Goal: Task Accomplishment & Management: Complete application form

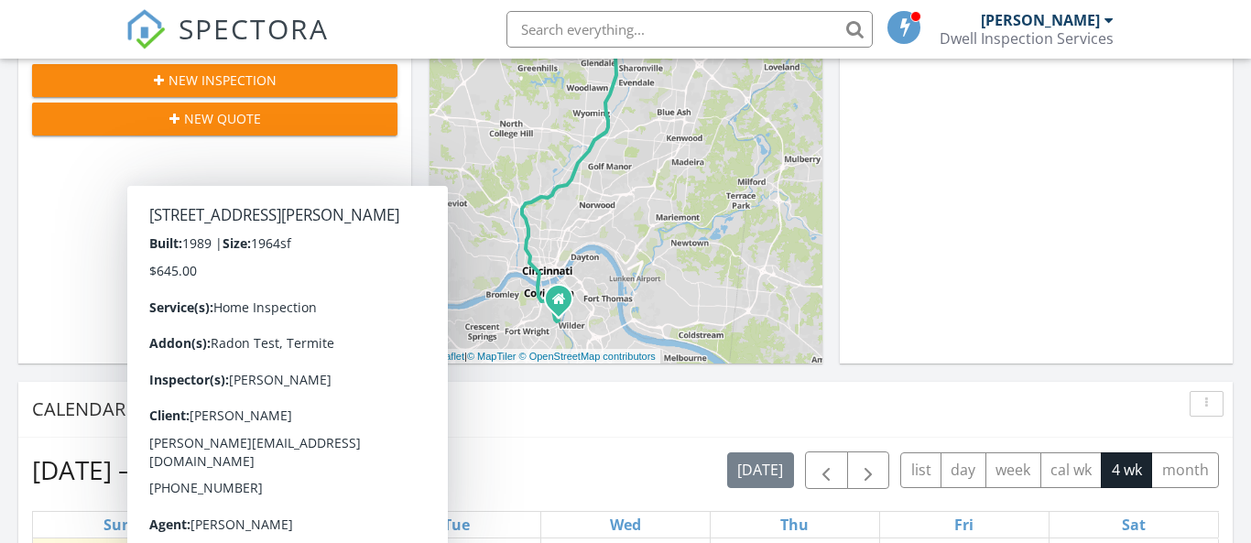
scroll to position [388, 0]
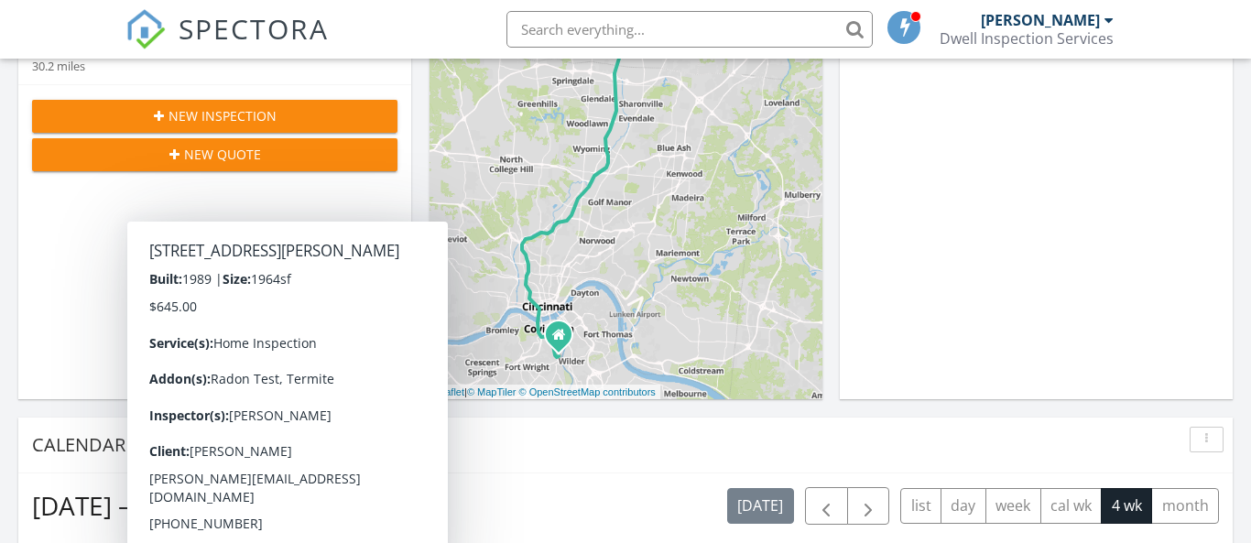
click at [264, 108] on span "New Inspection" at bounding box center [223, 115] width 108 height 19
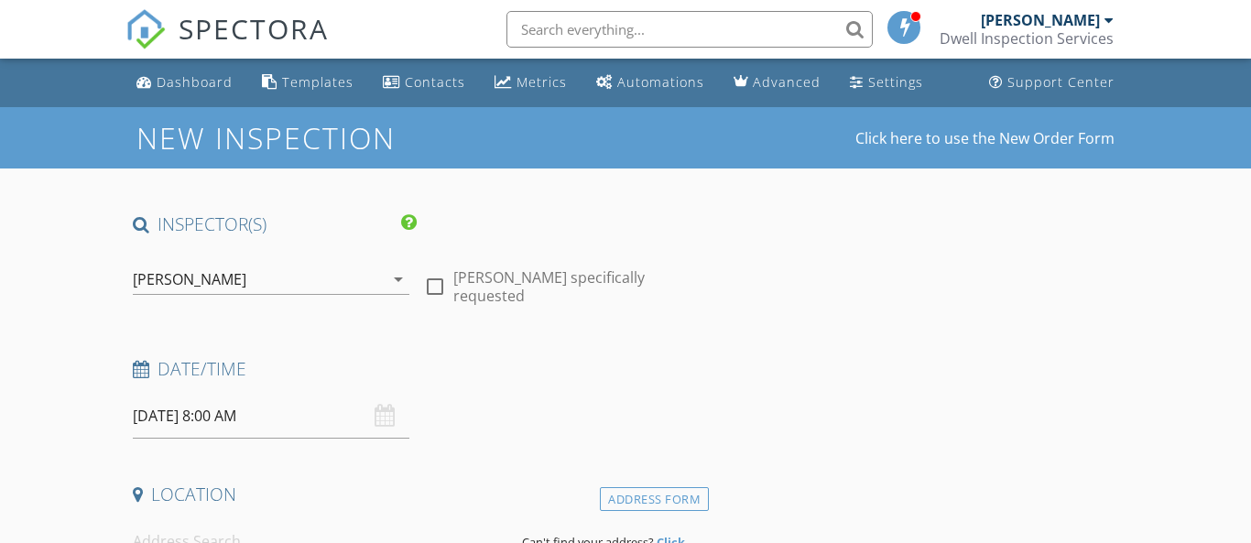
click at [194, 278] on div "[PERSON_NAME]" at bounding box center [190, 279] width 114 height 16
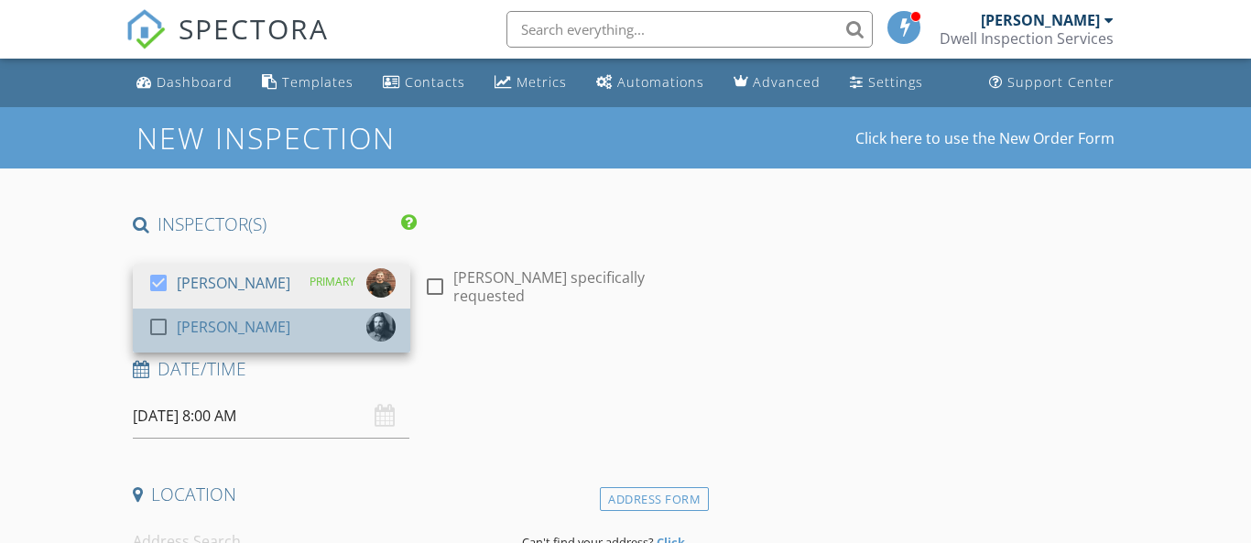
click at [167, 309] on link "check_box_outline_blank [PERSON_NAME]" at bounding box center [272, 331] width 278 height 44
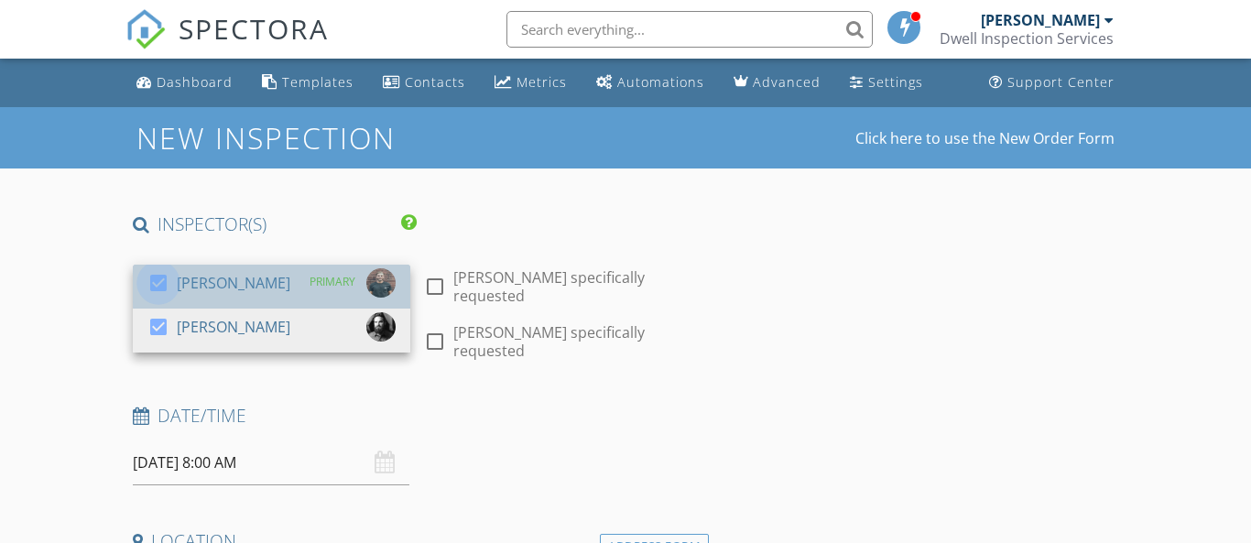
click at [166, 278] on div at bounding box center [158, 283] width 31 height 31
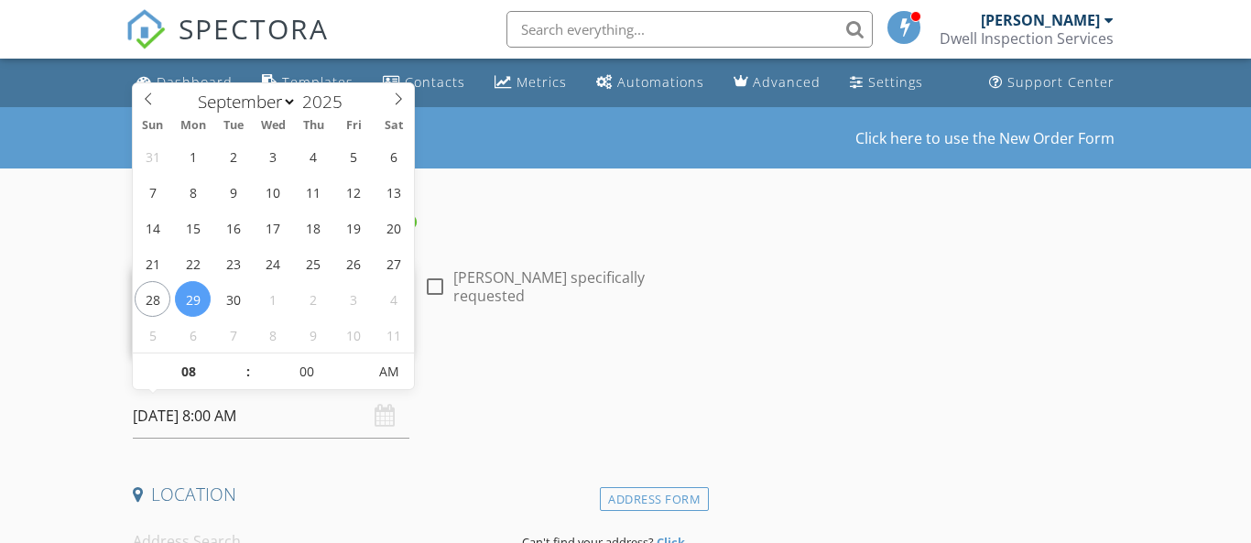
click at [183, 411] on input "[DATE] 8:00 AM" at bounding box center [272, 416] width 278 height 45
select select "9"
click at [398, 99] on icon at bounding box center [398, 99] width 13 height 13
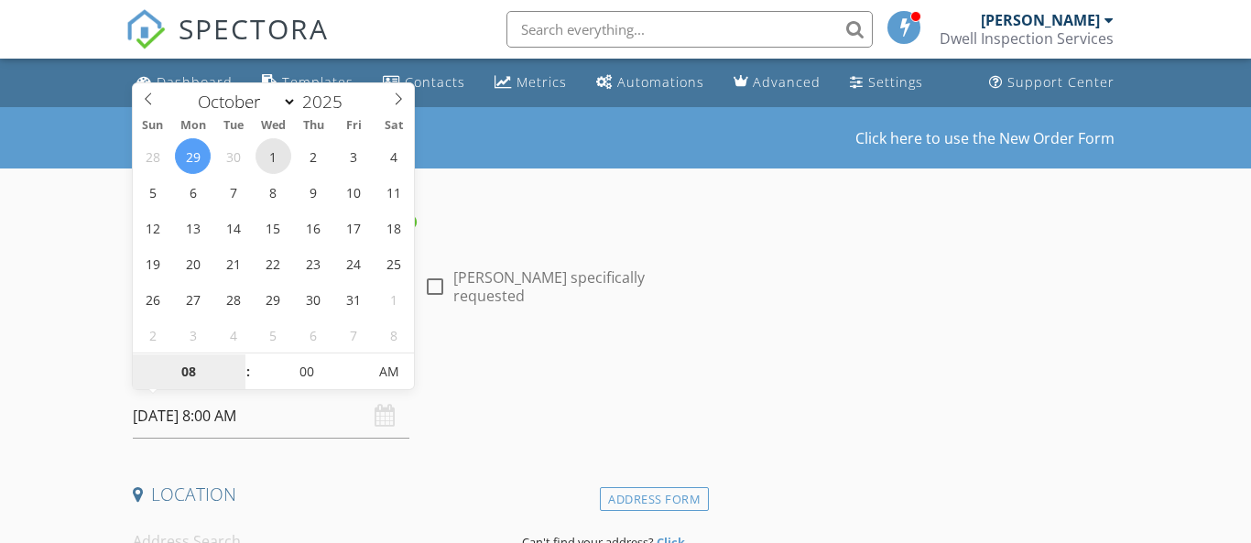
type input "10/01/2025 8:00 AM"
type input "09"
type input "[DATE] 9:00 AM"
click at [239, 361] on span at bounding box center [239, 363] width 13 height 18
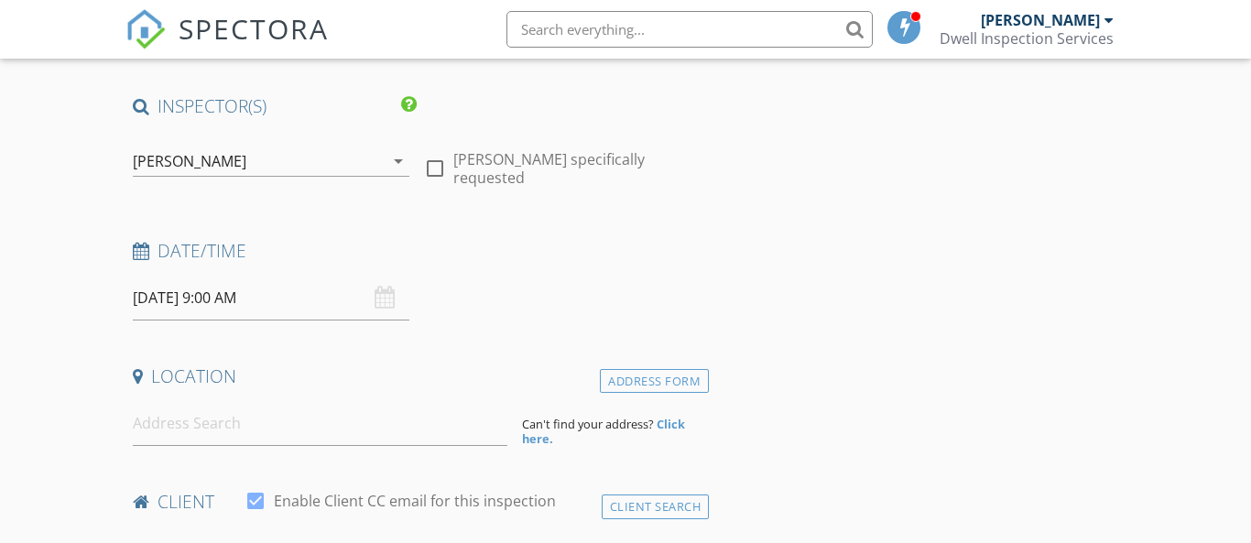
scroll to position [121, 0]
click at [250, 426] on input at bounding box center [320, 421] width 375 height 45
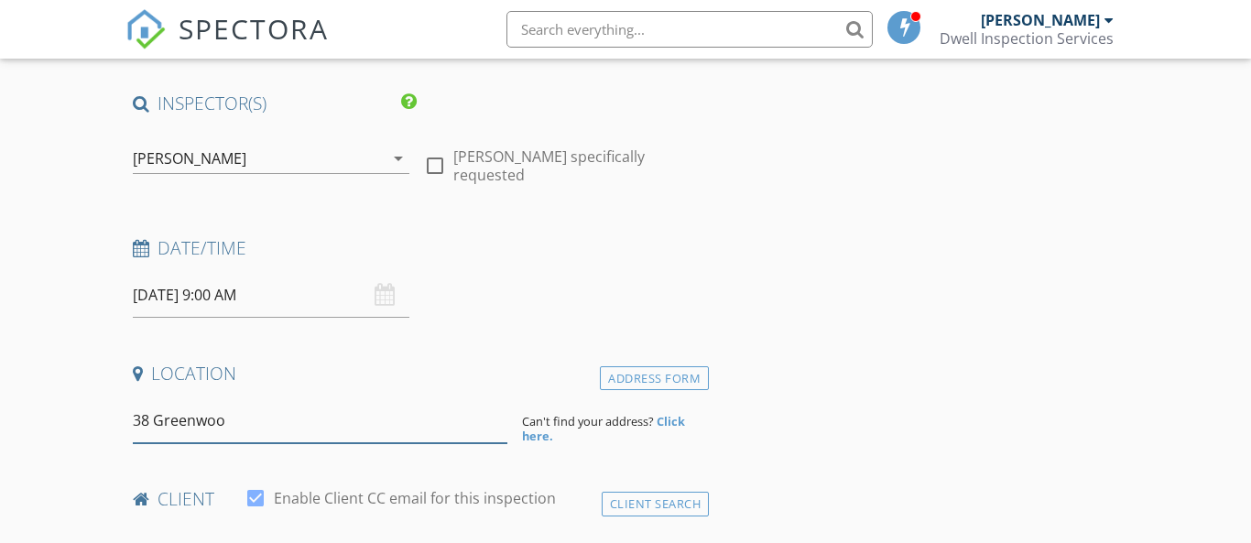
type input "38 Greenwood"
click at [673, 419] on strong "Click here." at bounding box center [603, 428] width 163 height 31
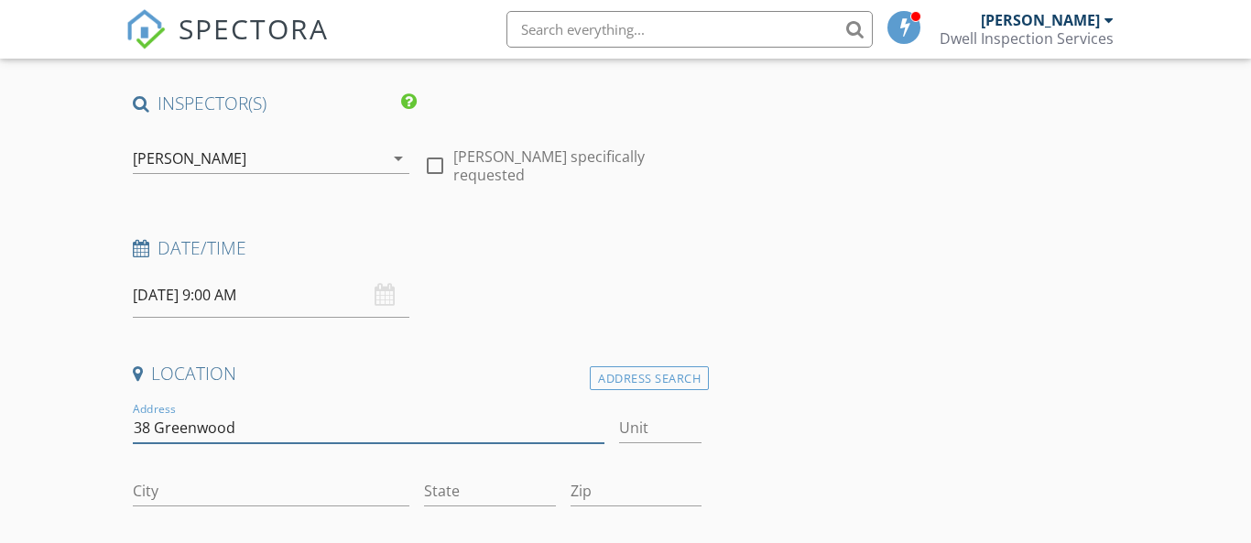
click at [366, 420] on input "38 Greenwood" at bounding box center [369, 428] width 472 height 30
click at [149, 425] on input "38 Greenwood" at bounding box center [369, 428] width 472 height 30
click at [346, 427] on input "38-40 Greenwood" at bounding box center [369, 428] width 472 height 30
type input "38-40 Greenwood Ave."
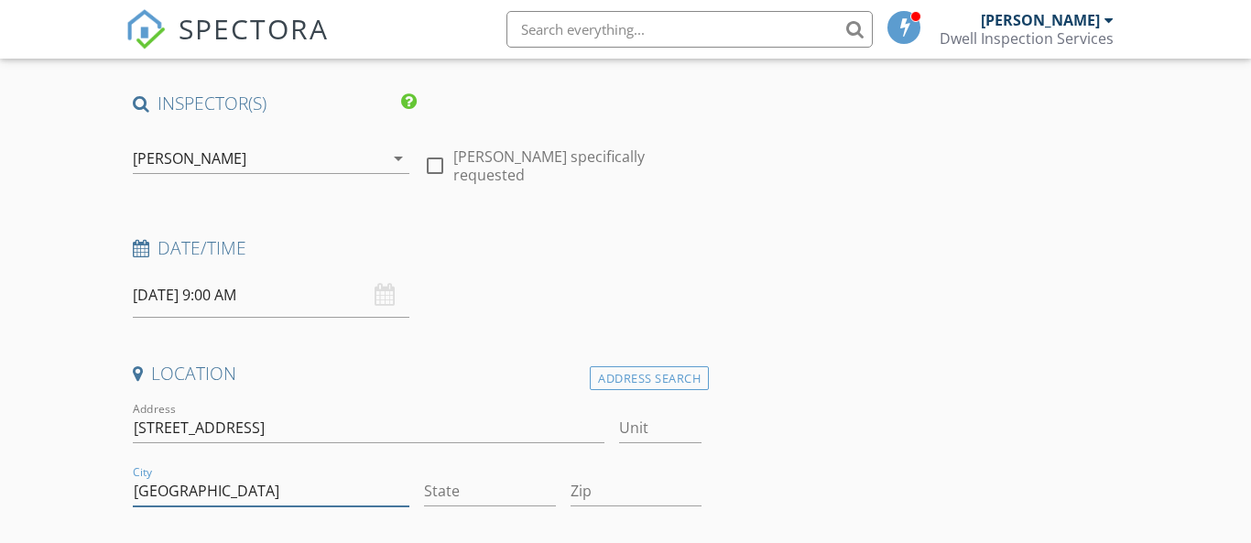
type input "Dayton"
type input "OH"
type input "45410"
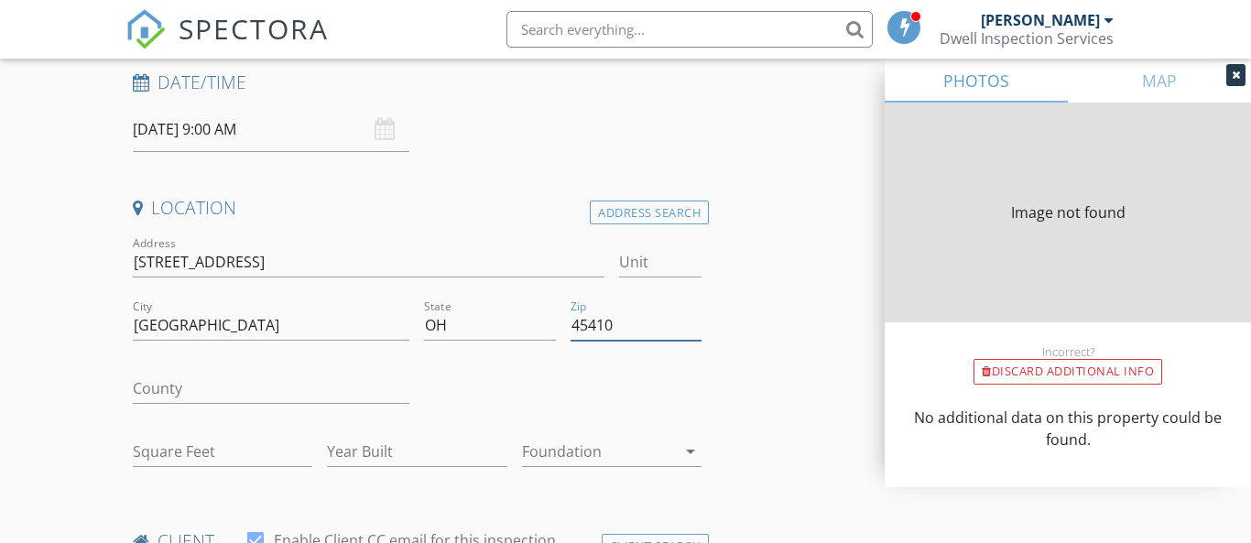
type input "3294"
type input "1910"
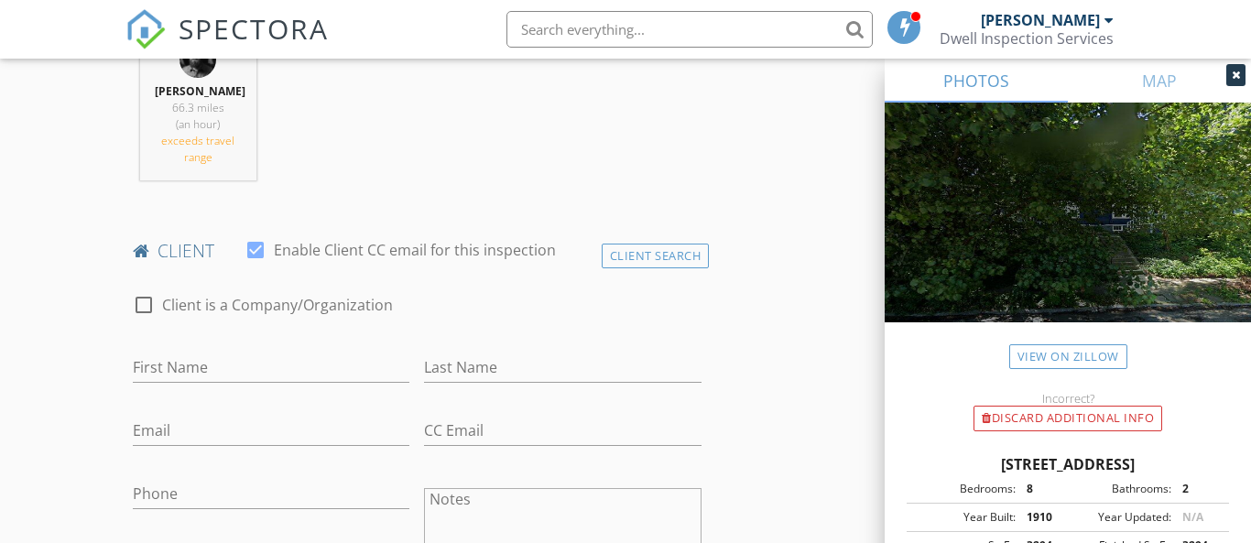
scroll to position [845, 0]
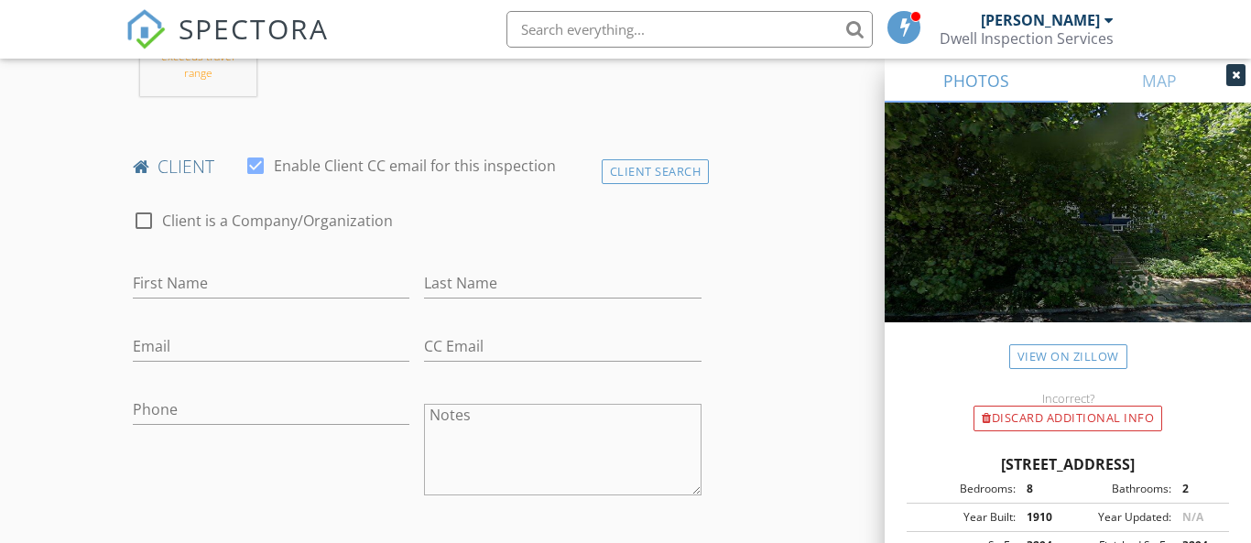
type input "45410"
type input "Joe"
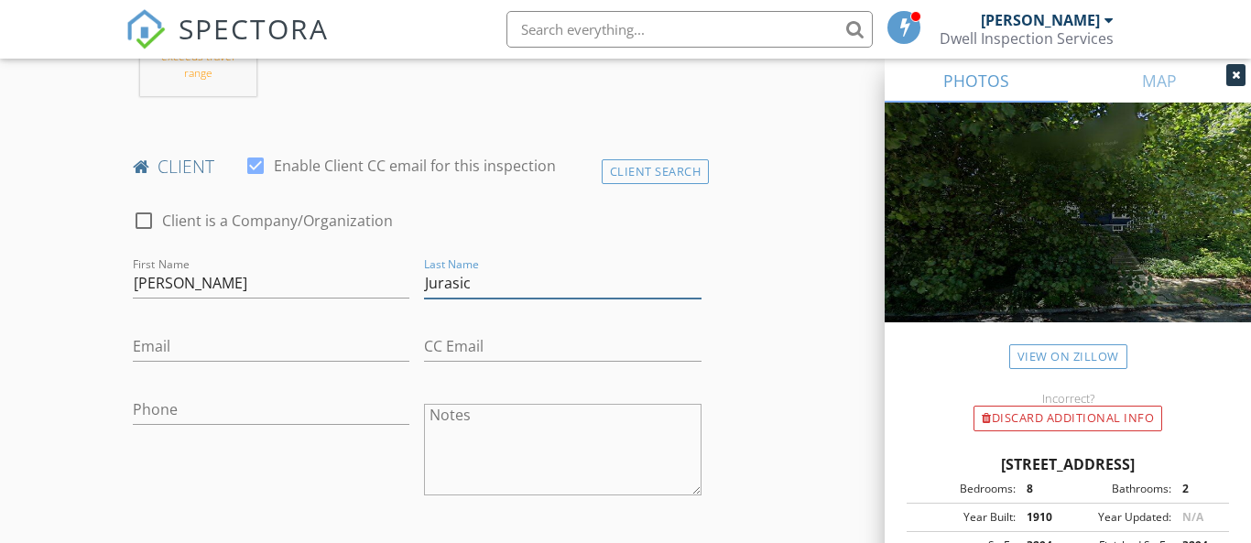
type input "Jurasic"
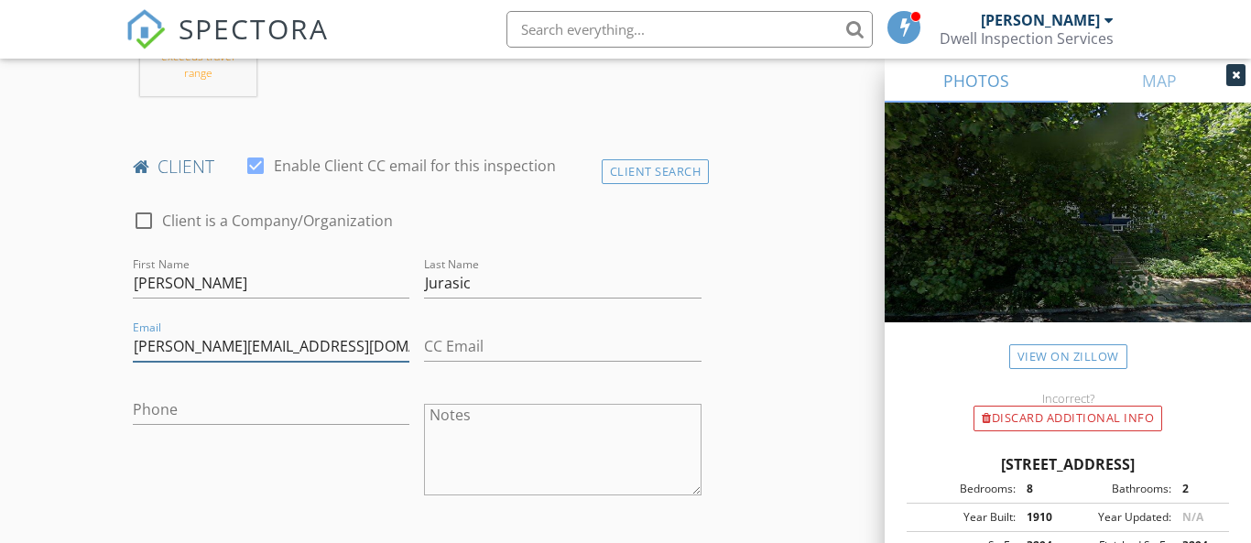
type input "sally@advancefunding.net"
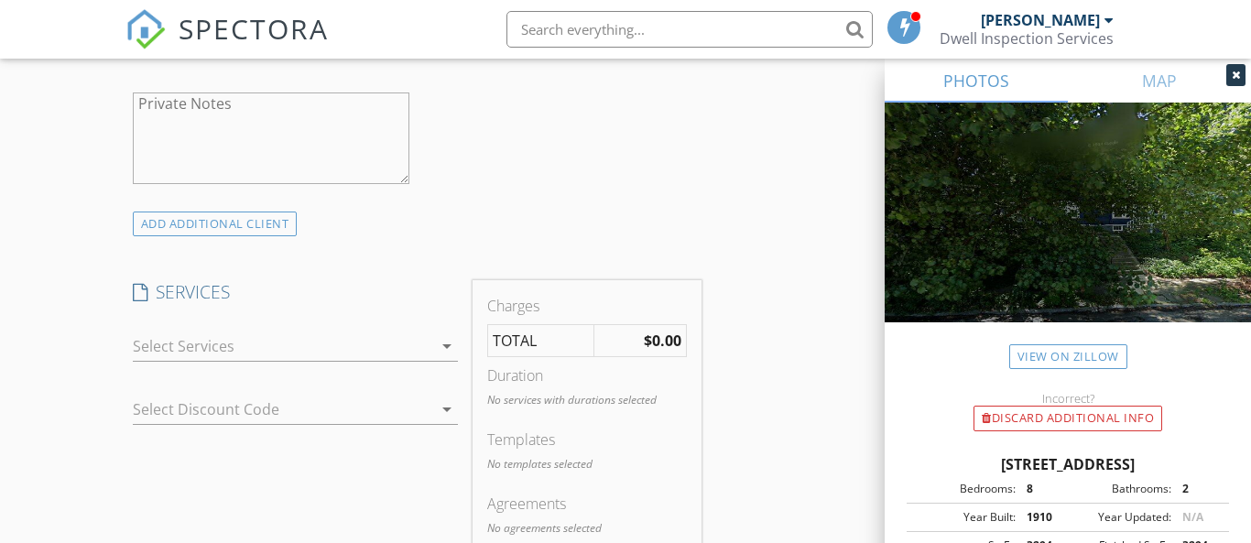
scroll to position [1331, 0]
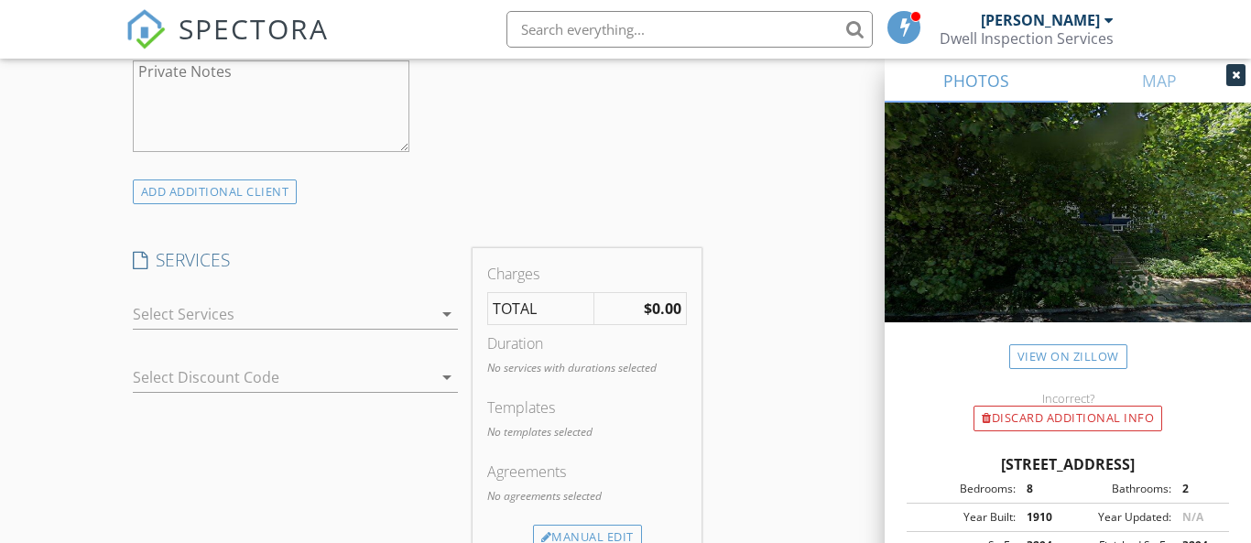
type input "732-337-9626"
click at [332, 320] on div at bounding box center [283, 314] width 300 height 29
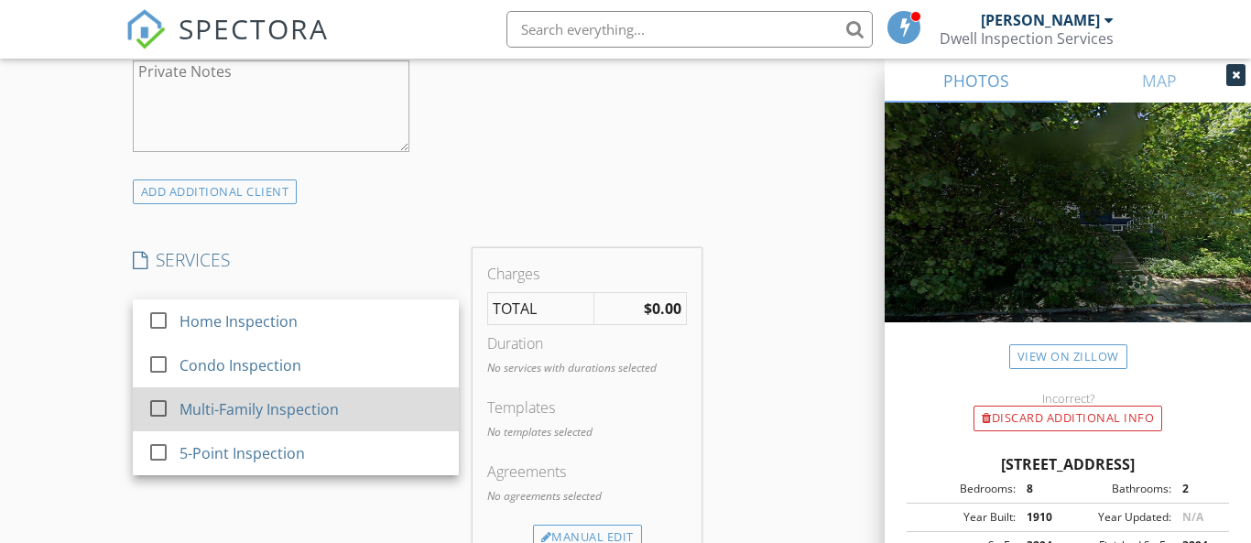
click at [253, 415] on div "Multi-Family Inspection" at bounding box center [259, 410] width 159 height 22
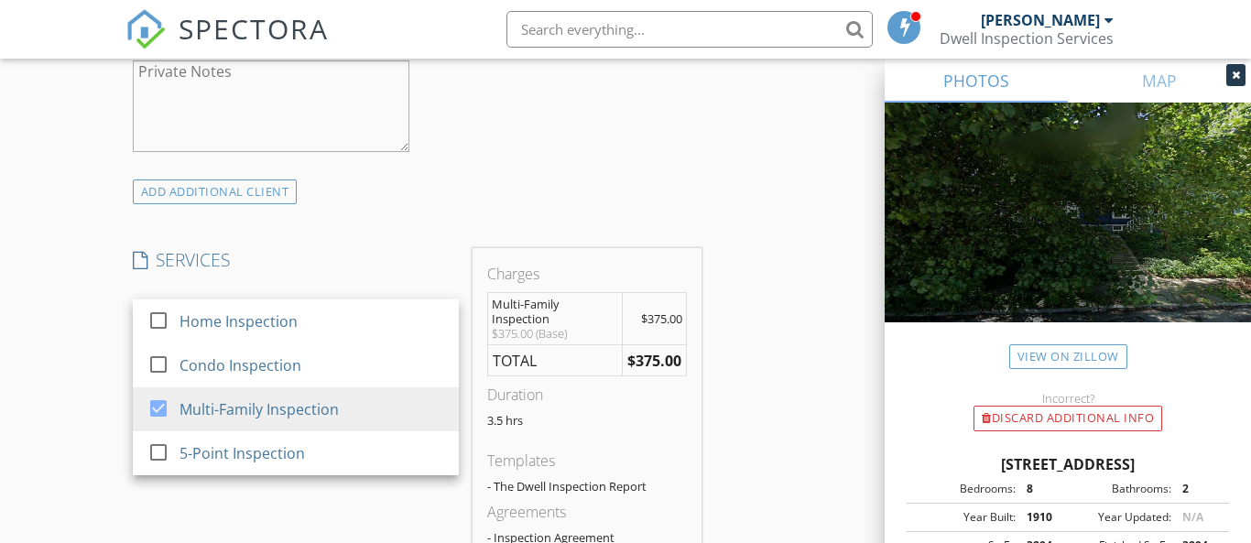
click at [65, 370] on div "New Inspection Click here to use the New Order Form INSPECTOR(S) check_box_outl…" at bounding box center [625, 444] width 1251 height 3336
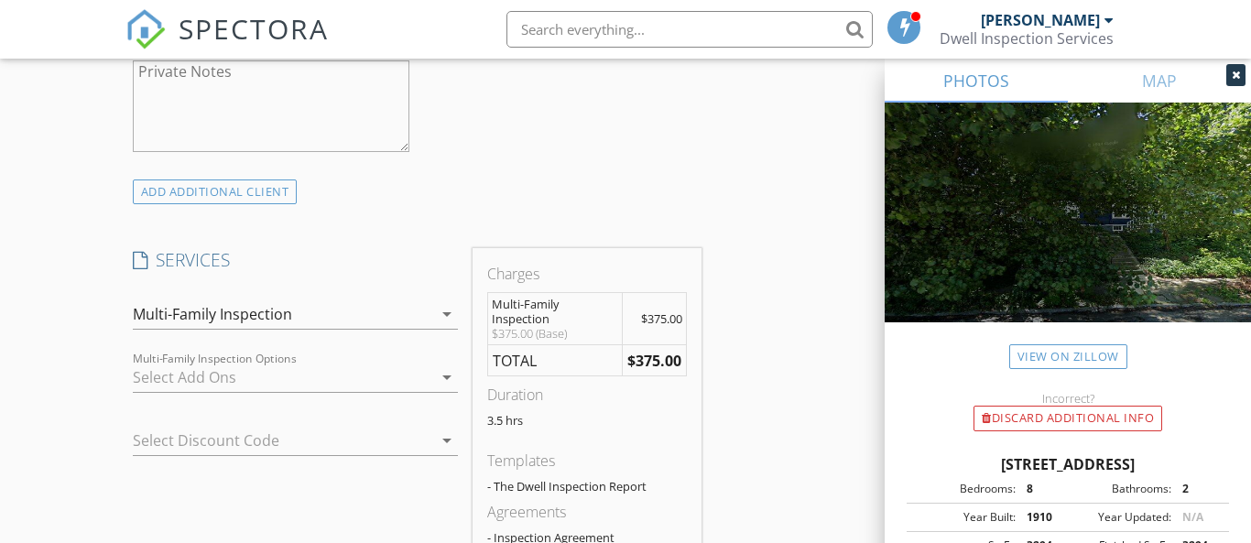
click at [213, 373] on div at bounding box center [283, 377] width 300 height 29
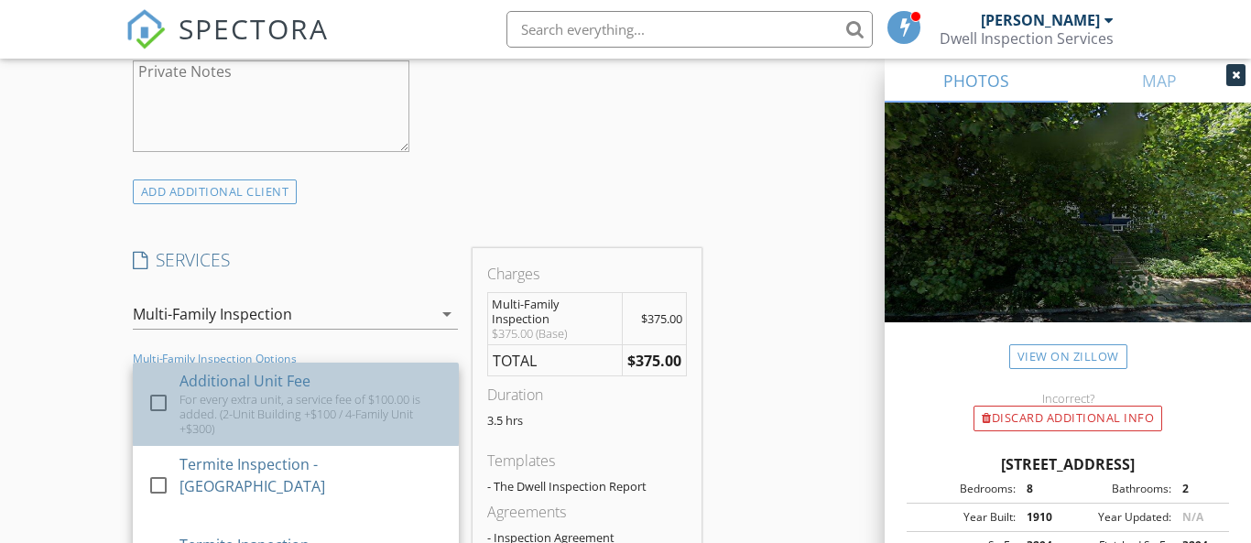
click at [238, 383] on div "Additional Unit Fee" at bounding box center [245, 381] width 131 height 22
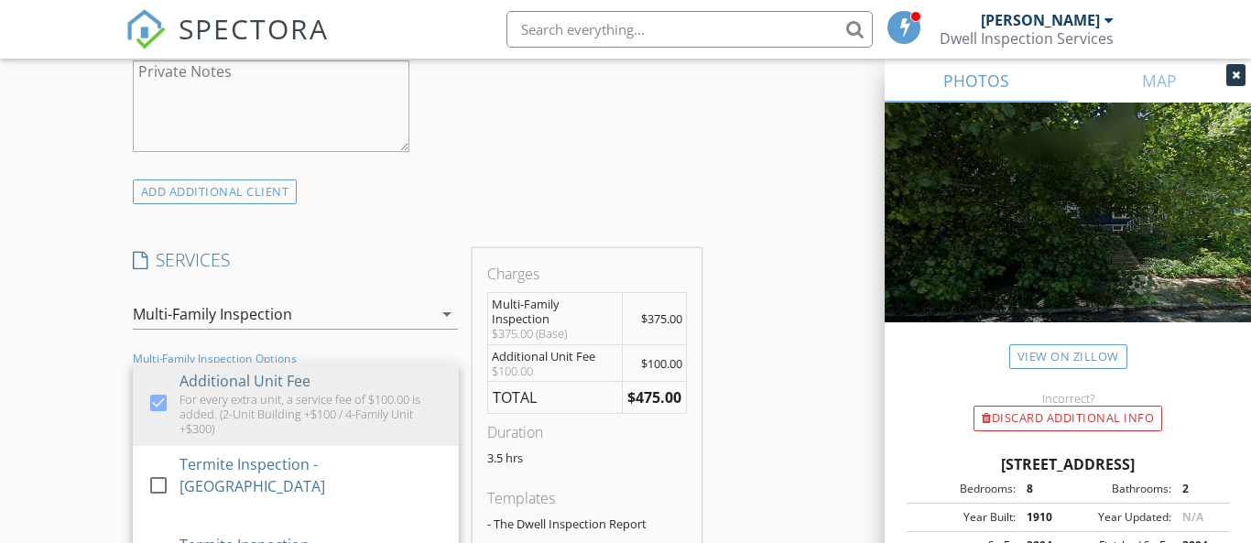
click at [66, 354] on div "New Inspection Click here to use the New Order Form INSPECTOR(S) check_box_outl…" at bounding box center [625, 463] width 1251 height 3374
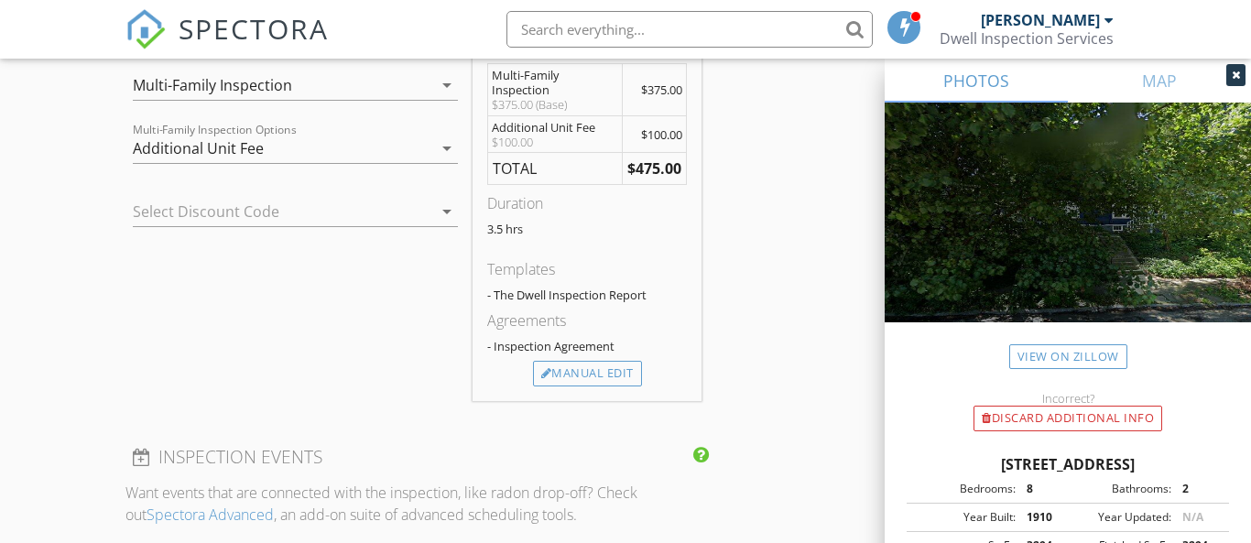
scroll to position [1566, 0]
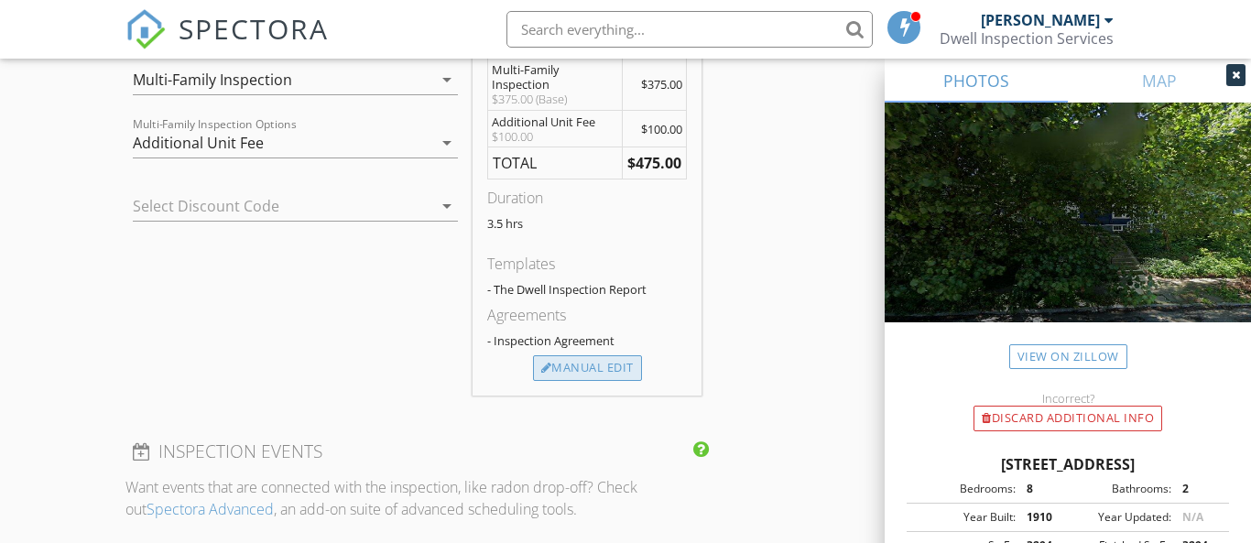
click at [564, 372] on div "Manual Edit" at bounding box center [587, 368] width 109 height 26
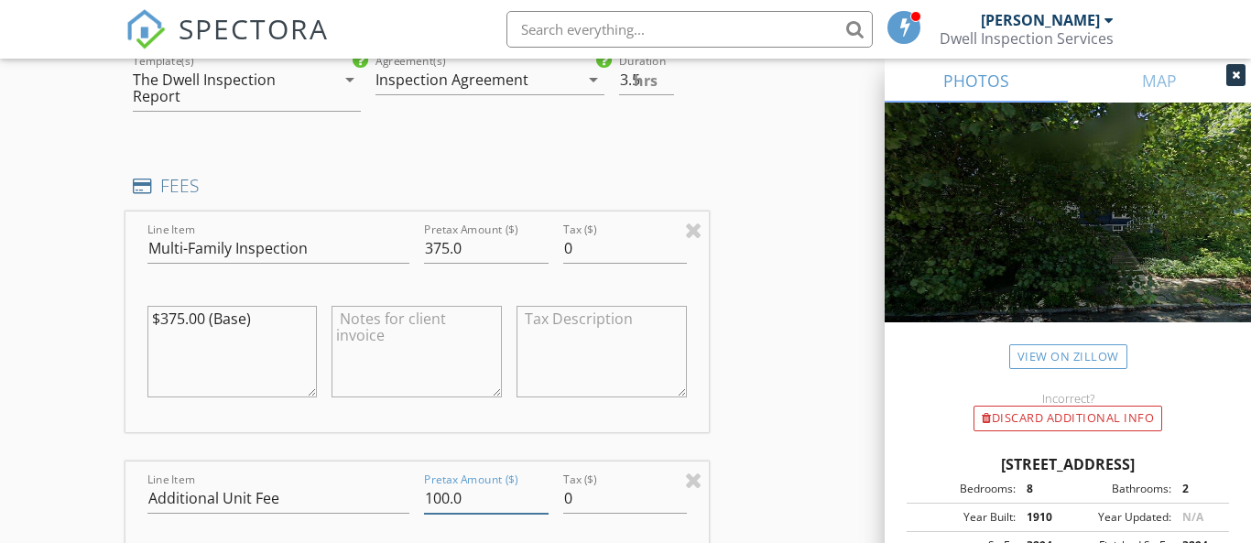
click at [431, 493] on input "100.0" at bounding box center [486, 499] width 124 height 30
type input "00.0"
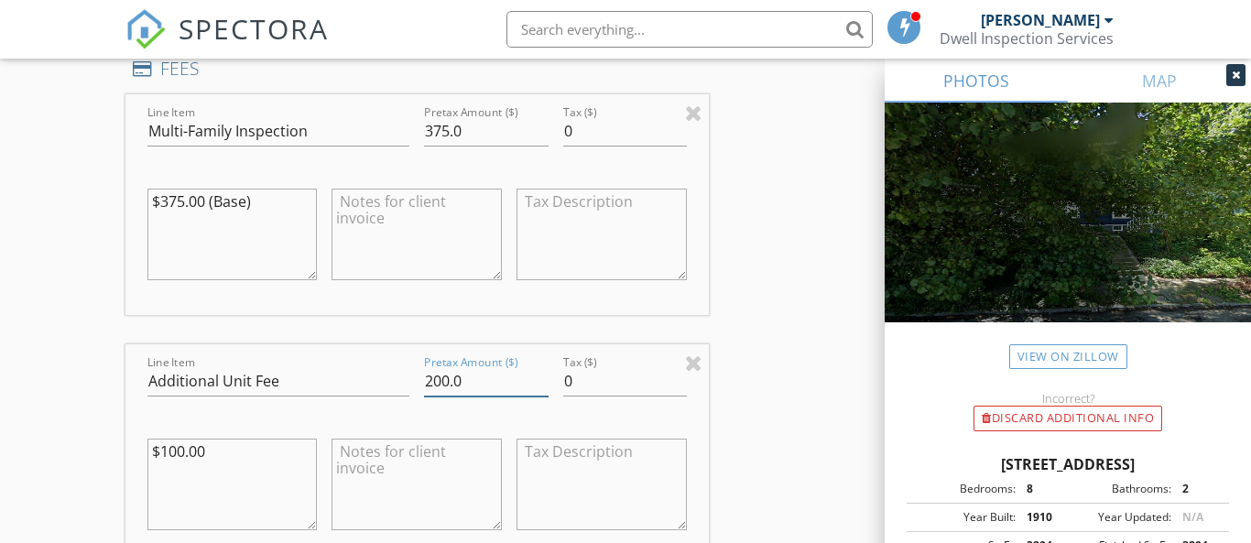
type input "200.0"
click at [164, 446] on textarea "$100.00" at bounding box center [232, 485] width 170 height 92
type textarea "$200.00"
click at [113, 428] on div "New Inspection Click here to use the New Order Form INSPECTOR(S) check_box_outl…" at bounding box center [625, 311] width 1251 height 3775
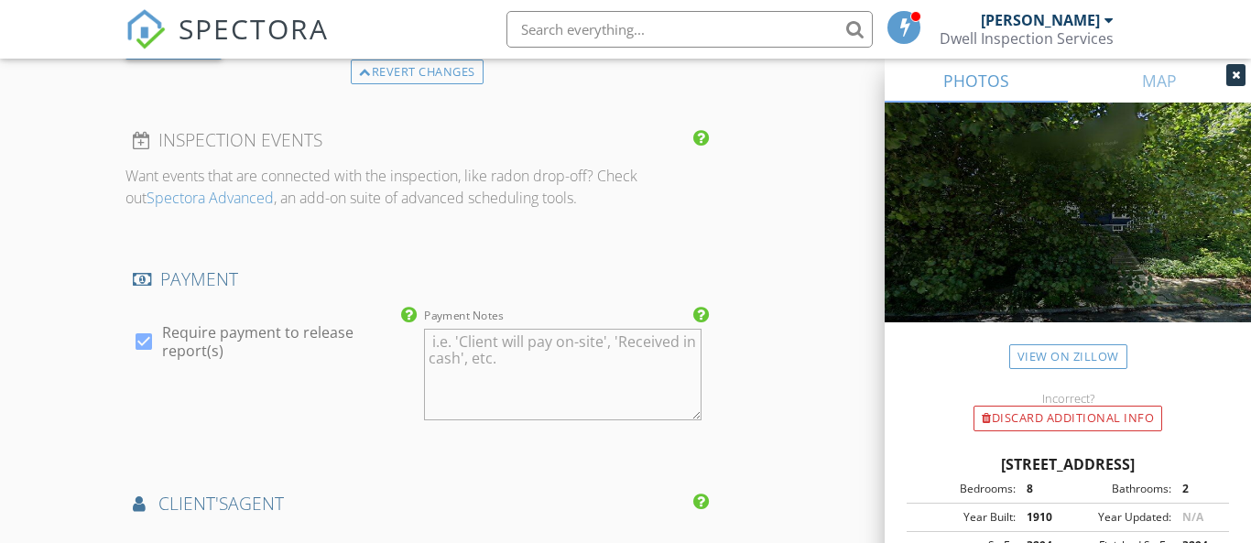
scroll to position [2344, 0]
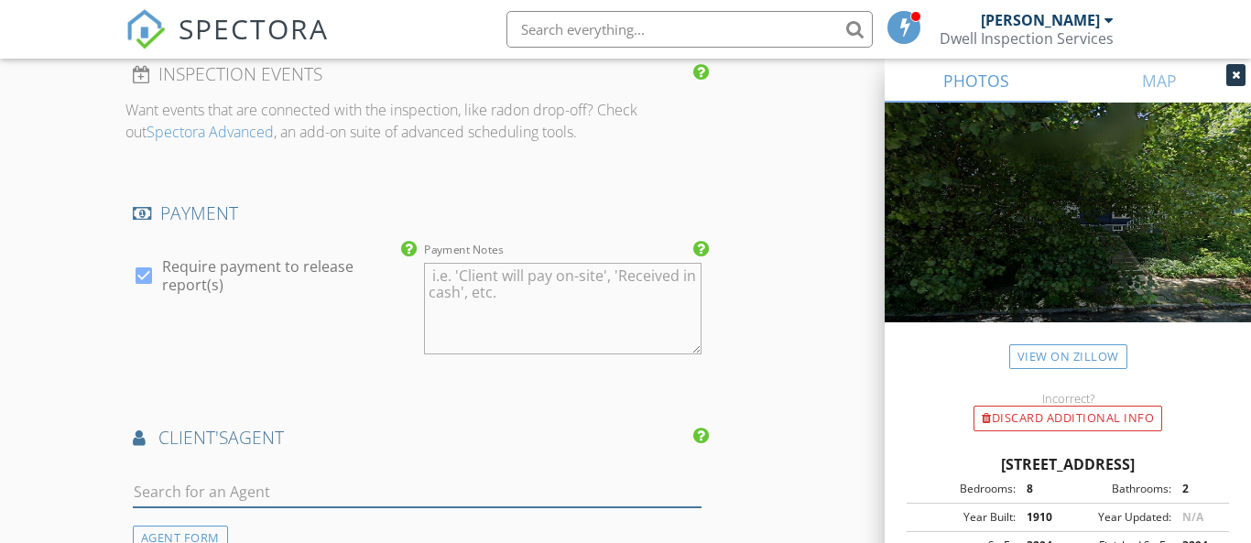
click at [197, 491] on input "text" at bounding box center [417, 492] width 569 height 30
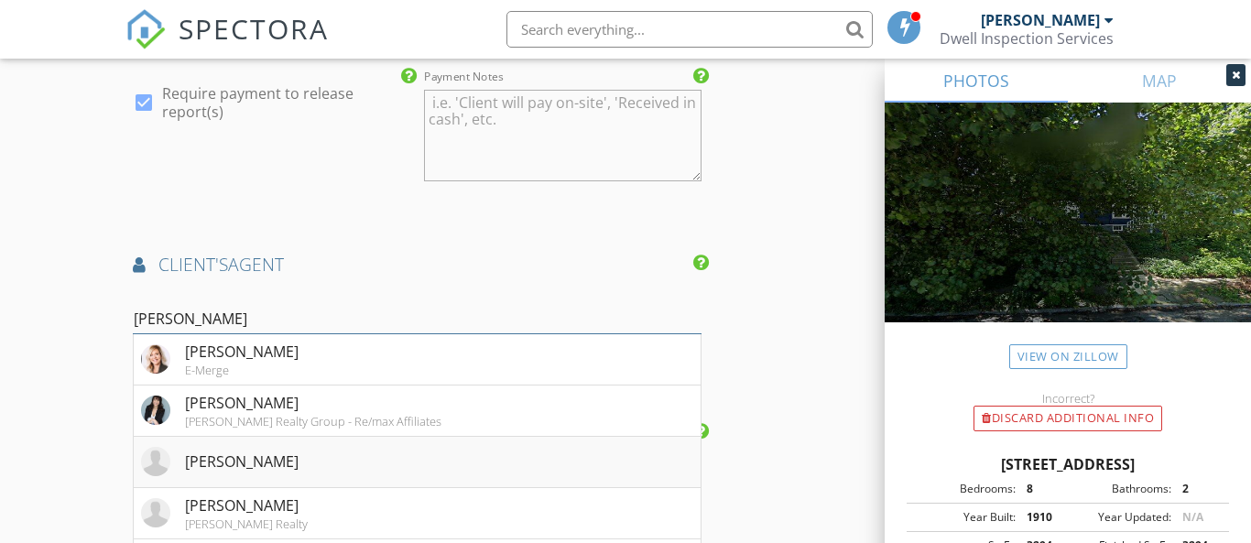
scroll to position [2526, 0]
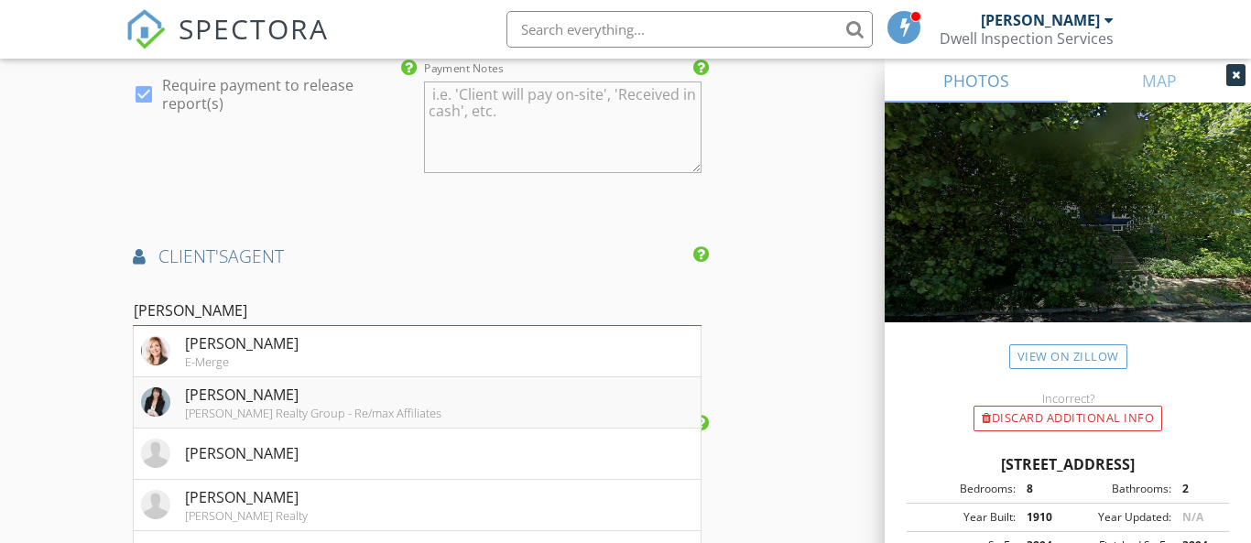
type input "Rachel"
click at [219, 406] on div "Caldwell Realty Group - Re/max Affiliates" at bounding box center [313, 413] width 257 height 15
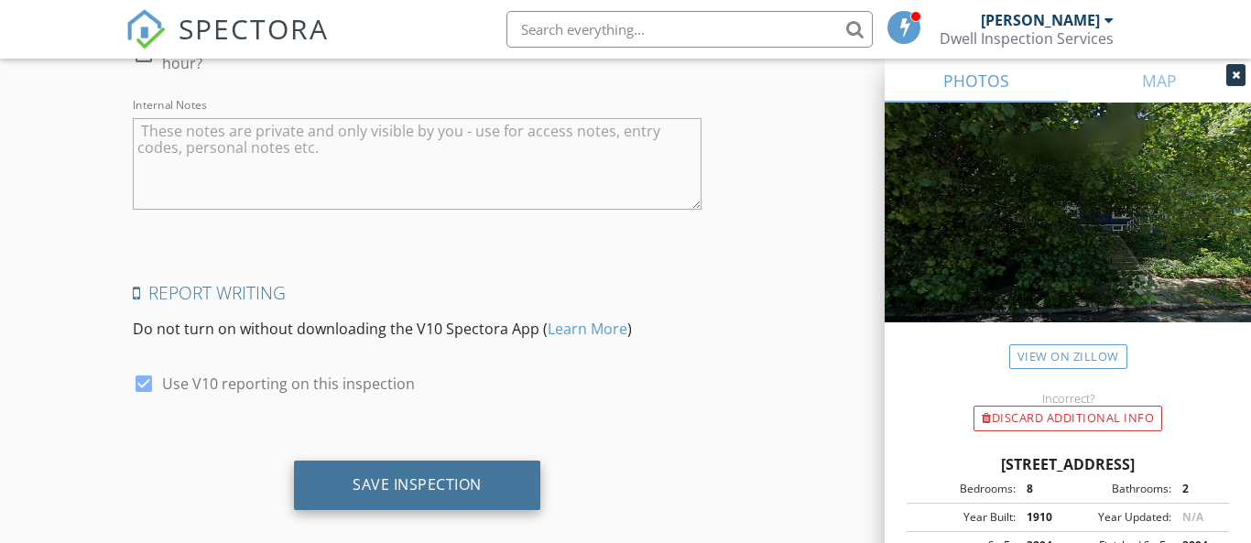
scroll to position [3857, 0]
click at [366, 477] on div "Save Inspection" at bounding box center [417, 486] width 129 height 18
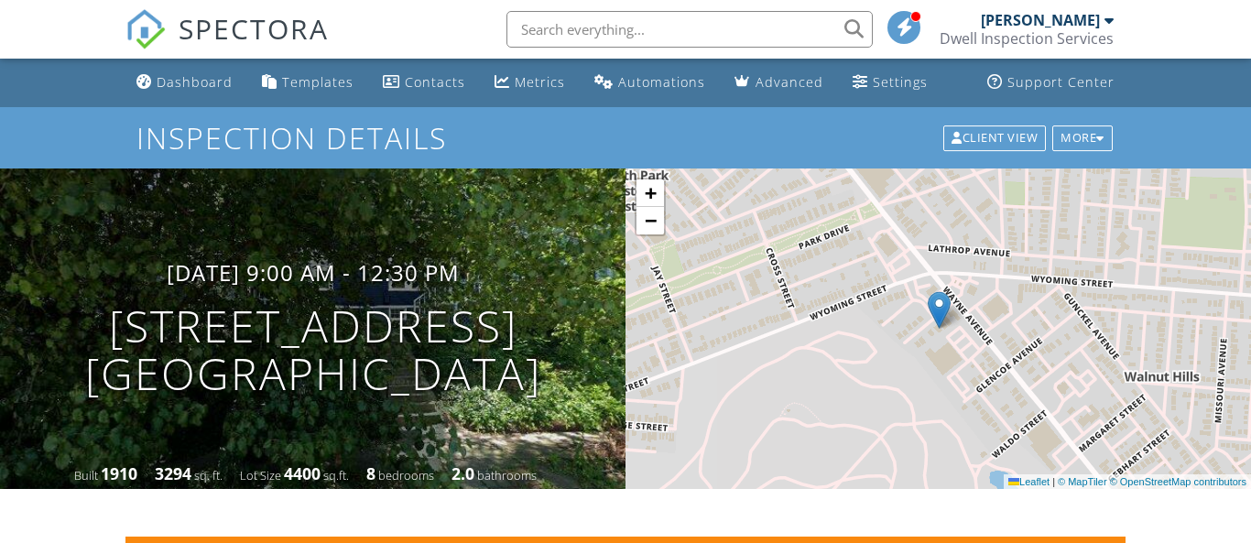
scroll to position [247, 0]
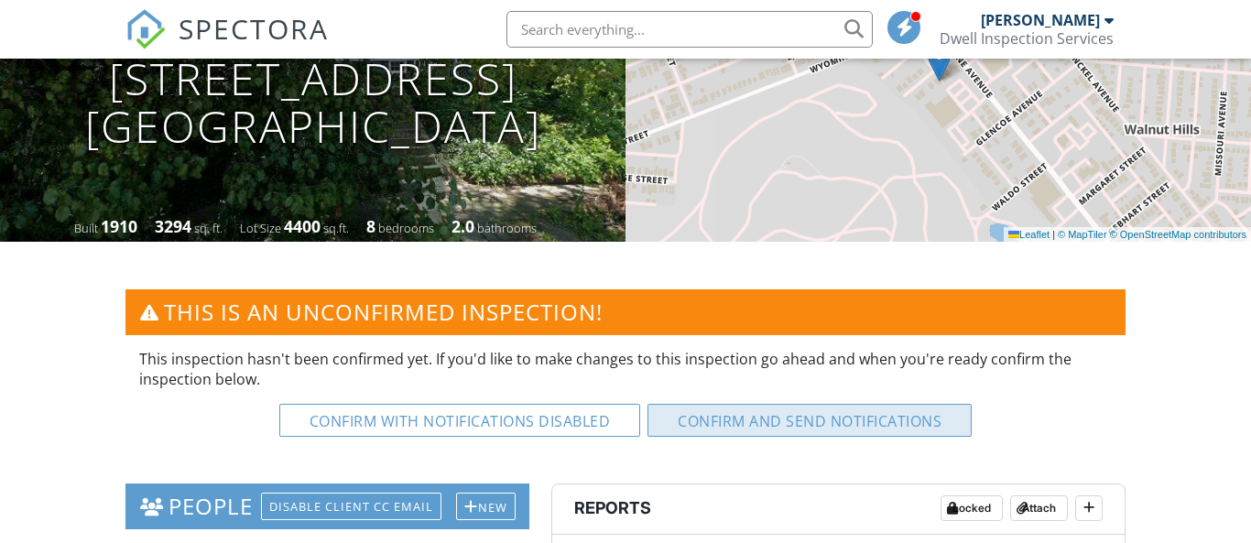
click at [742, 425] on button "Confirm and send notifications" at bounding box center [810, 420] width 324 height 33
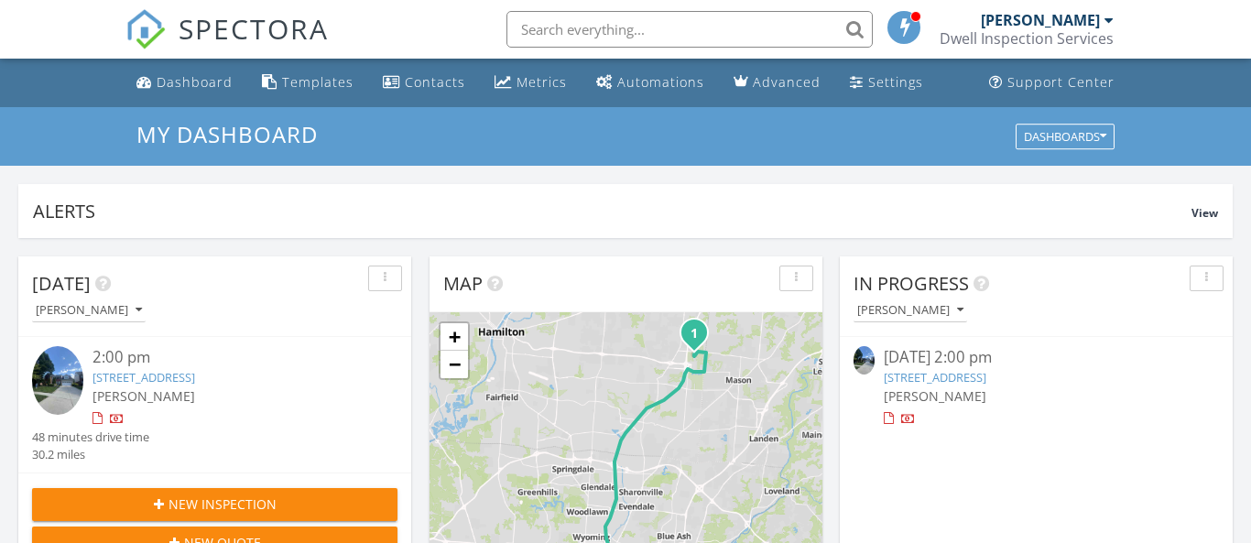
click at [293, 491] on button "New Inspection" at bounding box center [215, 504] width 366 height 33
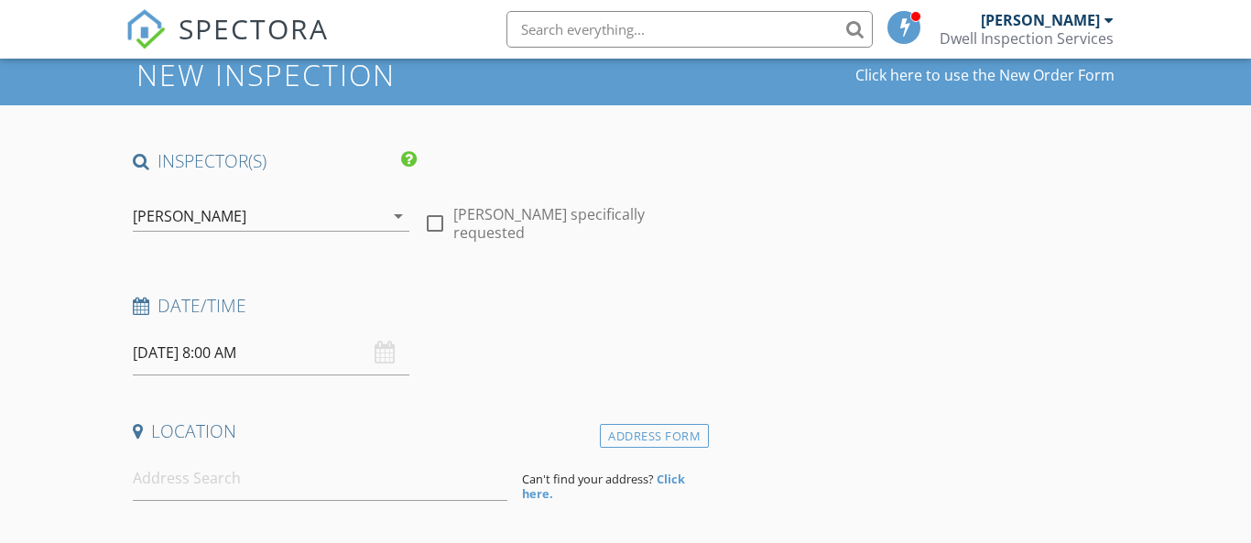
scroll to position [63, 0]
click at [244, 345] on input "[DATE] 8:00 AM" at bounding box center [272, 353] width 278 height 45
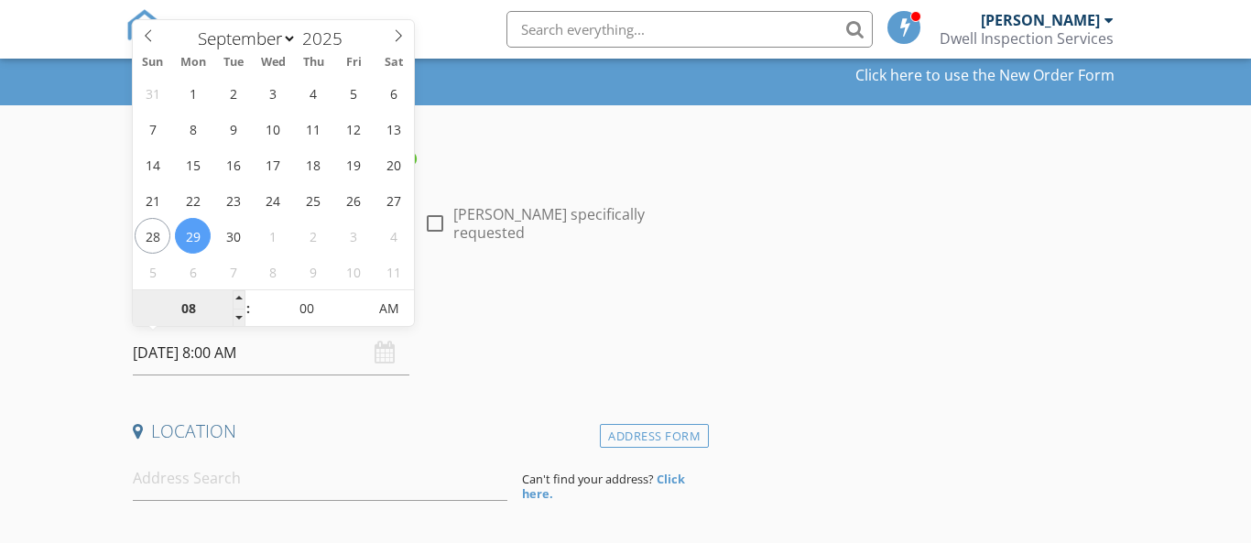
scroll to position [0, 0]
type input "[DATE] 8:00 AM"
type input "09"
type input "[DATE] 9:00 AM"
click at [240, 300] on span at bounding box center [239, 299] width 13 height 18
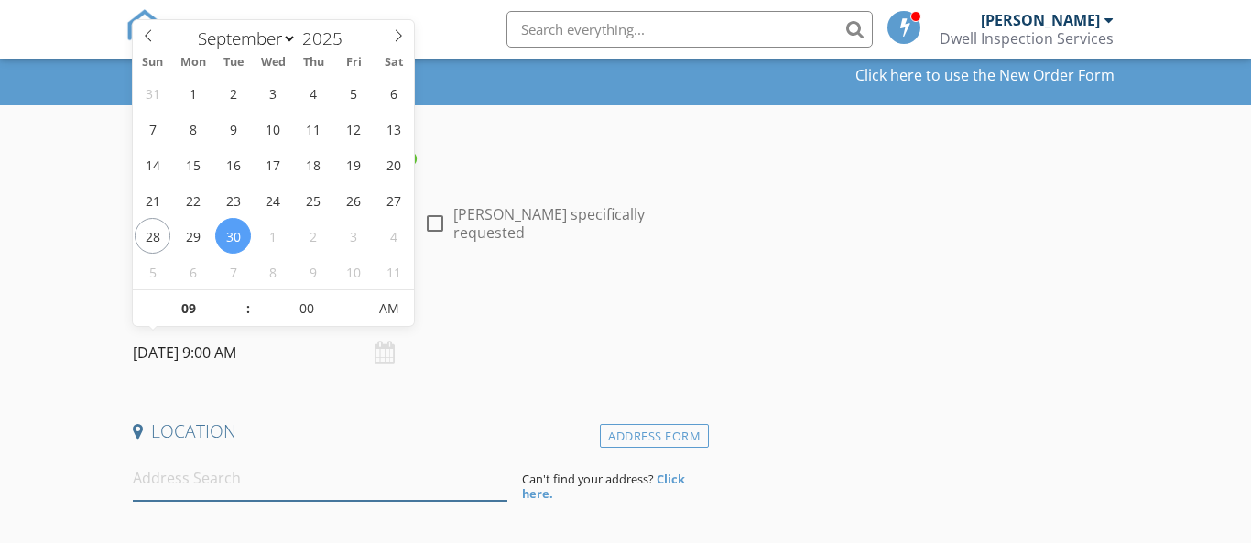
click at [234, 472] on input at bounding box center [320, 478] width 375 height 45
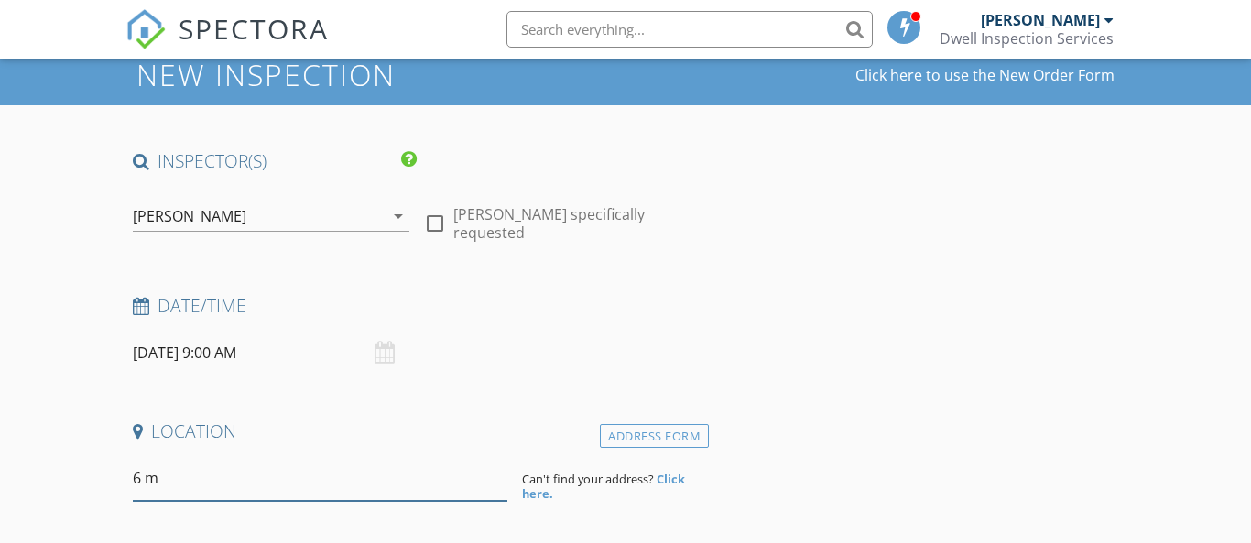
type input "6"
click at [542, 497] on strong "Click here." at bounding box center [603, 486] width 163 height 31
click at [213, 496] on input "6" at bounding box center [369, 486] width 472 height 30
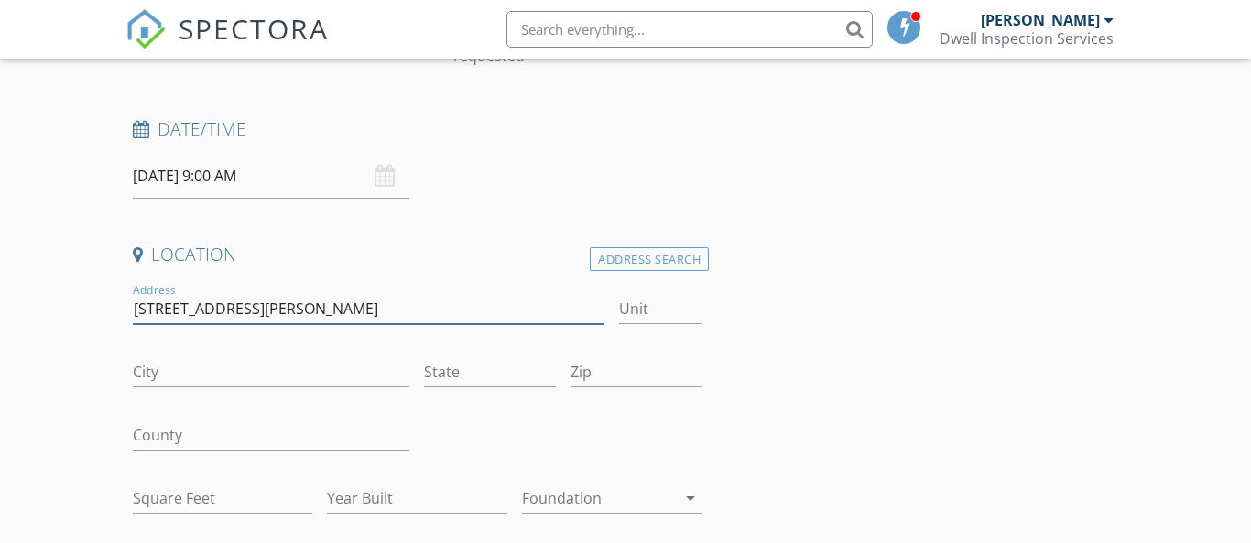
type input "[STREET_ADDRESS][PERSON_NAME]"
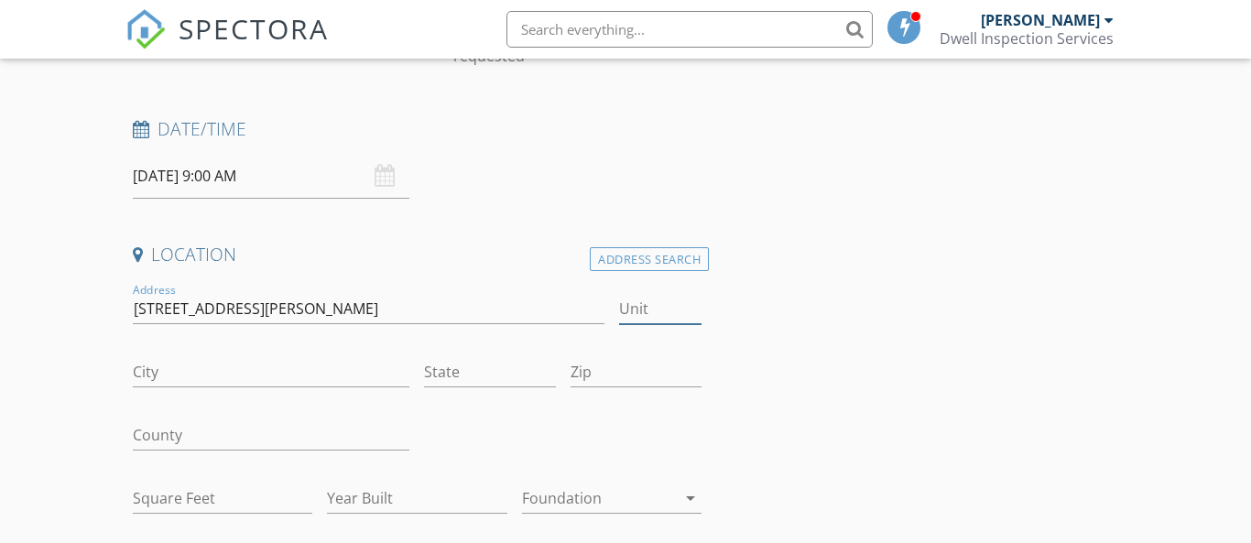
scroll to position [247, 0]
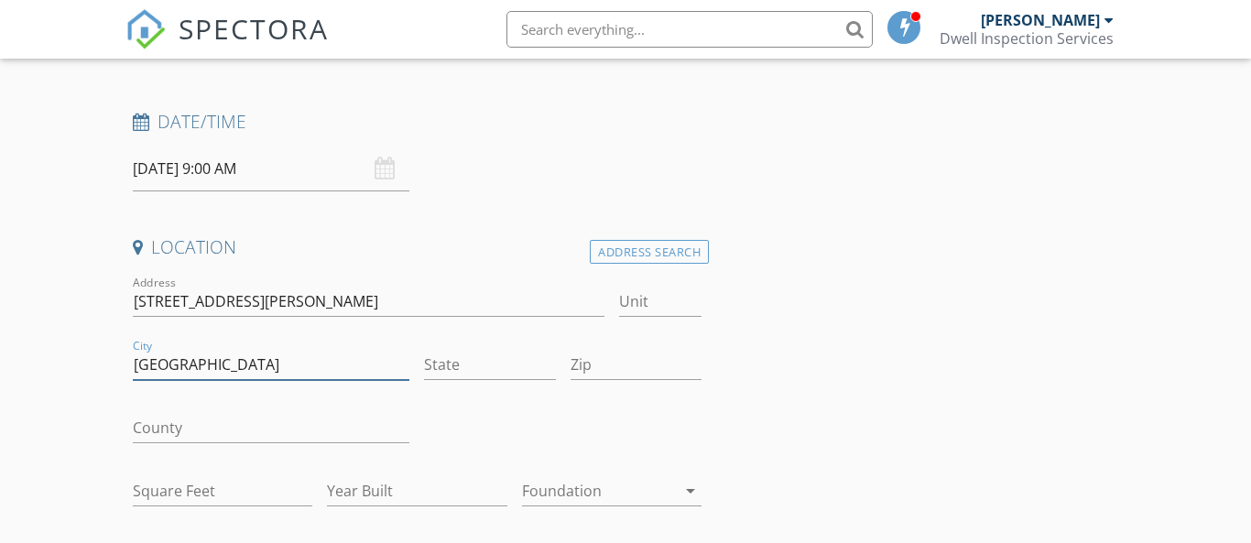
type input "[GEOGRAPHIC_DATA]"
type input "KY"
type input "41074"
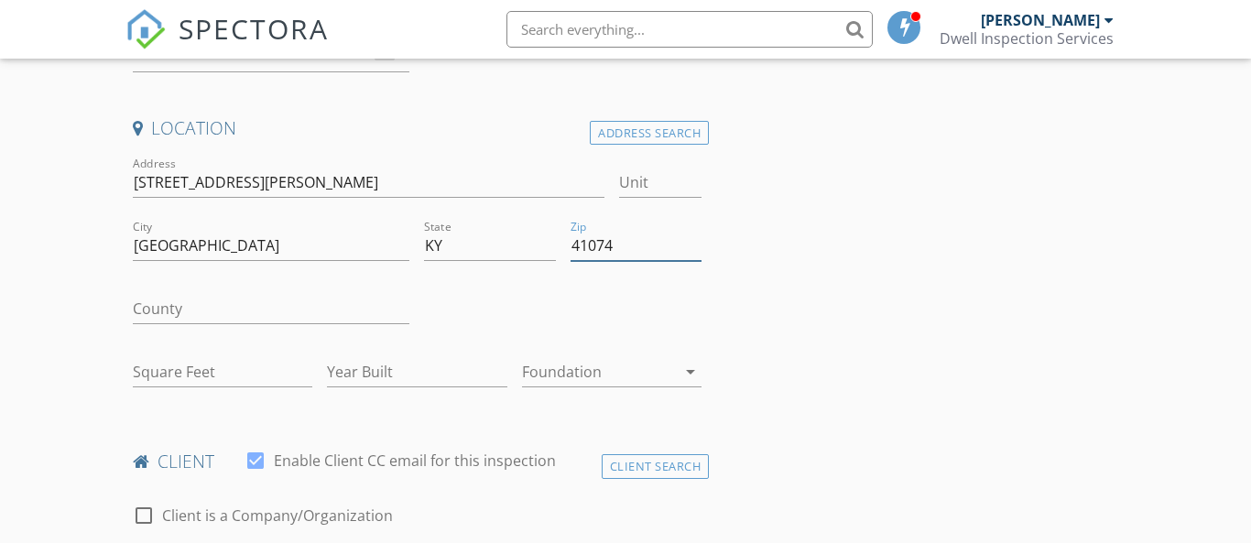
scroll to position [364, 0]
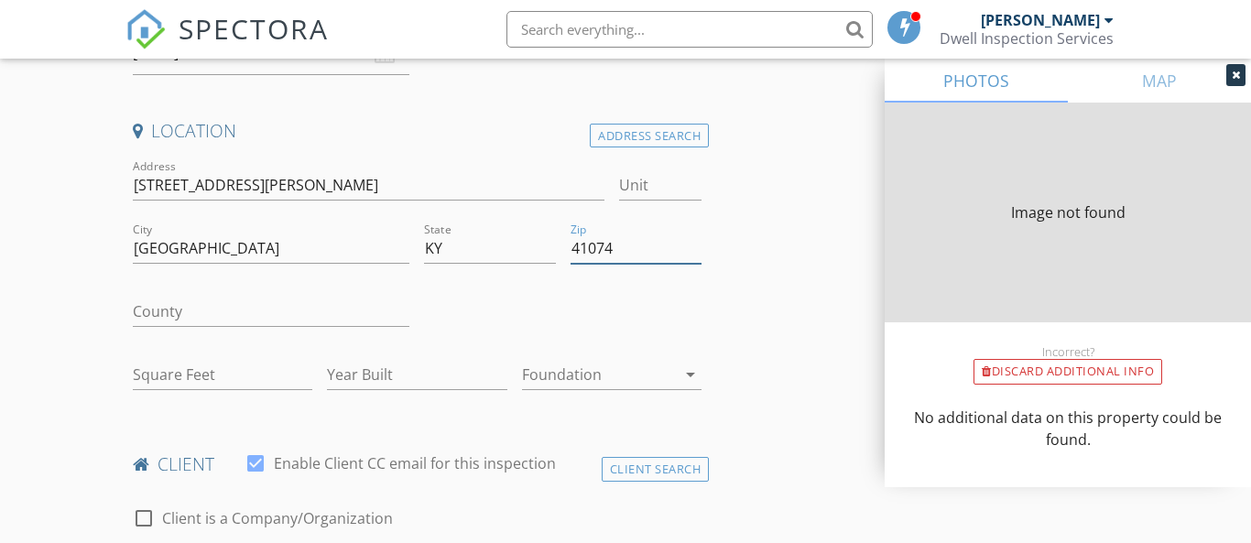
type input "1280"
type input "1918"
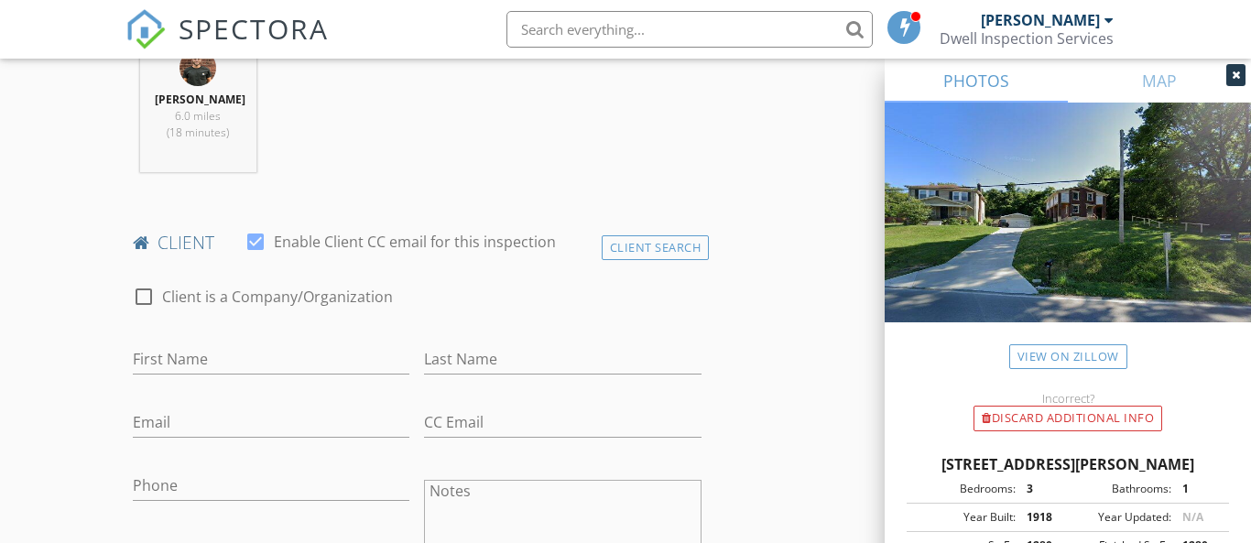
scroll to position [755, 0]
type input "41074"
click at [197, 357] on input "Jackso" at bounding box center [272, 357] width 278 height 30
type input "[PERSON_NAME]"
type input "Hall"
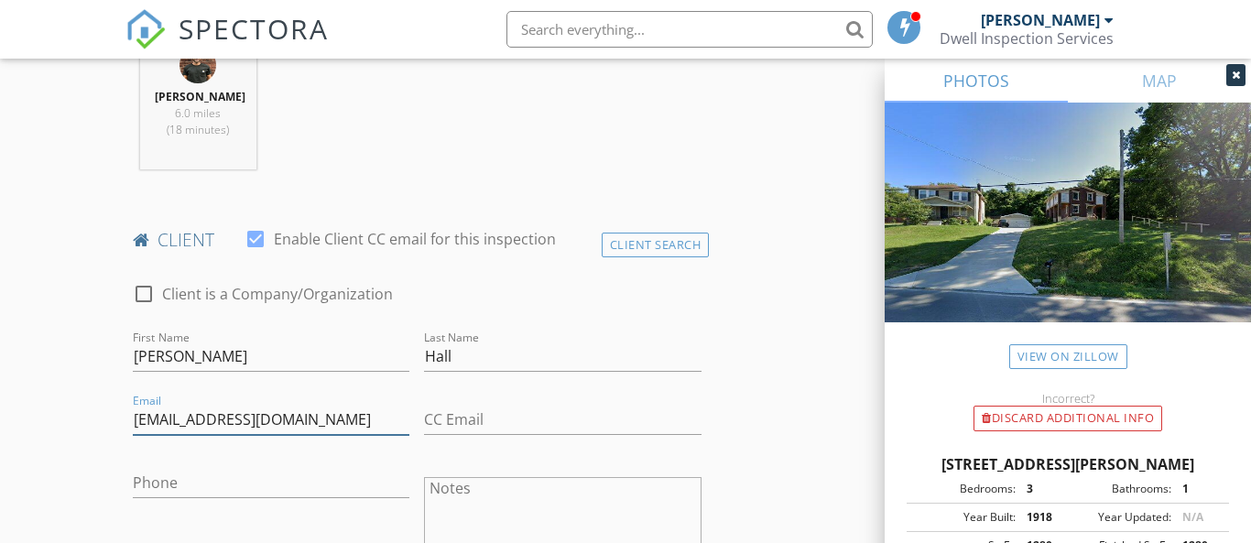
type input "[EMAIL_ADDRESS][DOMAIN_NAME]"
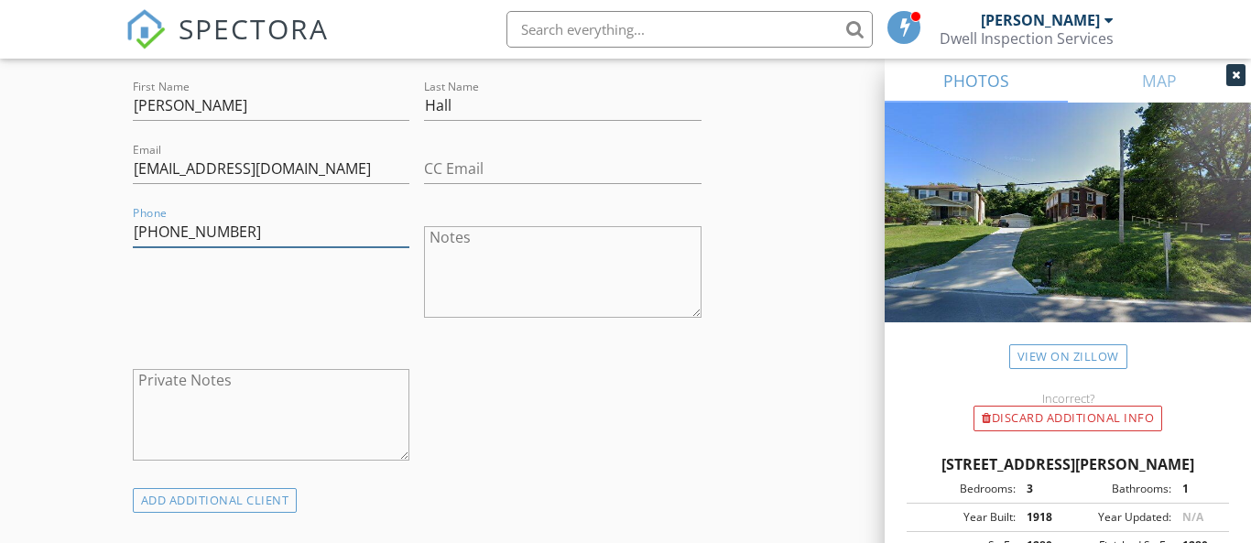
scroll to position [1220, 0]
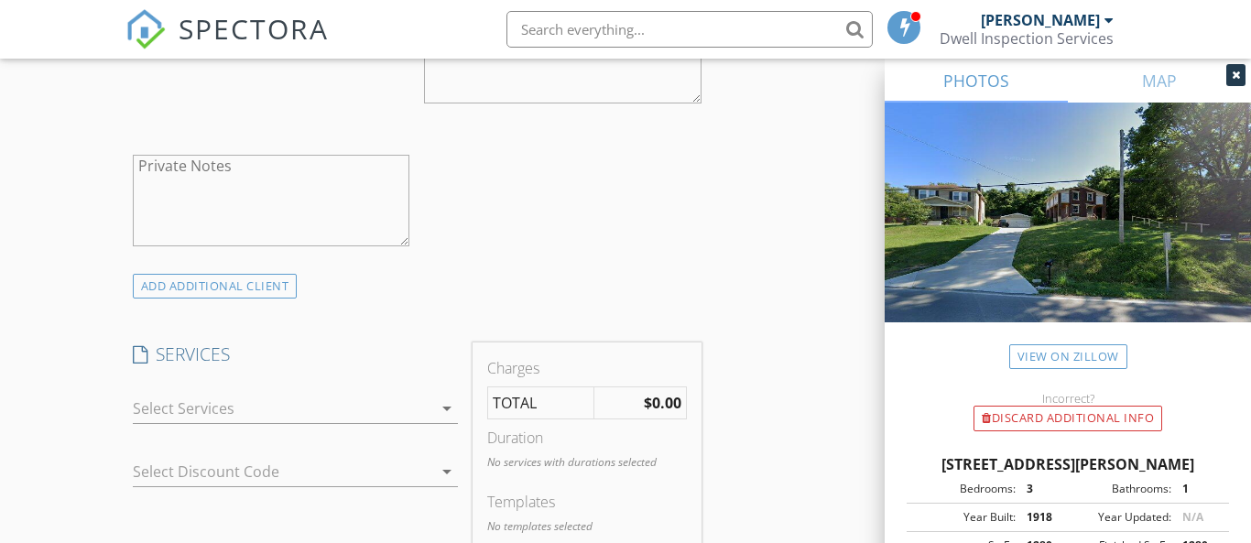
type input "[PHONE_NUMBER]"
click at [210, 409] on div at bounding box center [283, 408] width 300 height 29
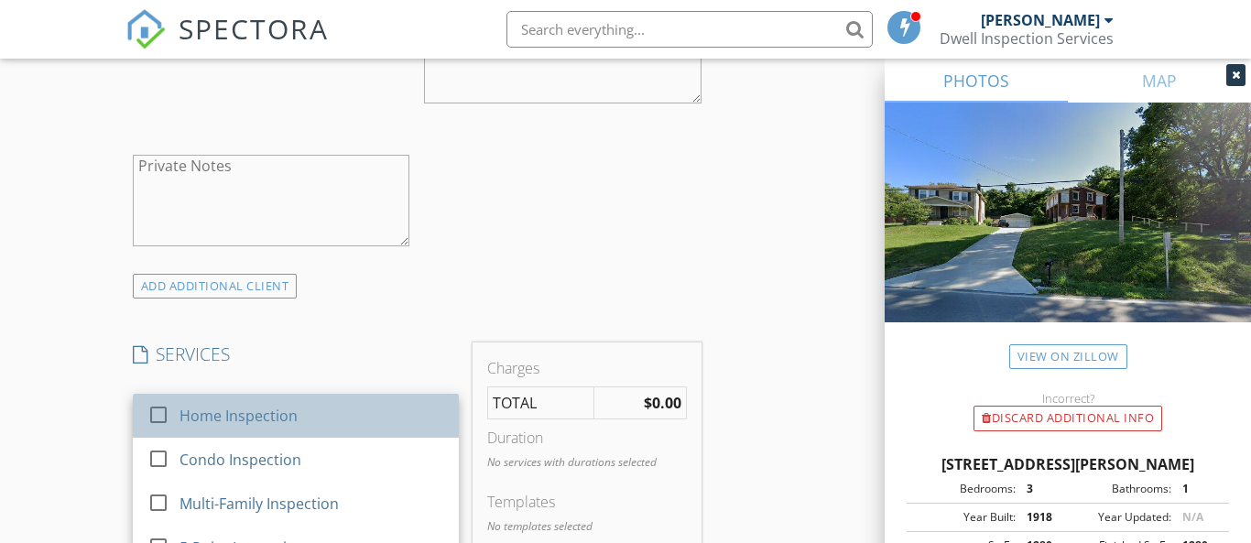
click at [216, 411] on div "Home Inspection" at bounding box center [239, 416] width 118 height 22
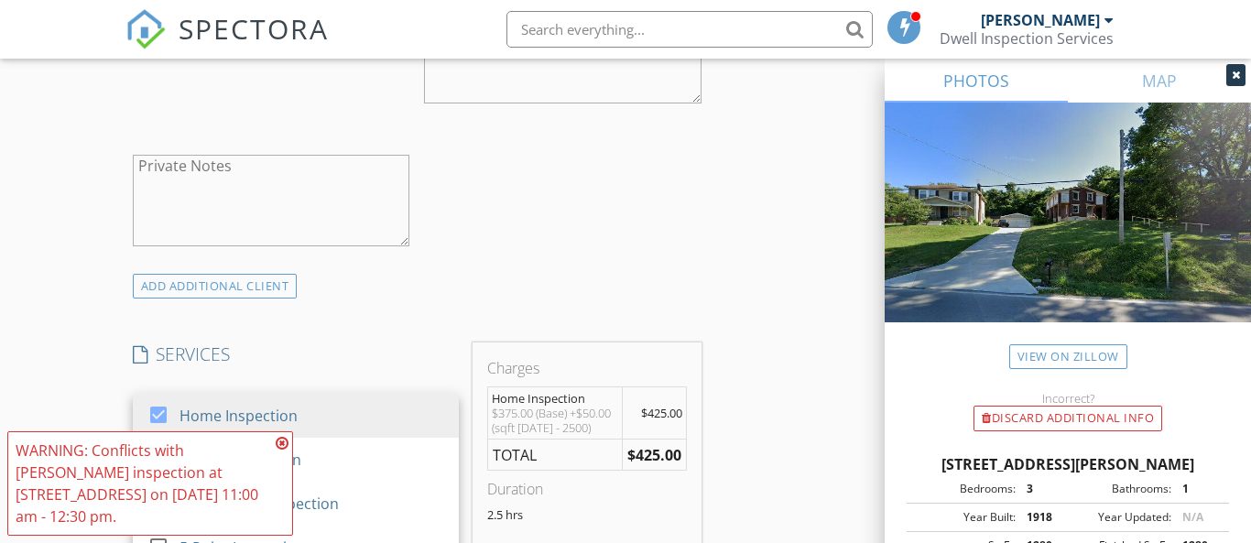
scroll to position [1325, 0]
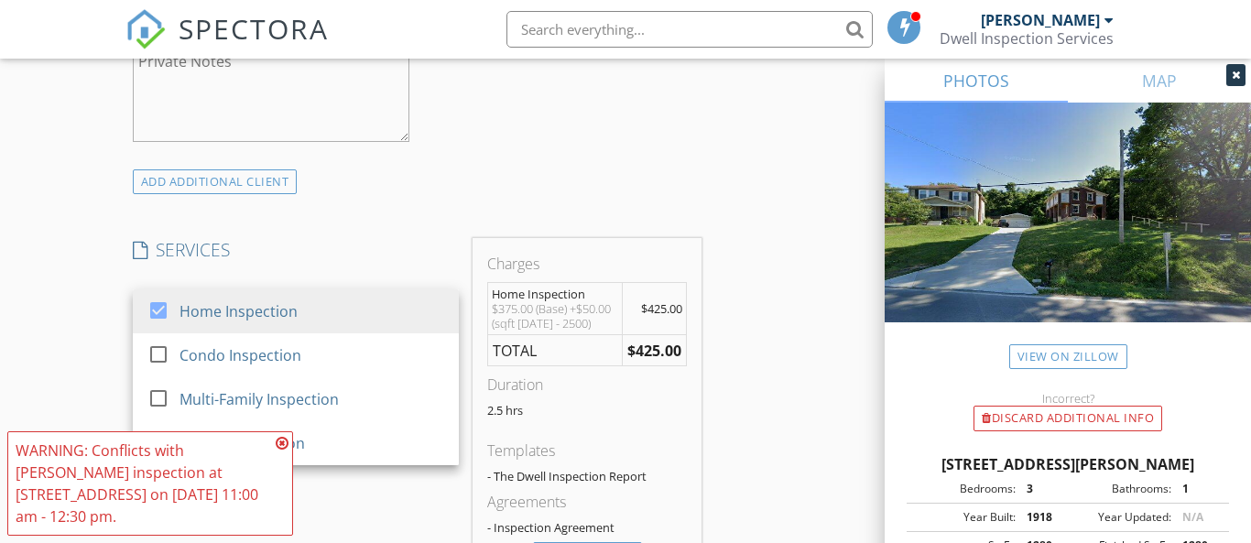
click at [356, 228] on div "INSPECTOR(S) check_box Tanner Ziese PRIMARY check_box_outline_blank Bryce North…" at bounding box center [418, 419] width 584 height 3063
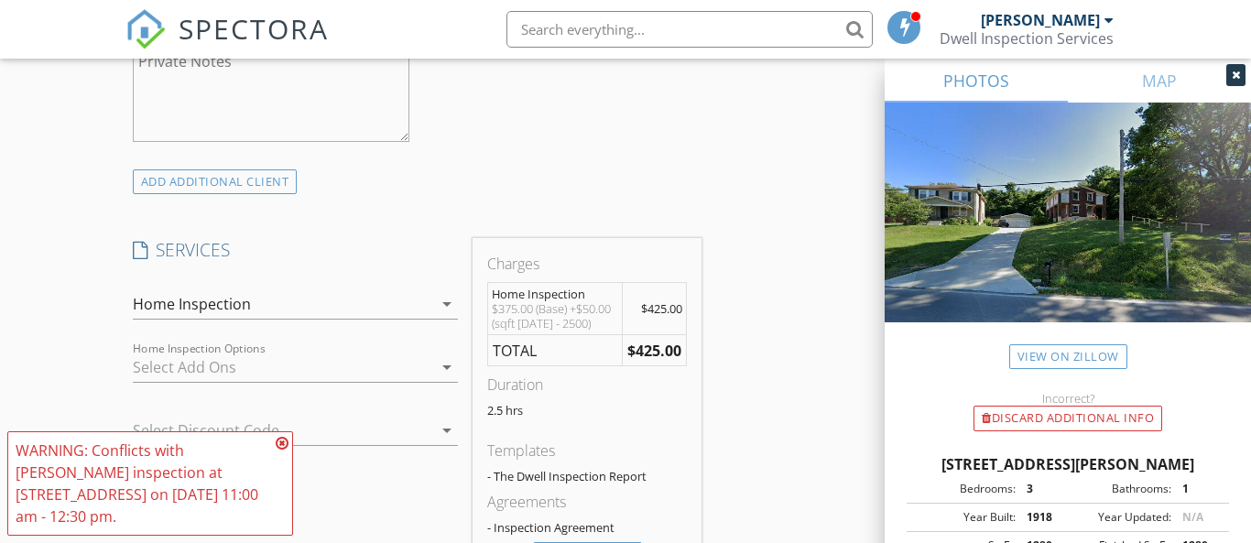
scroll to position [1454, 0]
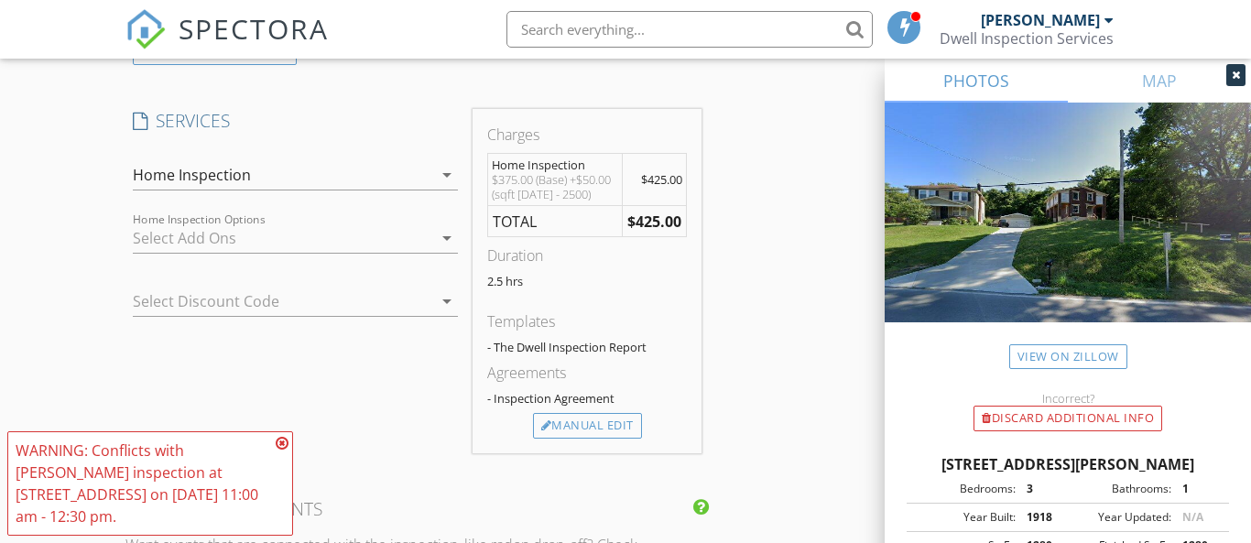
click at [285, 242] on div at bounding box center [283, 238] width 300 height 29
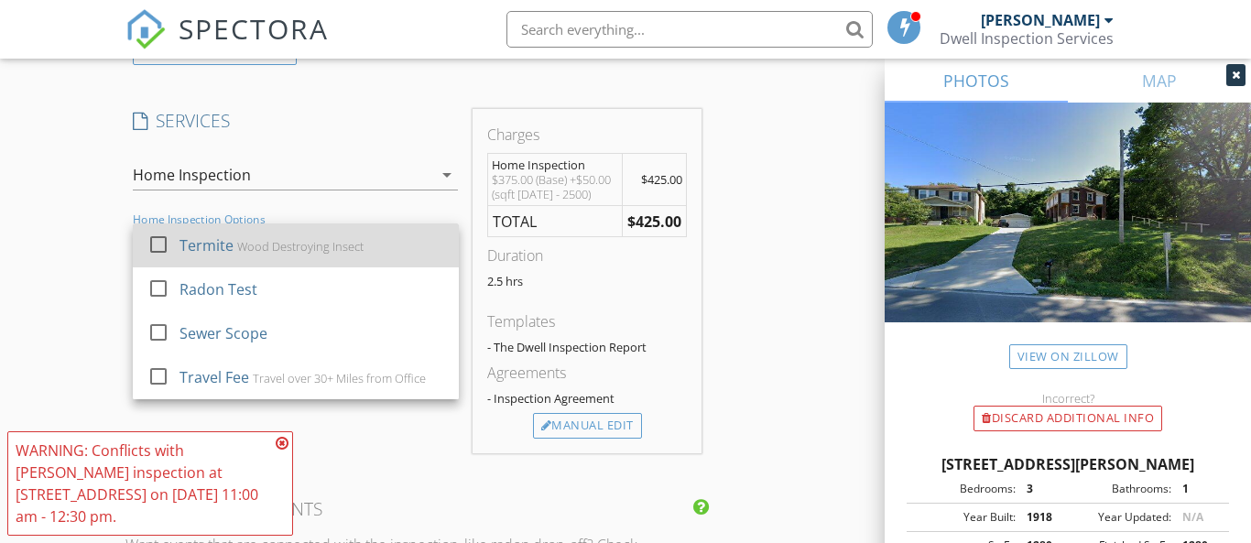
click at [239, 250] on div "Termite Wood Destroying Insect" at bounding box center [312, 245] width 265 height 37
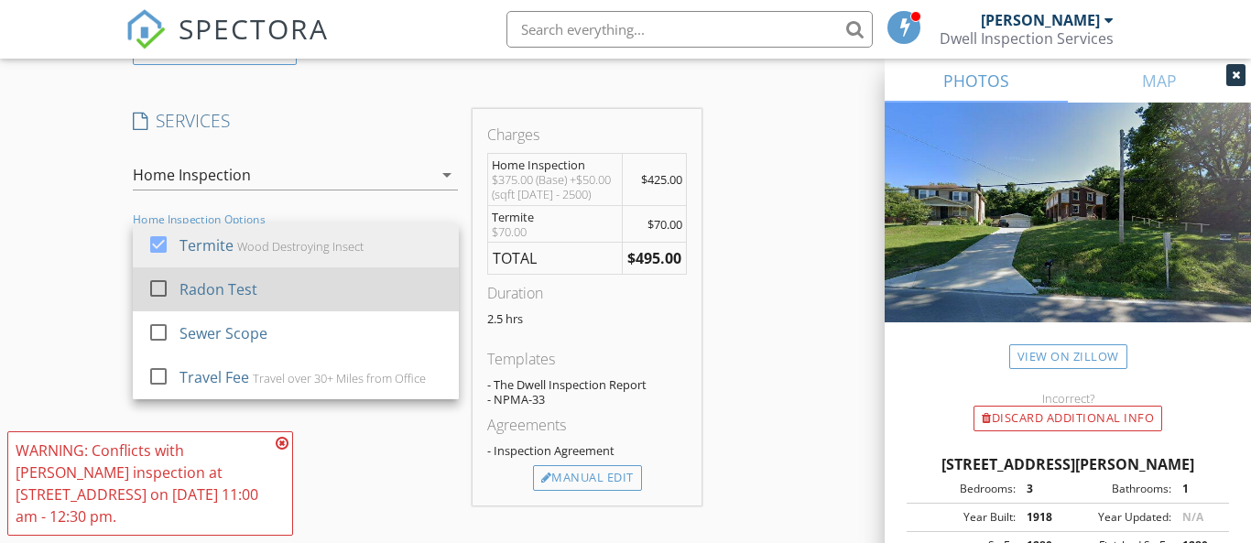
click at [217, 279] on div "Radon Test" at bounding box center [219, 289] width 78 height 22
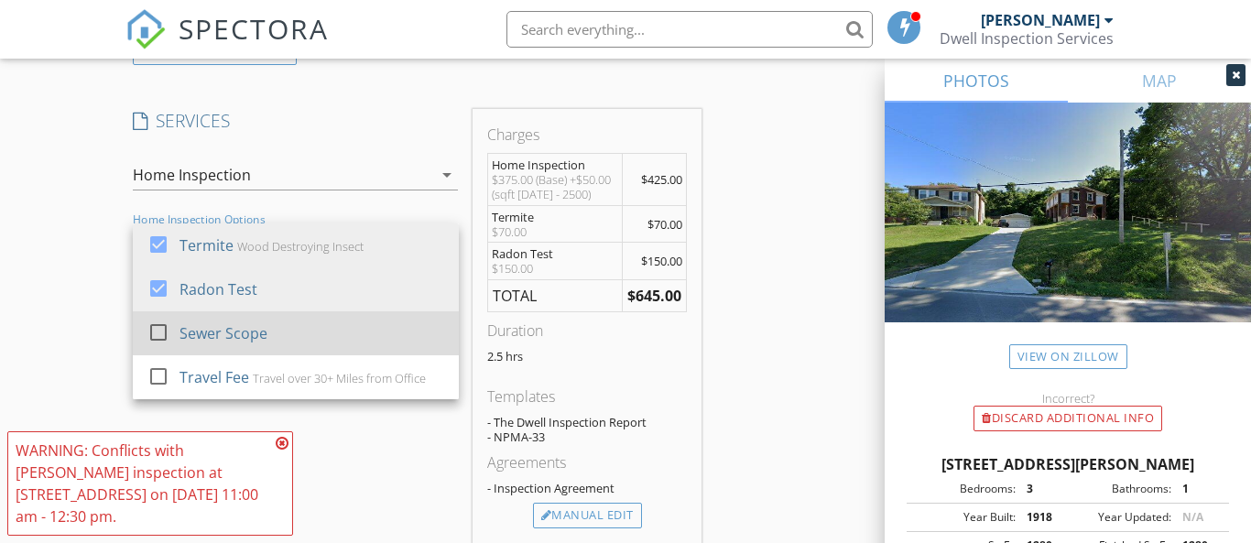
click at [198, 323] on div "Sewer Scope" at bounding box center [224, 333] width 88 height 22
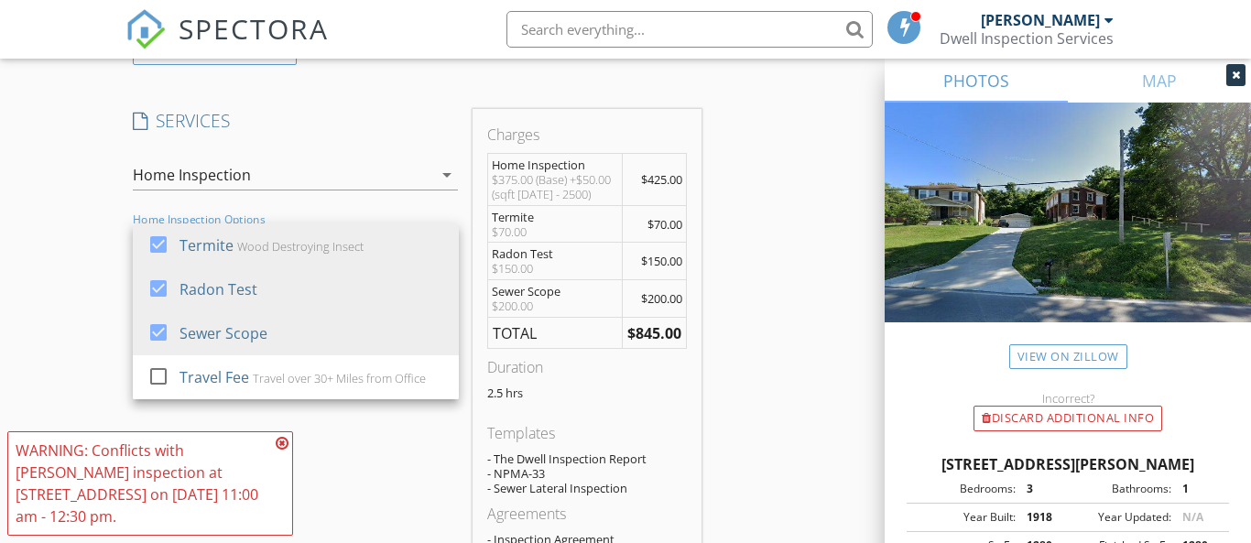
click at [93, 303] on div "New Inspection Click here to use the New Order Form INSPECTOR(S) check_box Tann…" at bounding box center [625, 391] width 1251 height 3476
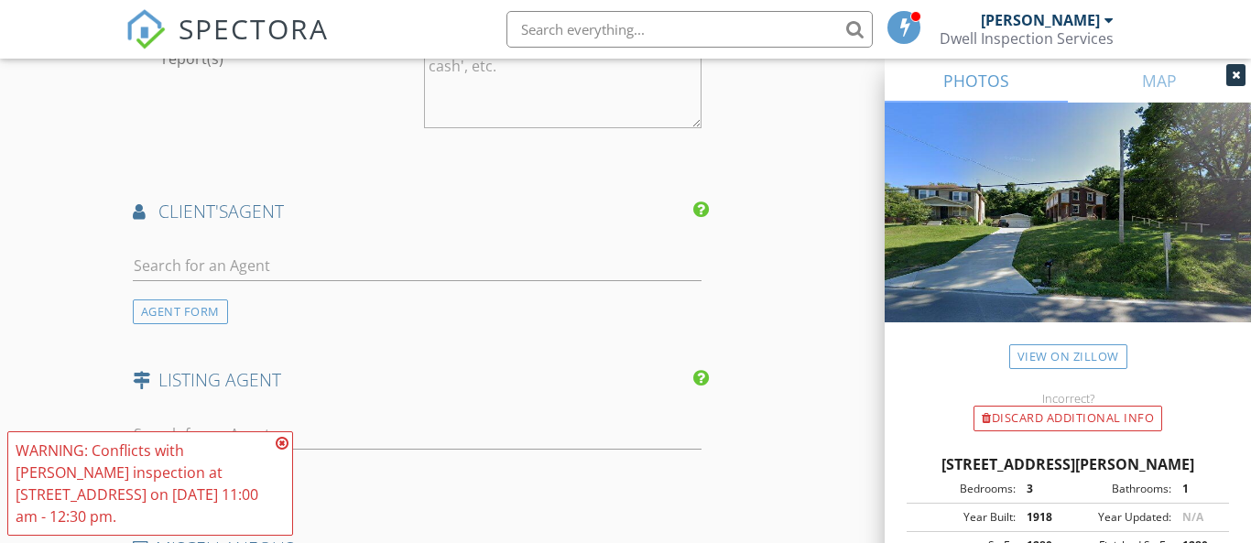
scroll to position [2372, 0]
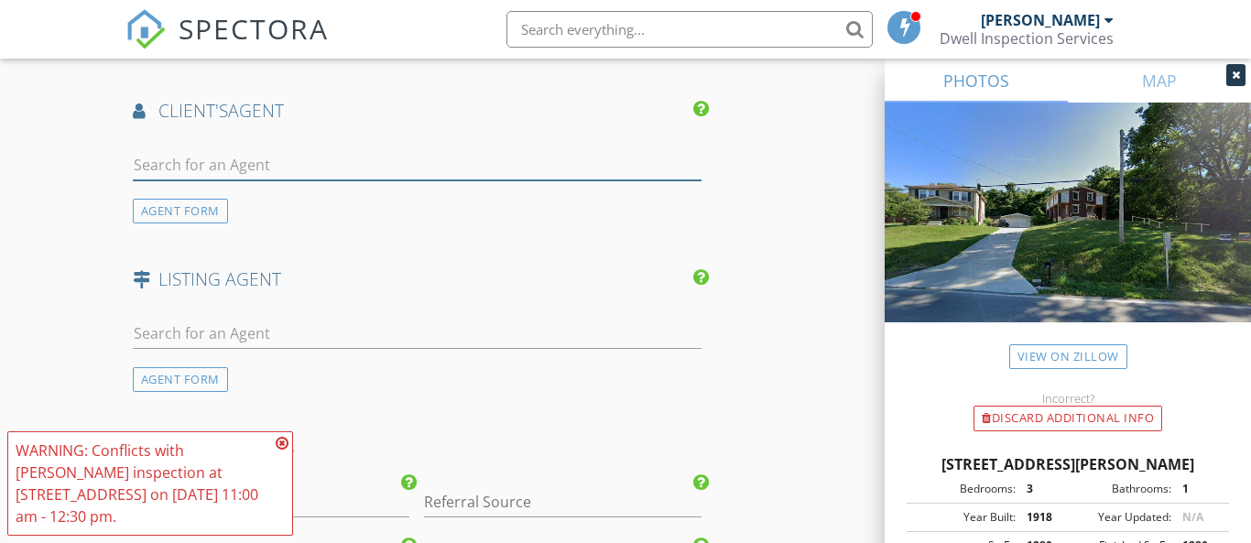
click at [285, 161] on input "text" at bounding box center [417, 165] width 569 height 30
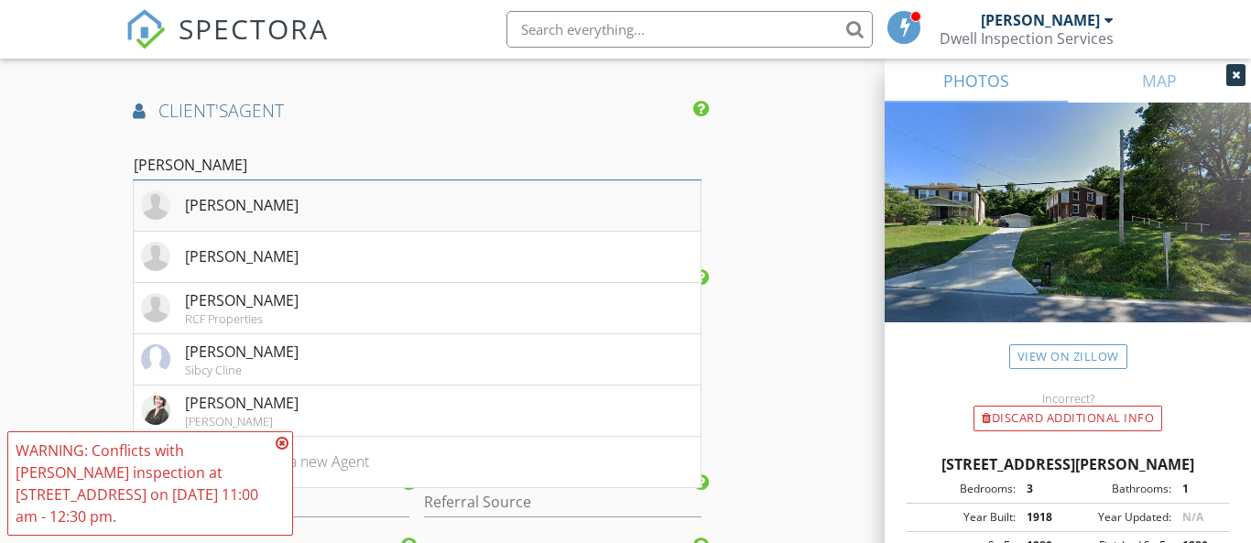
scroll to position [2441, 0]
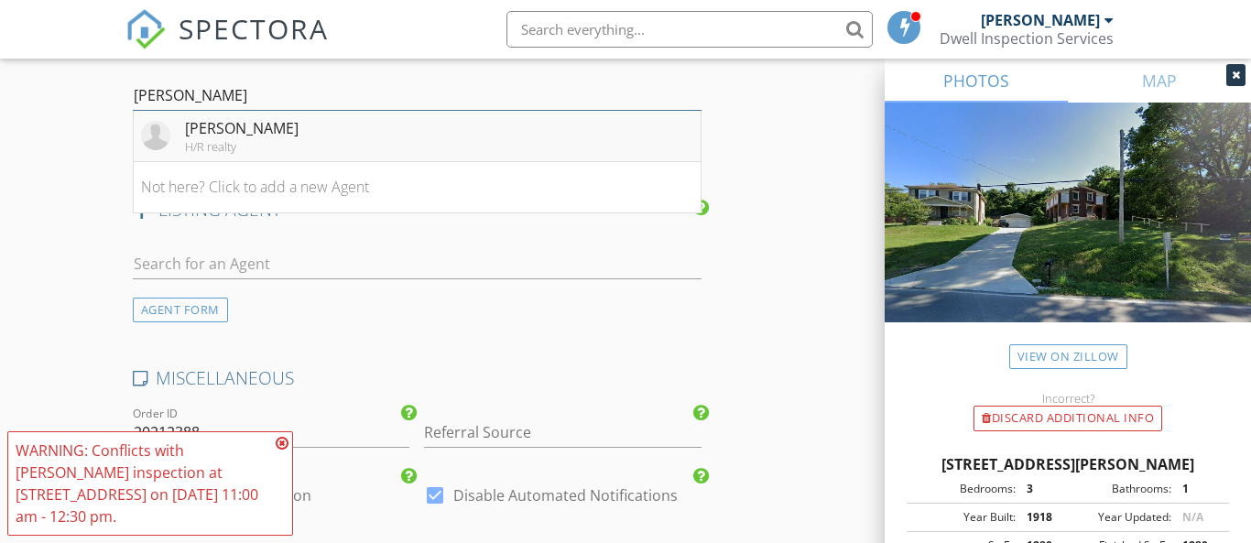
type input "Daniel Cr"
click at [286, 129] on div "Daniel Cropper" at bounding box center [242, 128] width 114 height 22
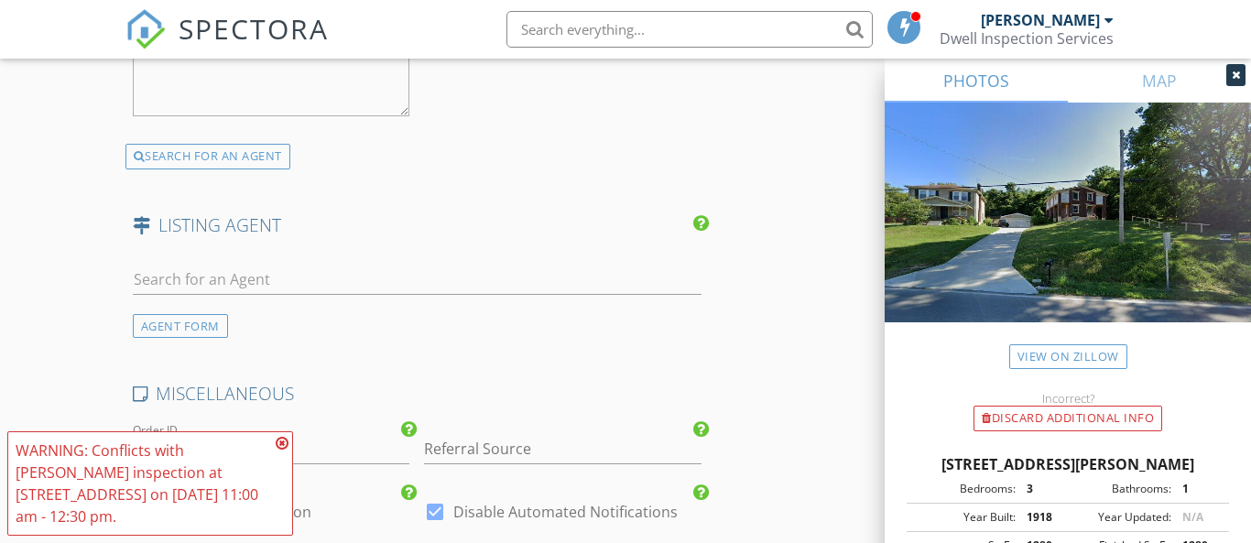
scroll to position [3027, 0]
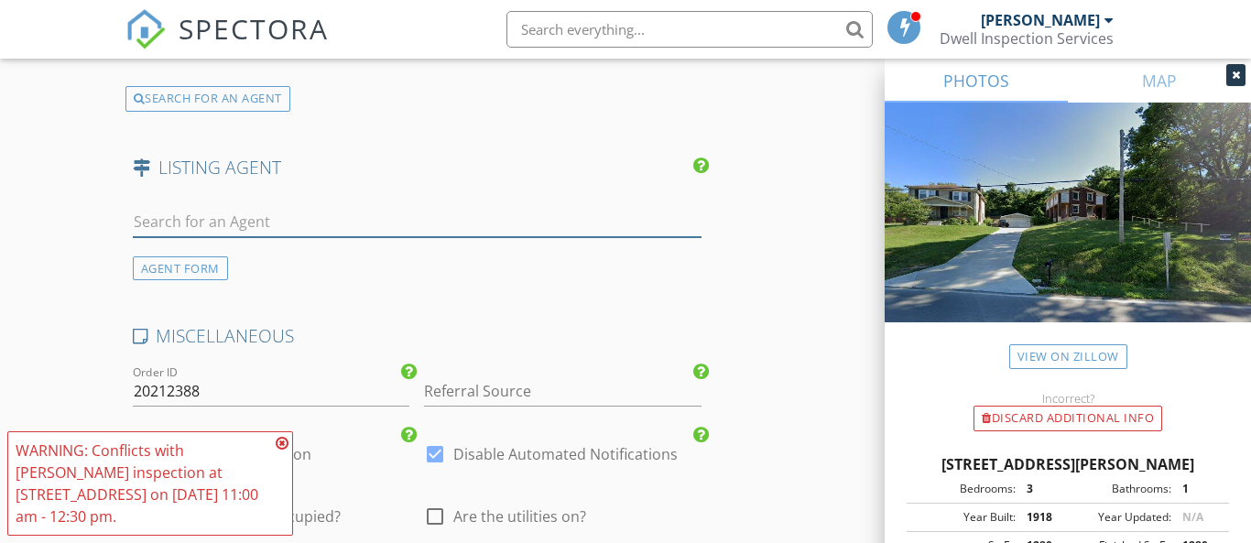
click at [362, 213] on input "text" at bounding box center [417, 222] width 569 height 30
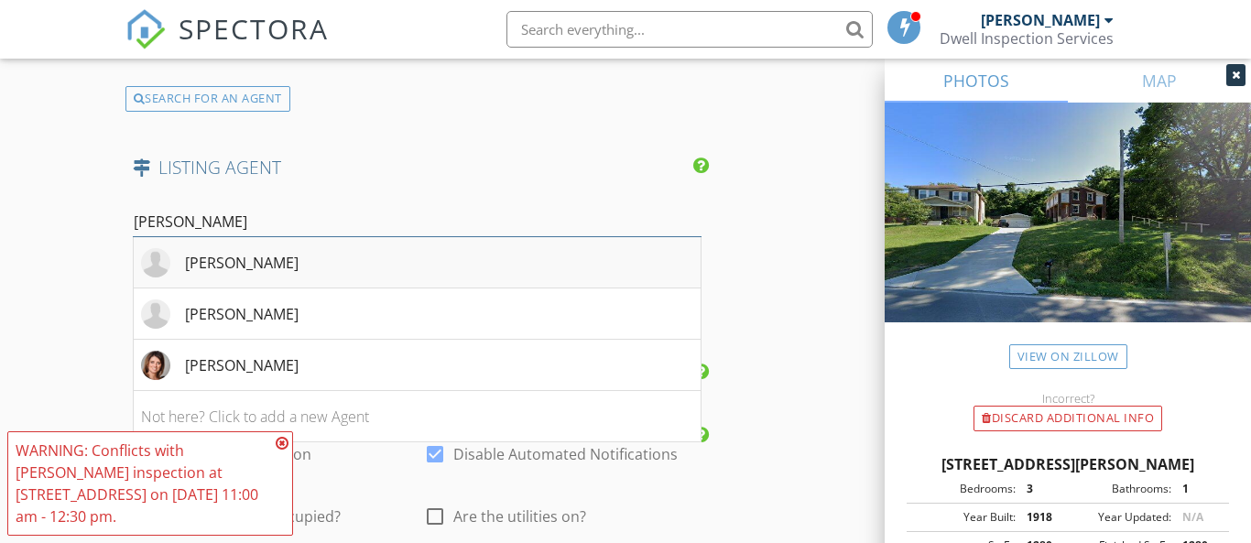
type input "Stephanie"
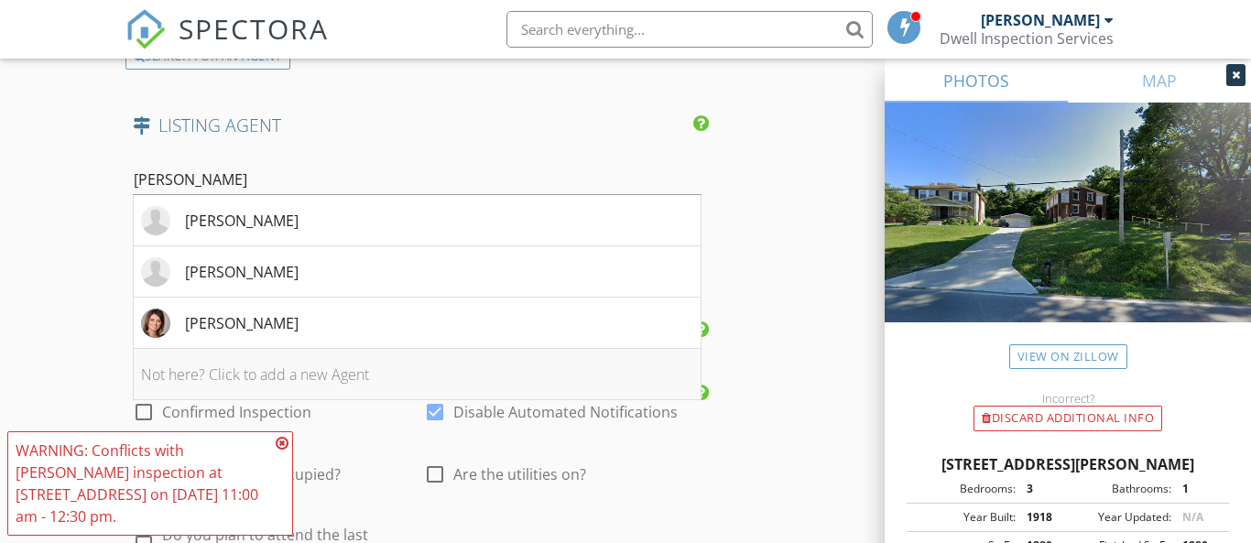
click at [344, 369] on li "Not here? Click to add a new Agent" at bounding box center [417, 374] width 567 height 51
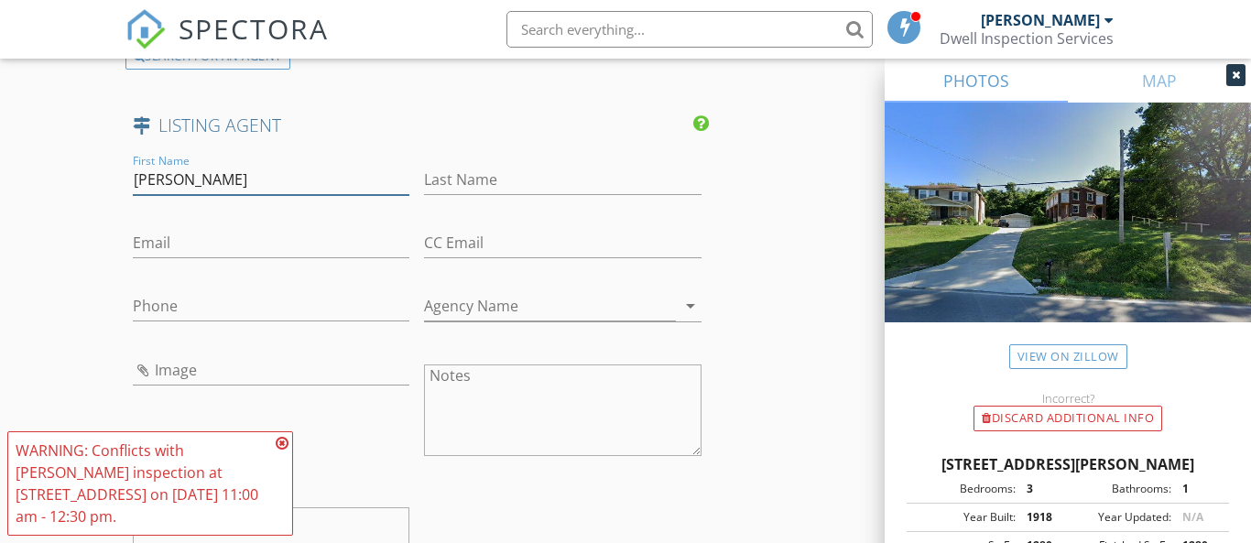
type input "Stephanie"
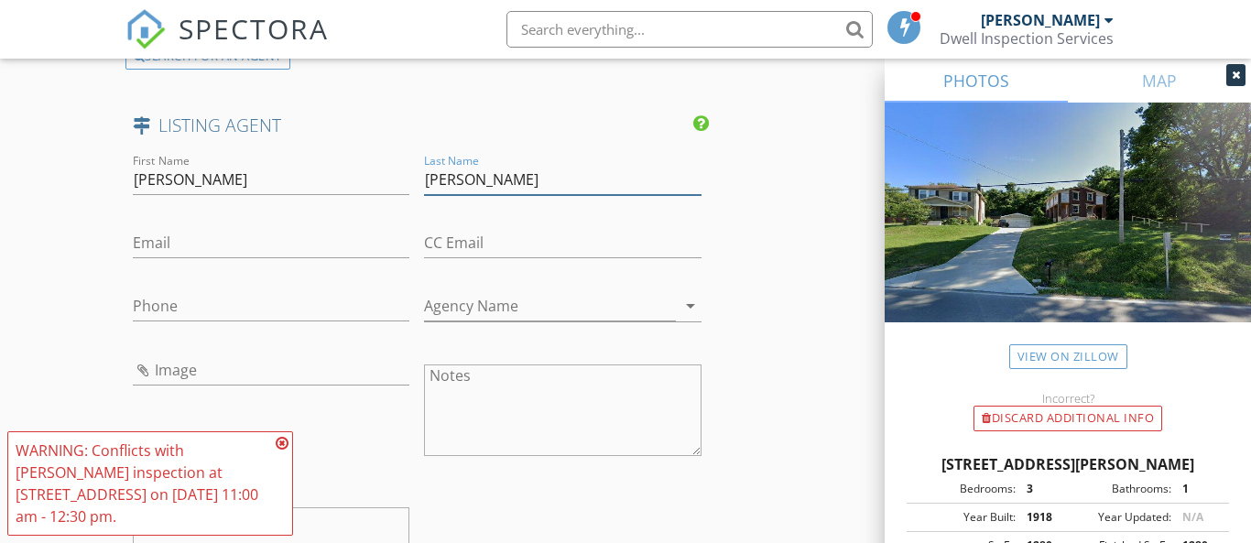
type input "Berens"
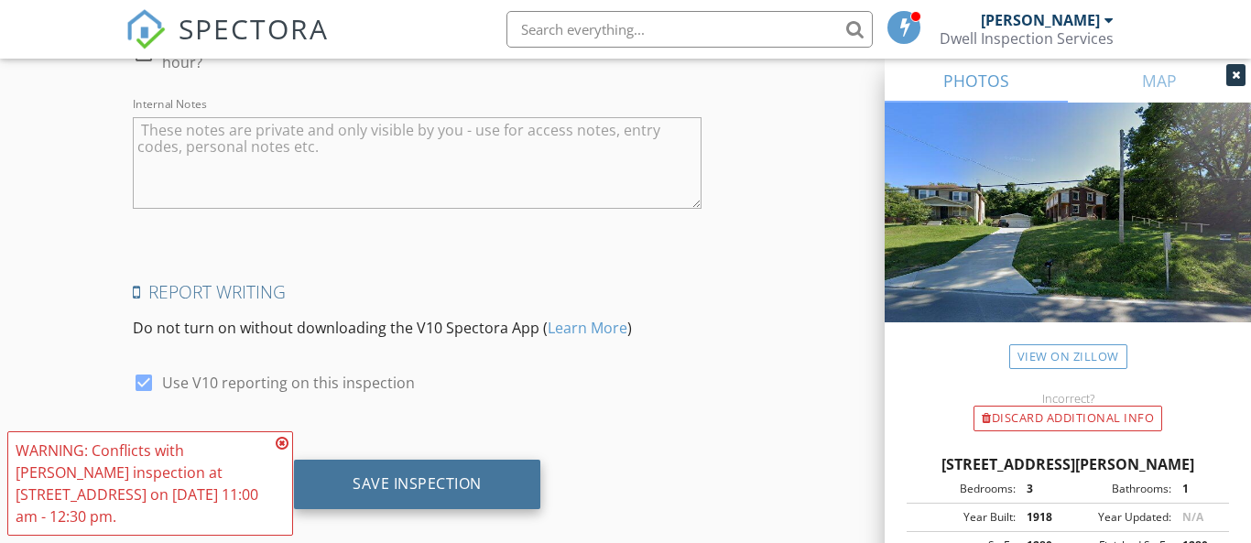
scroll to position [3972, 0]
type input "stephanie@theberensteam.com"
click at [407, 475] on div "Save Inspection" at bounding box center [417, 484] width 129 height 18
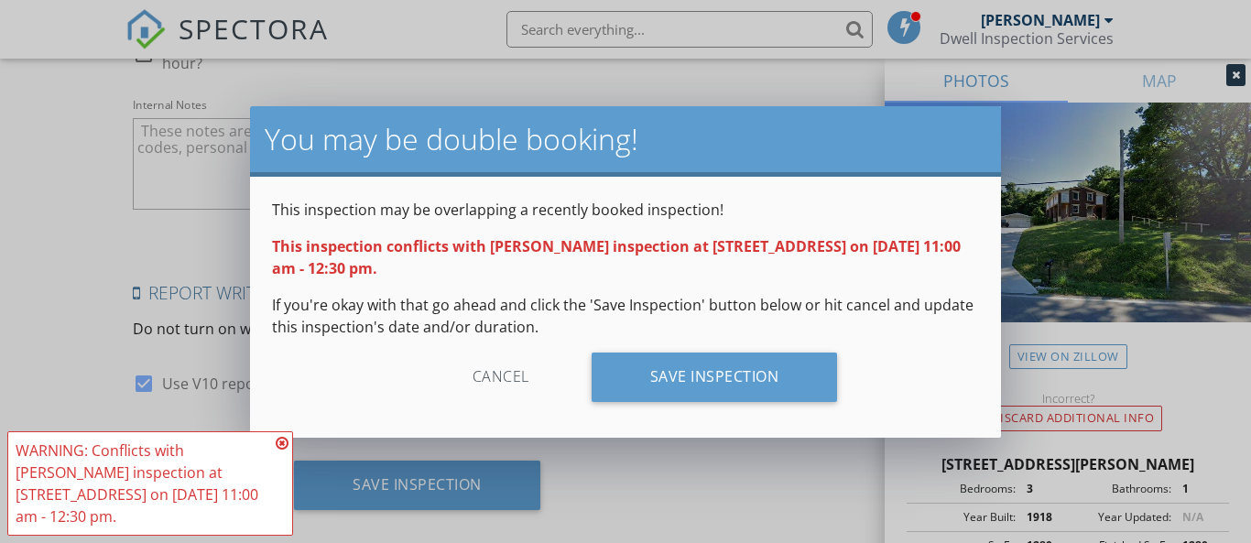
click at [497, 392] on div "Cancel" at bounding box center [501, 377] width 174 height 49
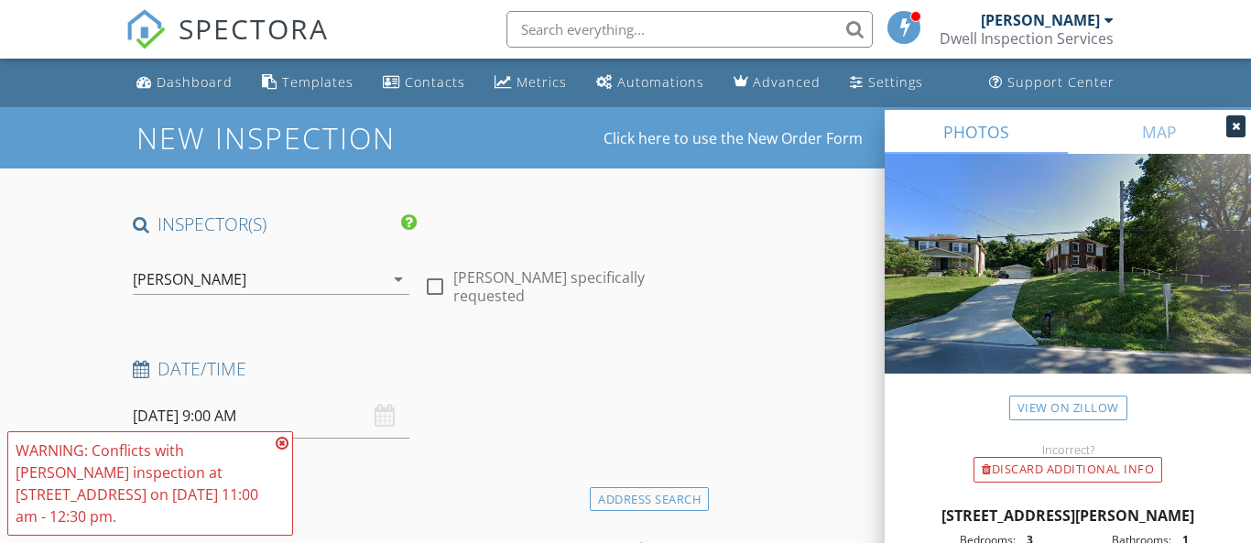
scroll to position [0, 0]
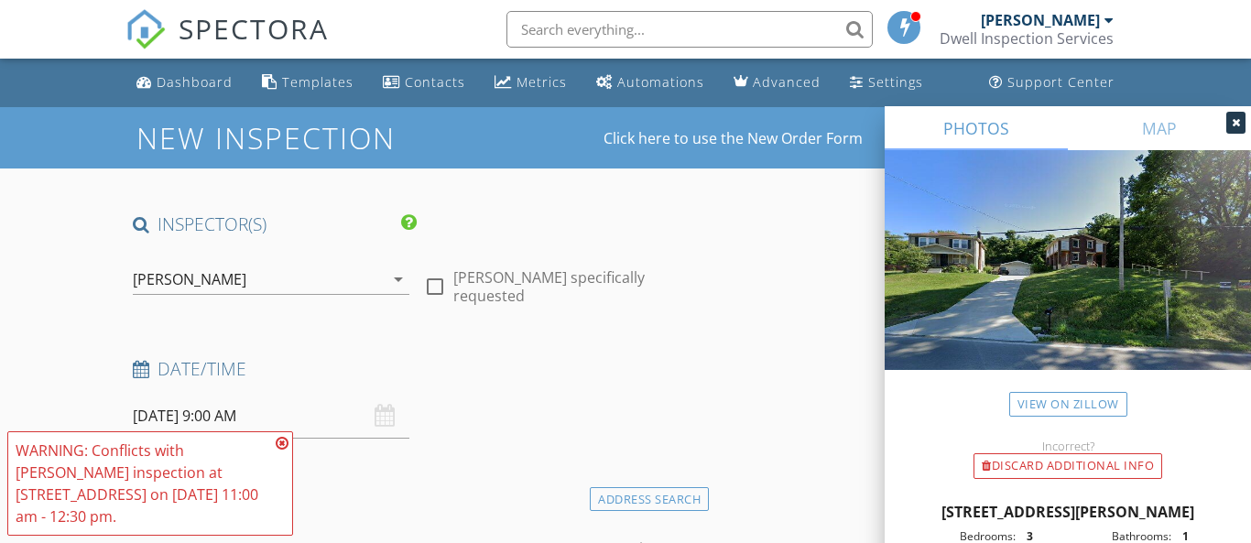
click at [225, 273] on div "[PERSON_NAME]" at bounding box center [259, 279] width 252 height 29
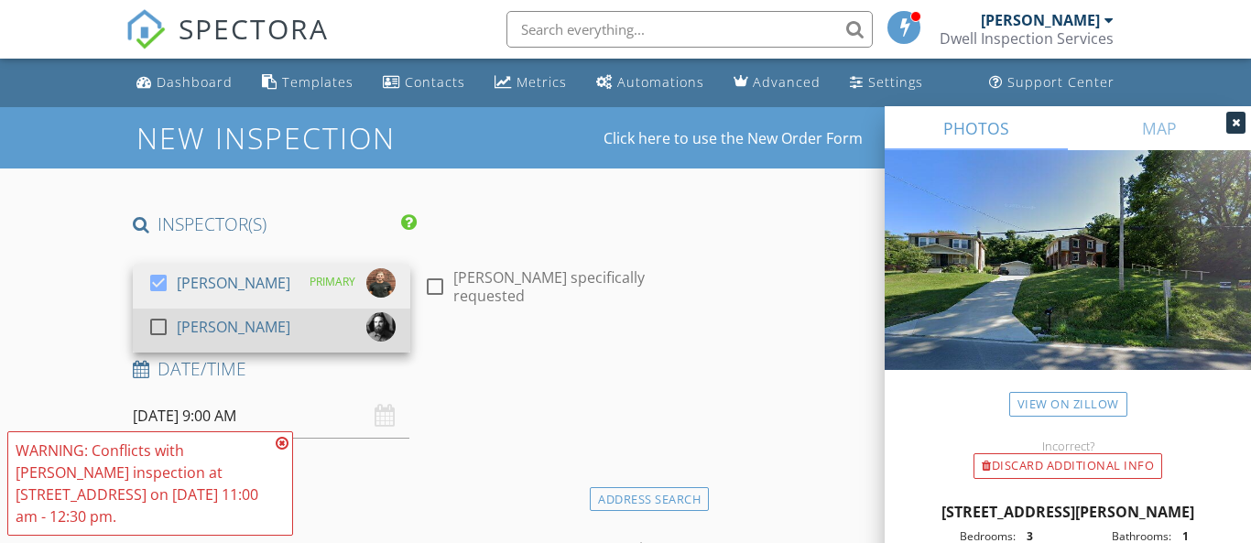
click at [172, 322] on div at bounding box center [158, 326] width 31 height 31
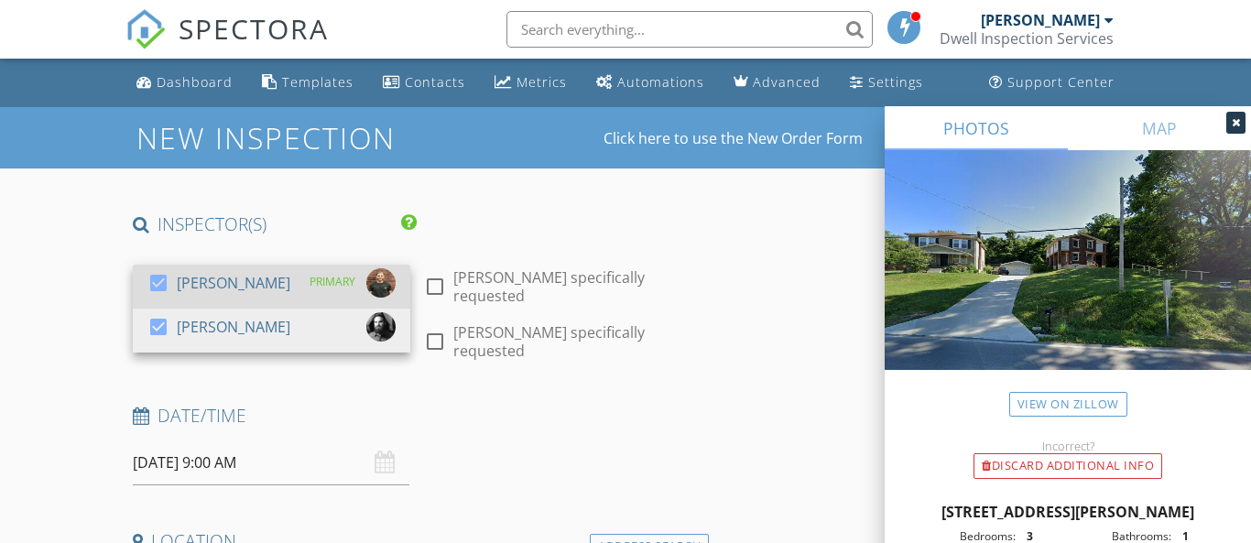
click at [169, 286] on div at bounding box center [158, 283] width 31 height 31
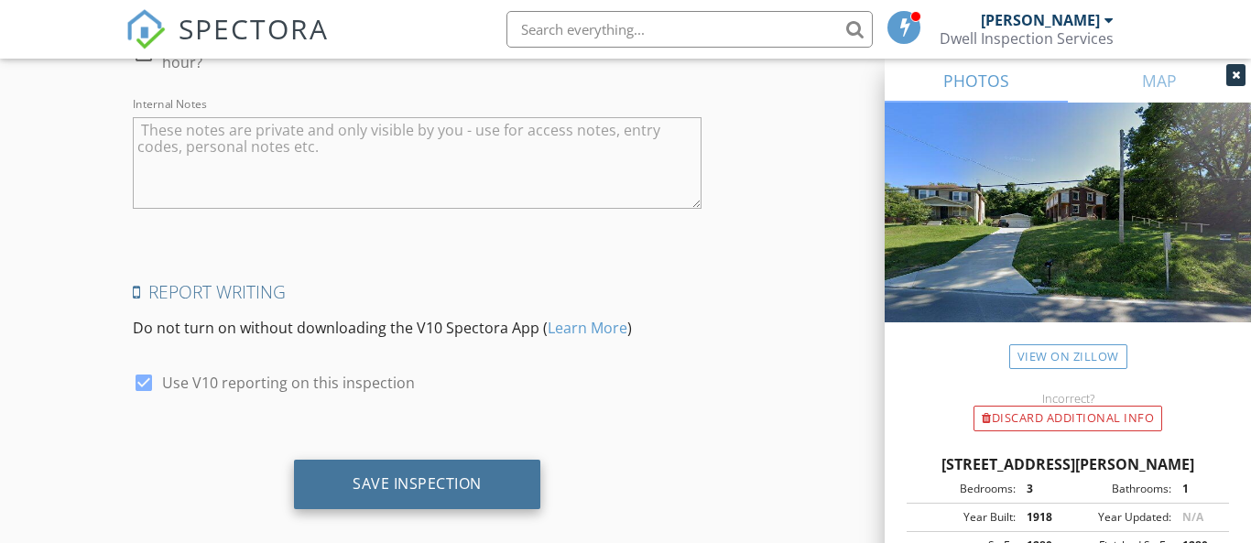
scroll to position [3972, 0]
click at [428, 475] on div "Save Inspection" at bounding box center [417, 484] width 129 height 18
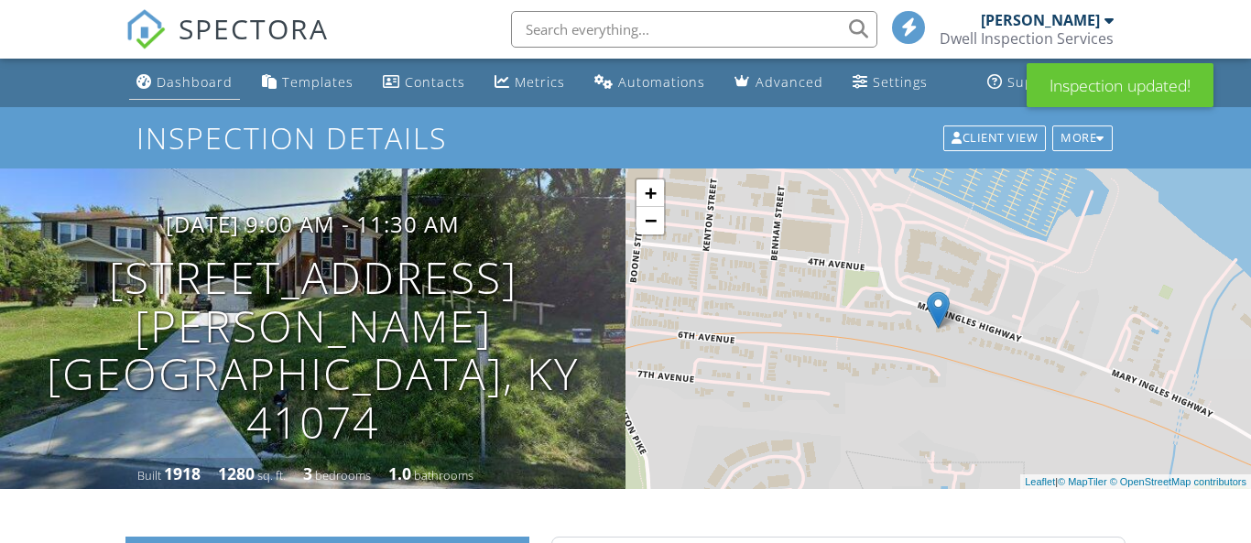
click at [180, 87] on div "Dashboard" at bounding box center [195, 81] width 76 height 17
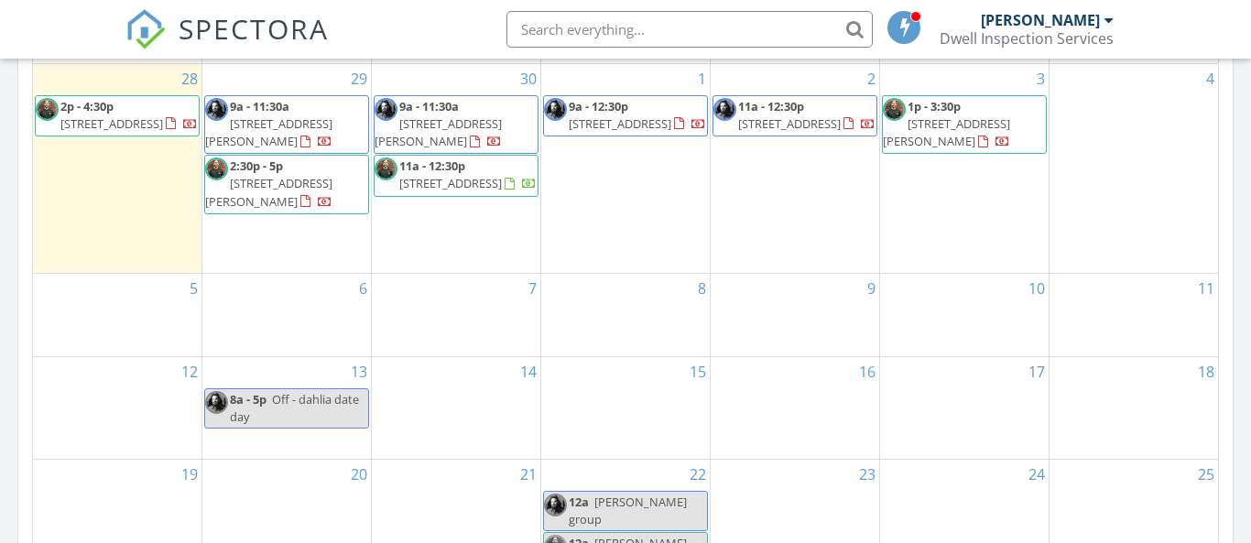
scroll to position [850, 0]
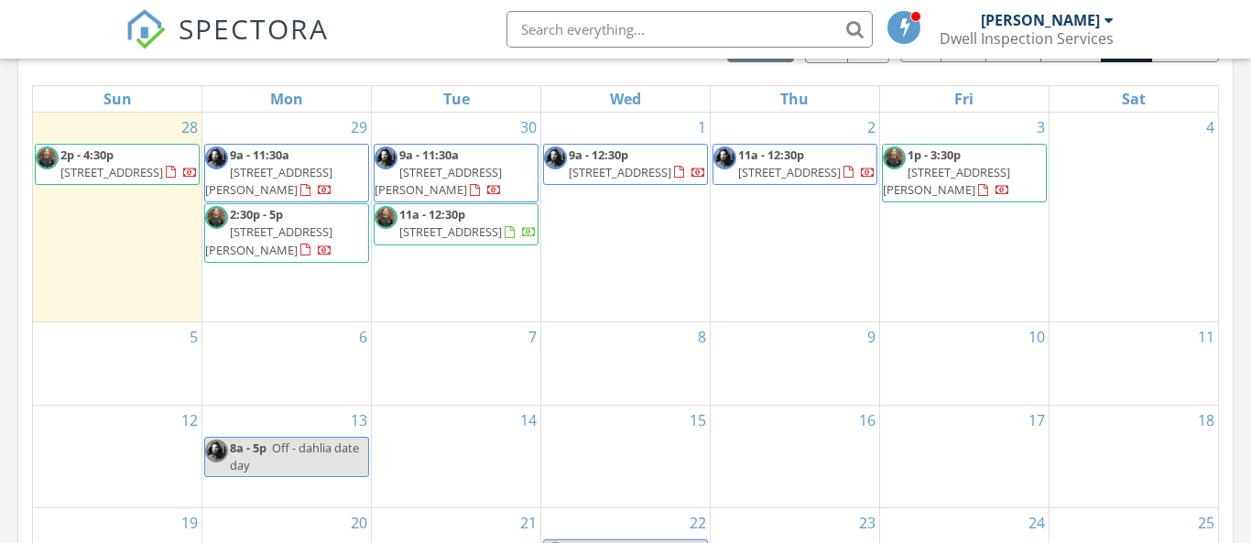
click at [159, 37] on img at bounding box center [146, 29] width 40 height 40
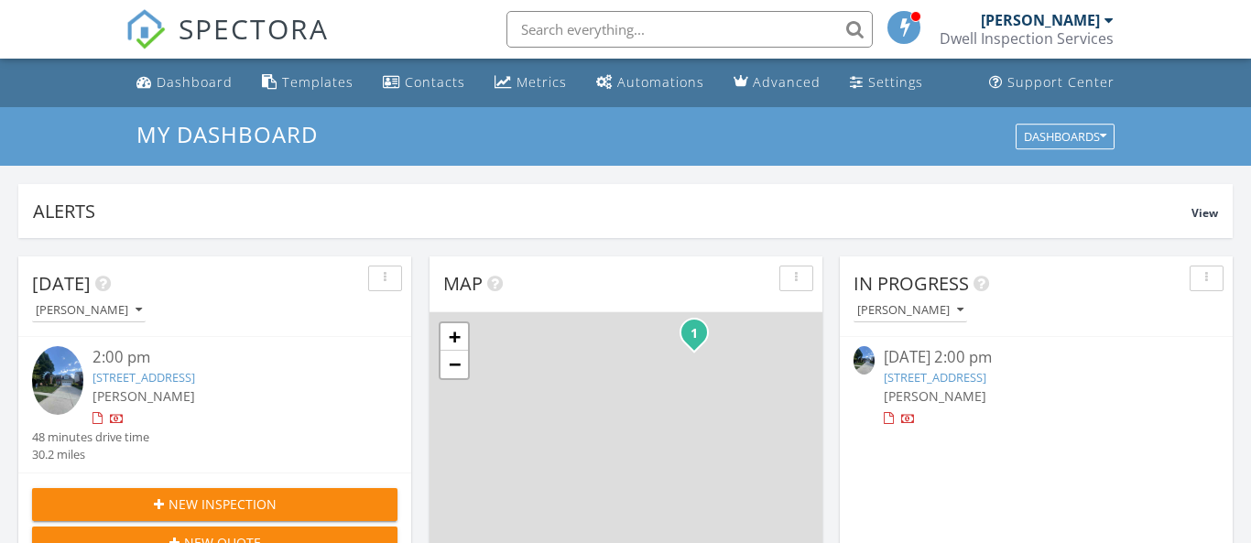
click at [235, 495] on span "New Inspection" at bounding box center [223, 504] width 108 height 19
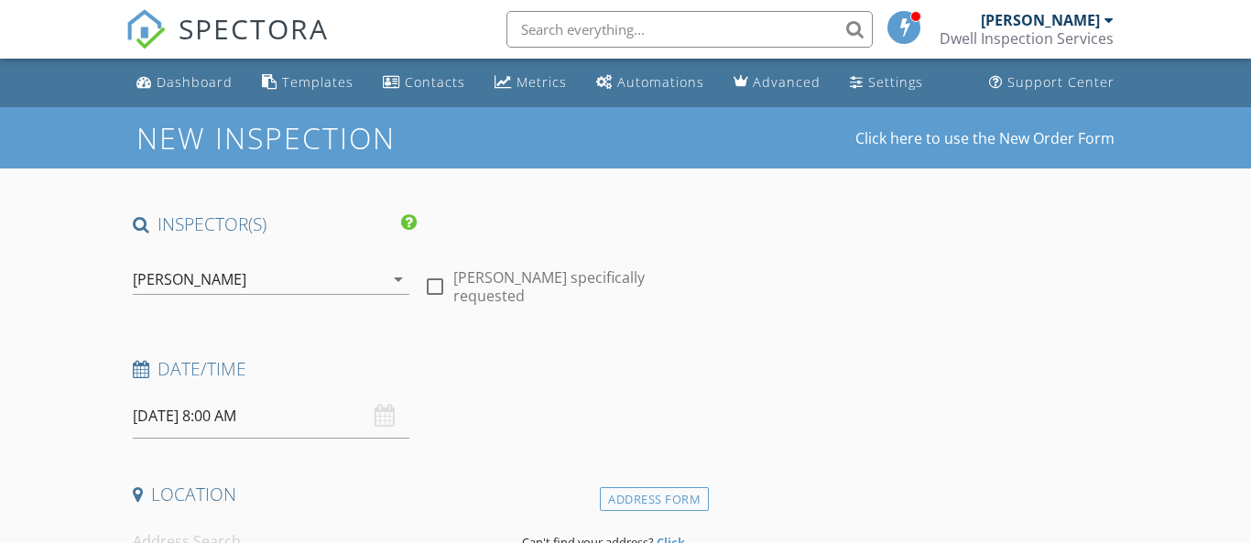
click at [168, 421] on input "[DATE] 8:00 AM" at bounding box center [272, 416] width 278 height 45
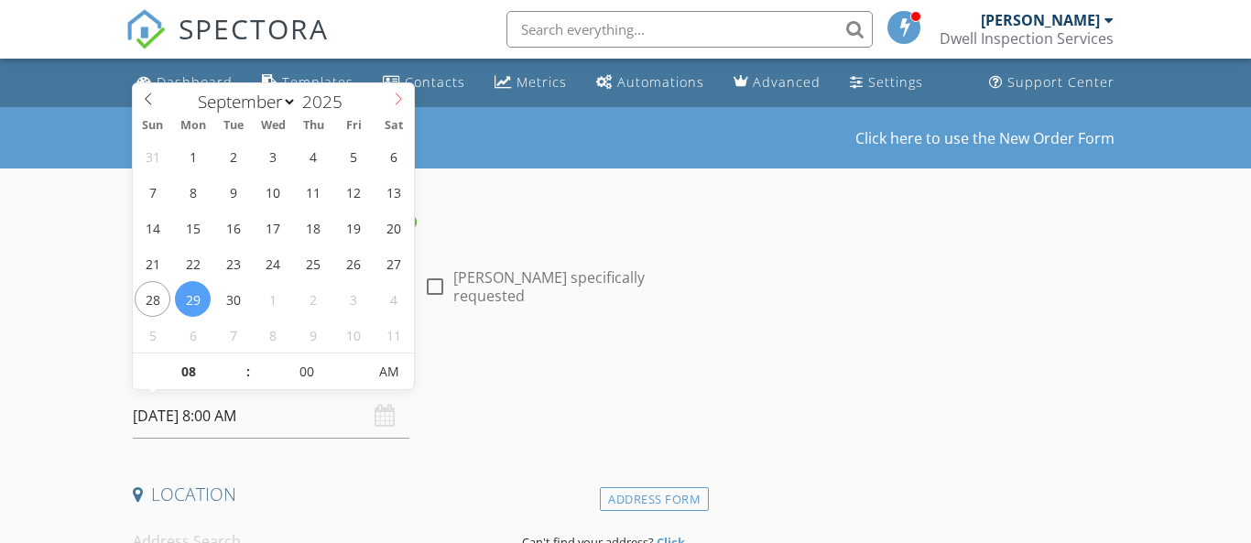
select select "9"
click at [394, 101] on icon at bounding box center [398, 99] width 13 height 13
type input "10/01/2025 9:00 AM"
type input "09"
click at [238, 362] on span at bounding box center [239, 363] width 13 height 18
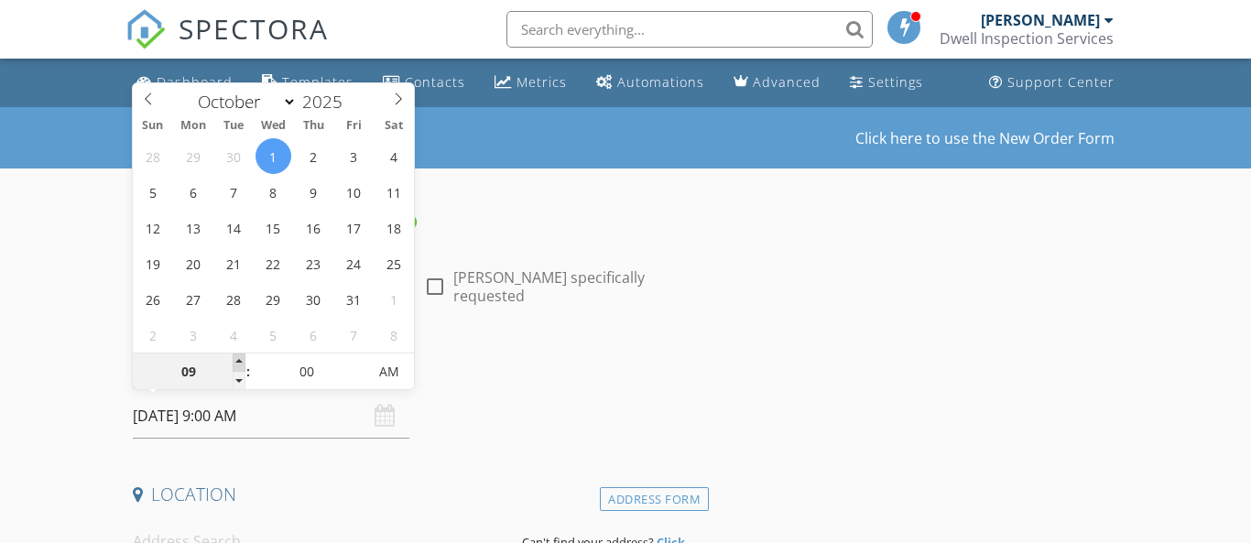
type input "10/01/2025 10:00 AM"
type input "10"
click at [238, 362] on span at bounding box center [239, 363] width 13 height 18
type input "[DATE] 11:00 AM"
type input "11"
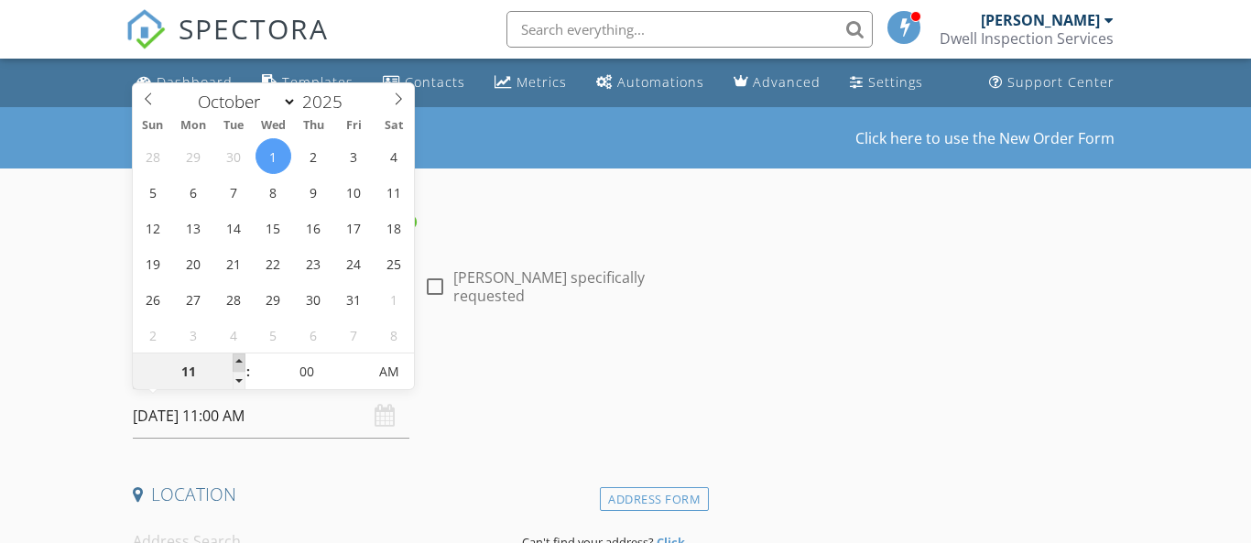
click at [238, 362] on span at bounding box center [239, 363] width 13 height 18
click at [500, 394] on div "Date/Time 10/01/2025 11:00 AM" at bounding box center [418, 398] width 584 height 82
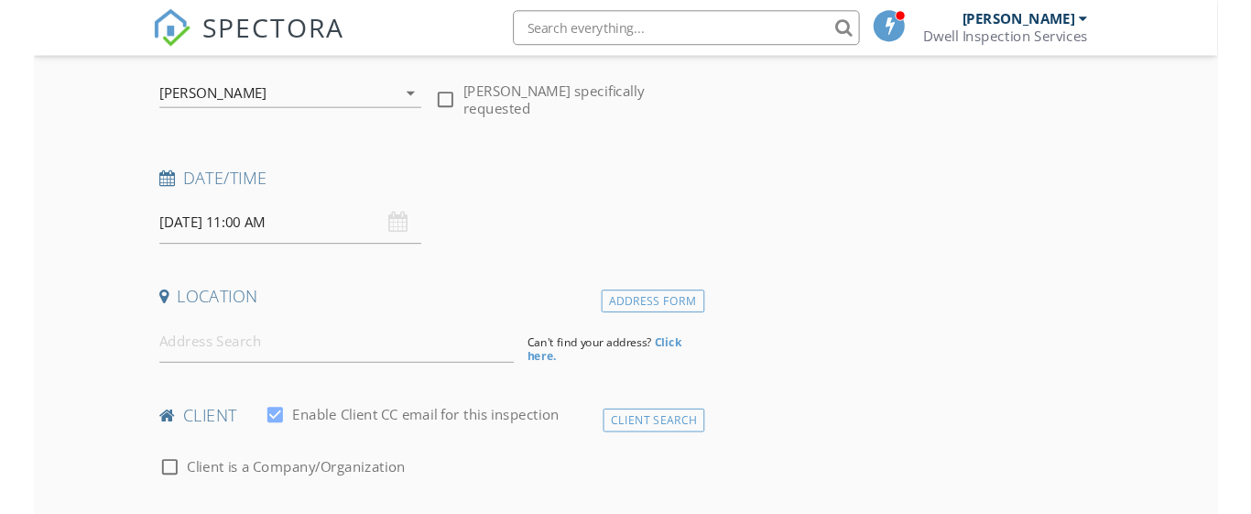
scroll to position [183, 0]
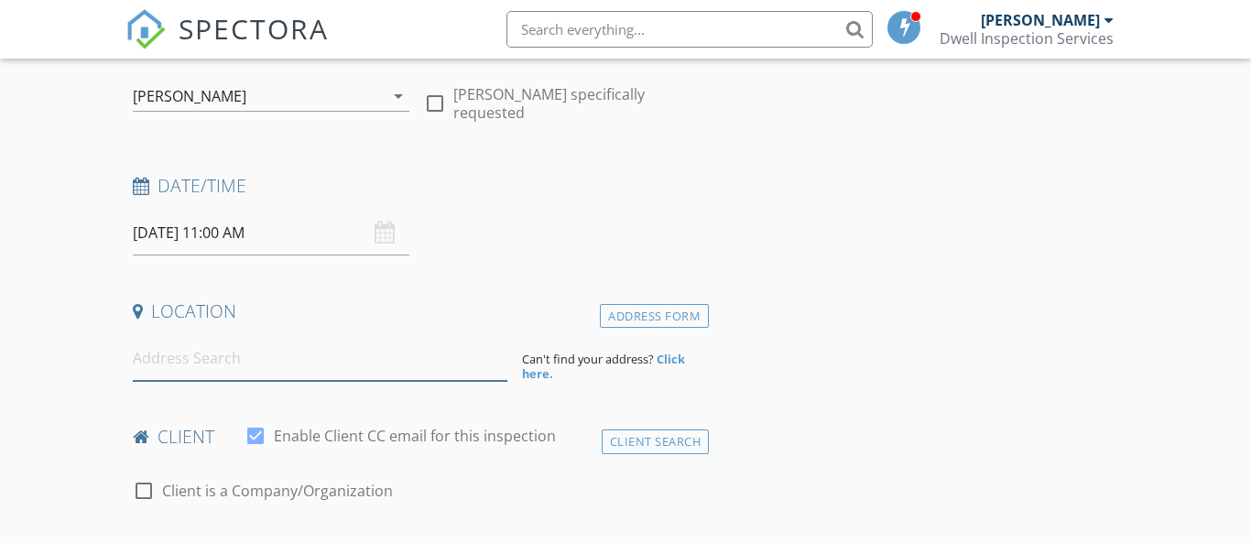
click at [305, 362] on input at bounding box center [320, 358] width 375 height 45
type input "1391 colli"
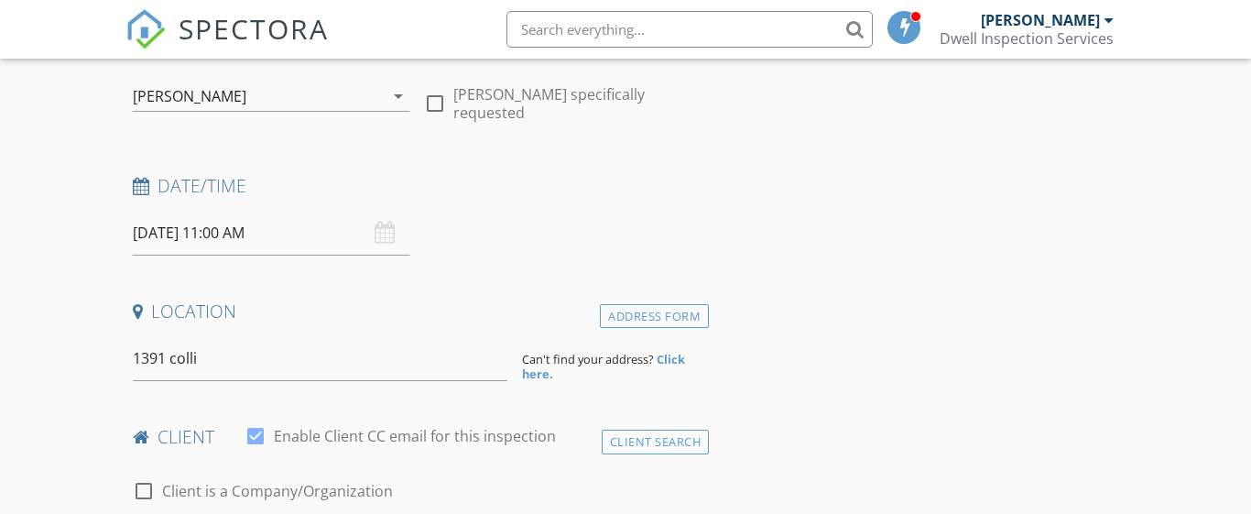
click at [539, 374] on strong "Click here." at bounding box center [603, 366] width 163 height 31
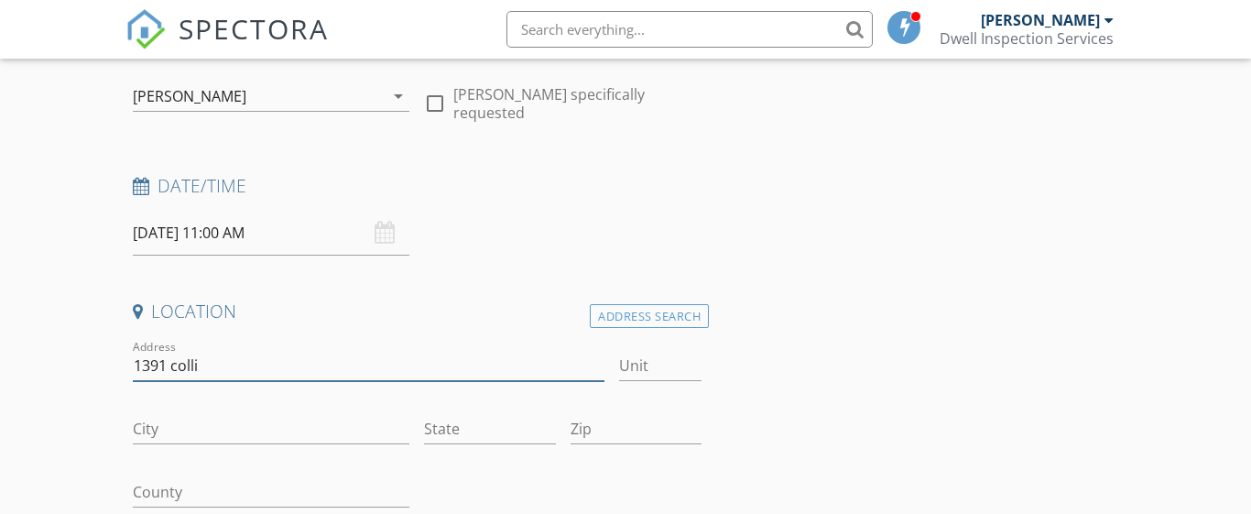
click at [244, 364] on input "1391 colli" at bounding box center [369, 366] width 472 height 30
click at [302, 355] on input "1391 Collinsdale Ave," at bounding box center [369, 366] width 472 height 30
type input "1391 Collinsdale Ave."
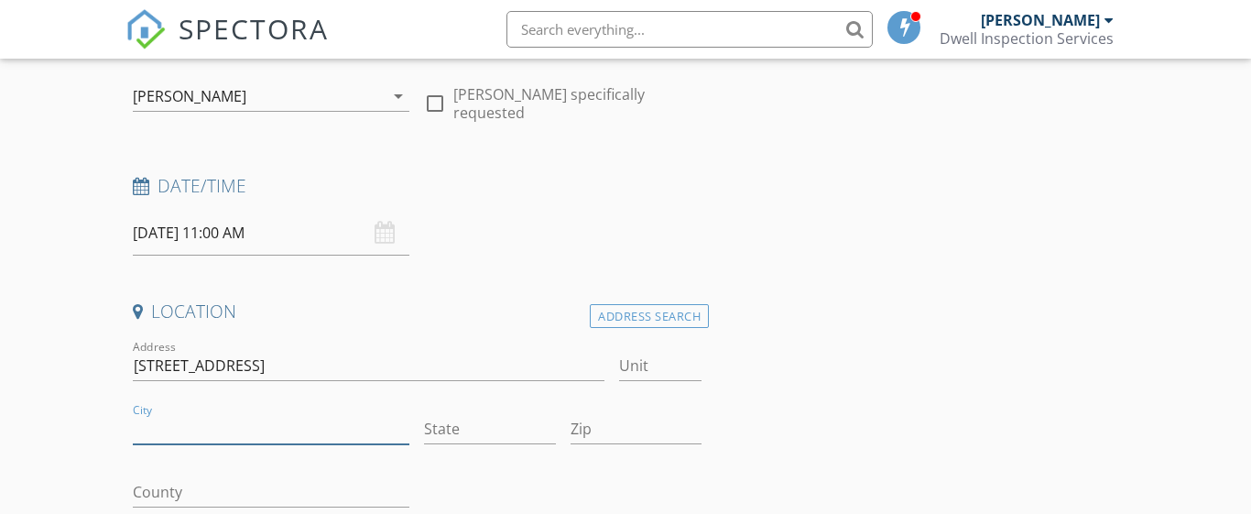
click at [259, 431] on input "City" at bounding box center [272, 429] width 278 height 30
type input "Cincinnati"
type input "OH"
type input "45230"
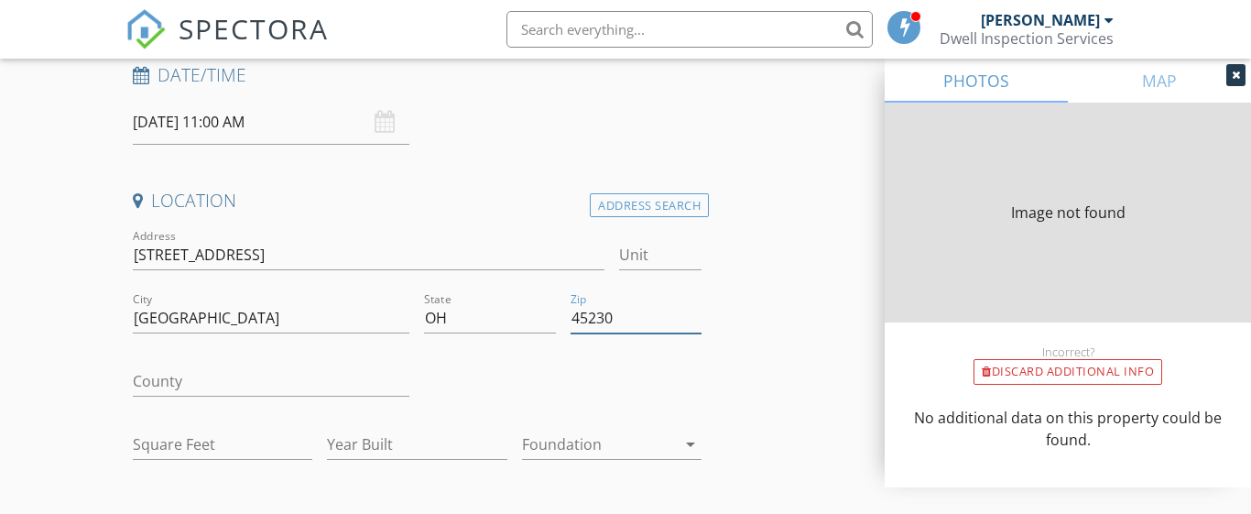
scroll to position [303, 0]
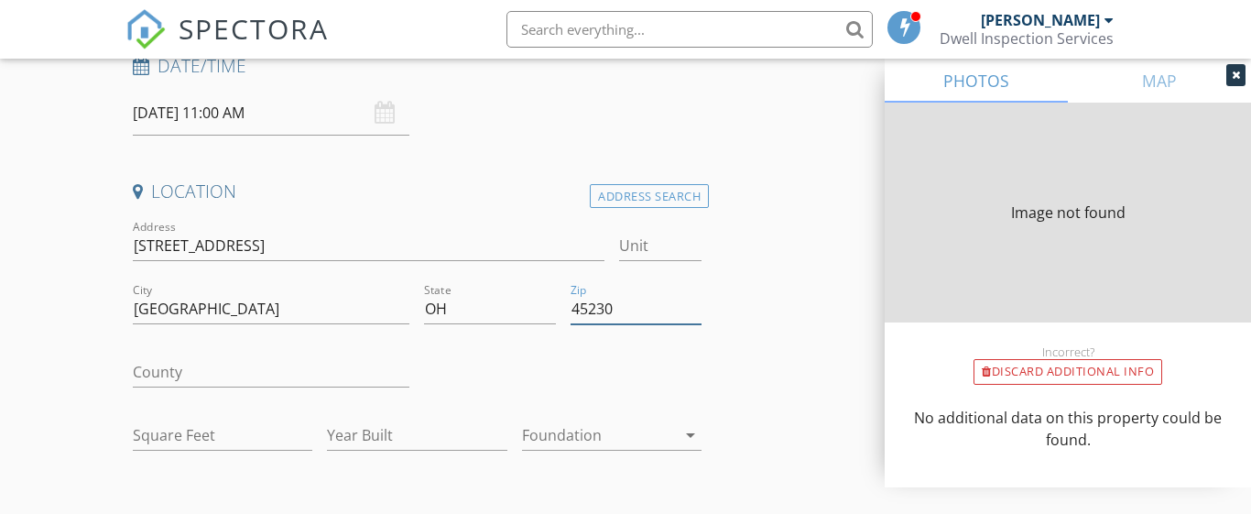
type input "1512"
type input "1937"
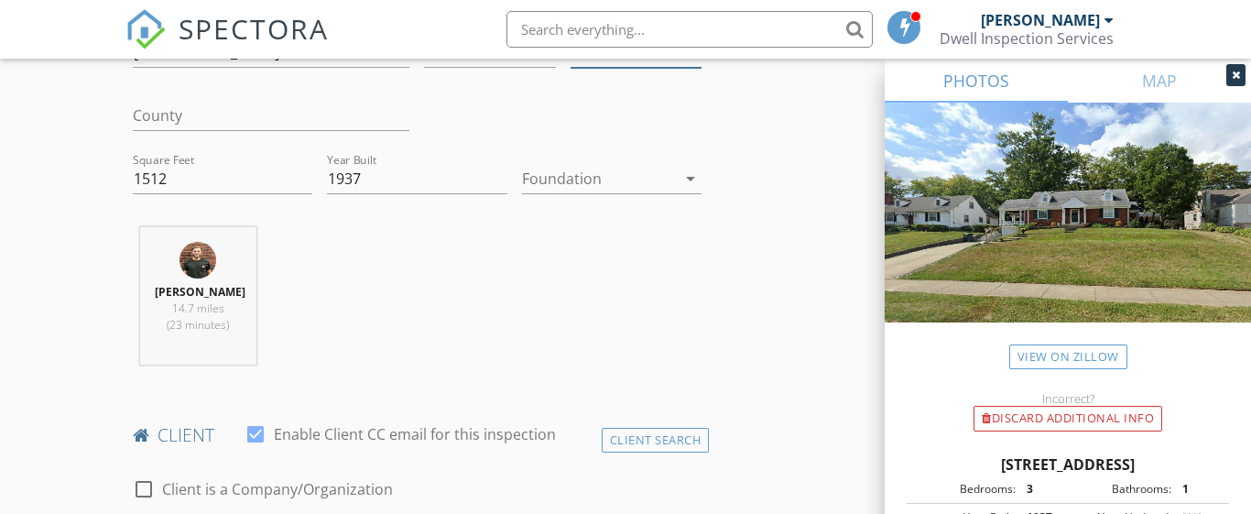
scroll to position [720, 0]
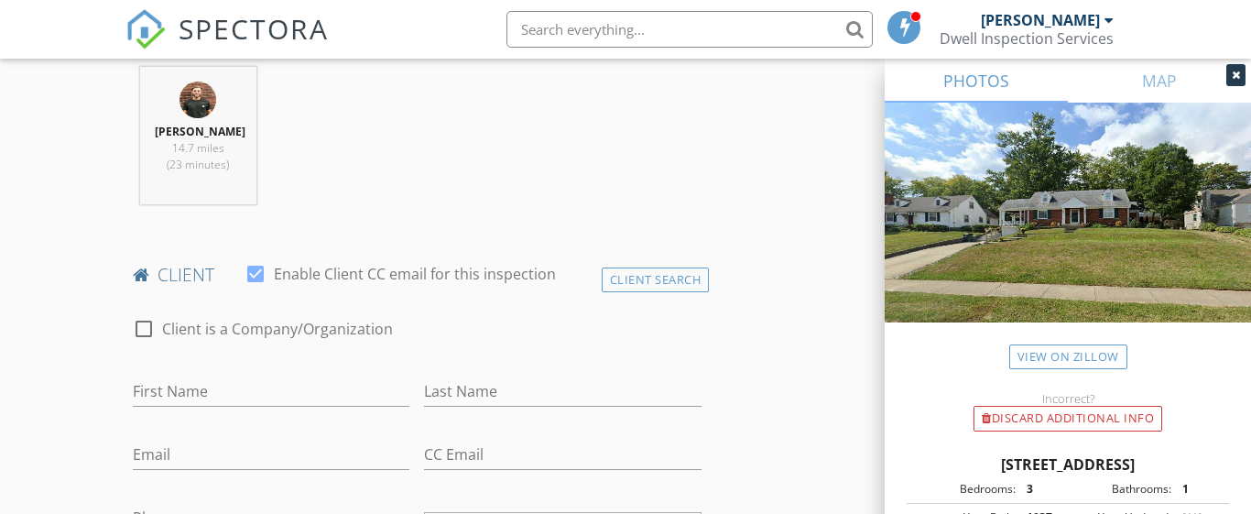
type input "45230"
type input "Brad"
type input "b"
type input "Brown"
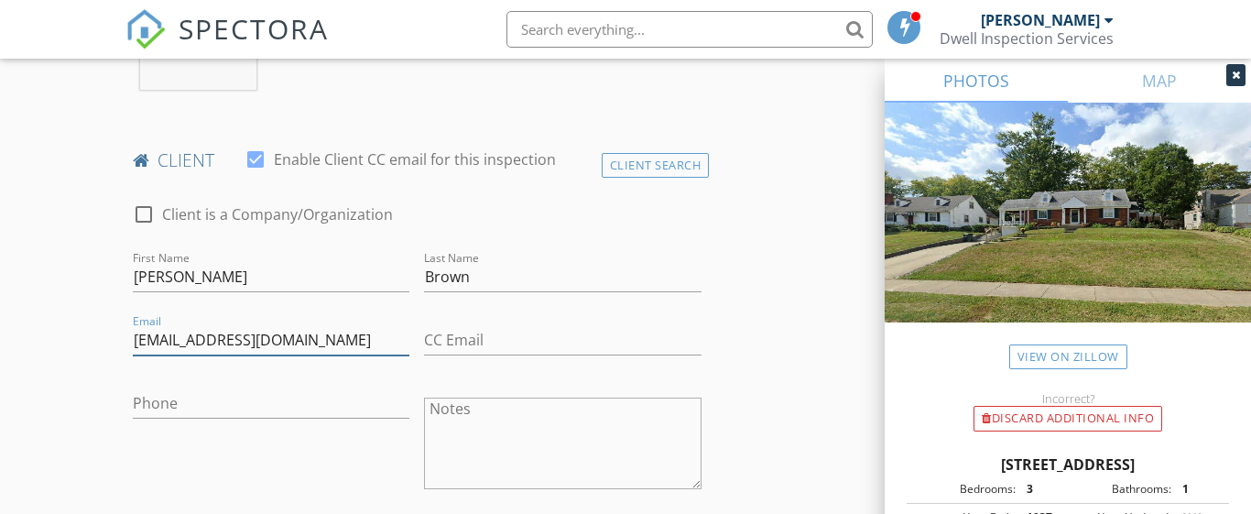
scroll to position [843, 0]
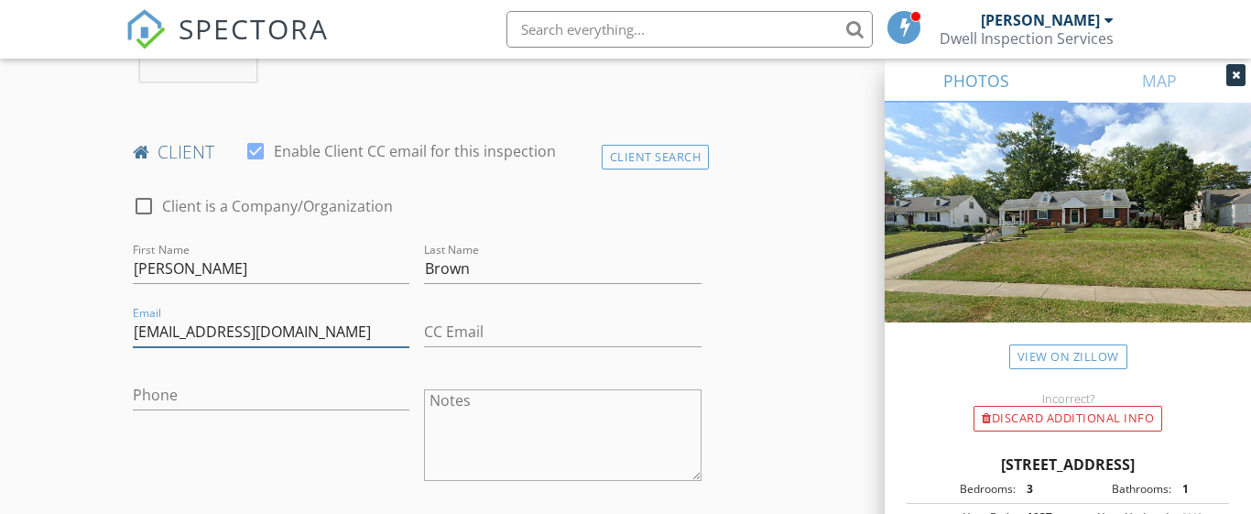
type input "[EMAIL_ADDRESS][DOMAIN_NAME]"
click at [150, 389] on input "Phone" at bounding box center [272, 395] width 278 height 30
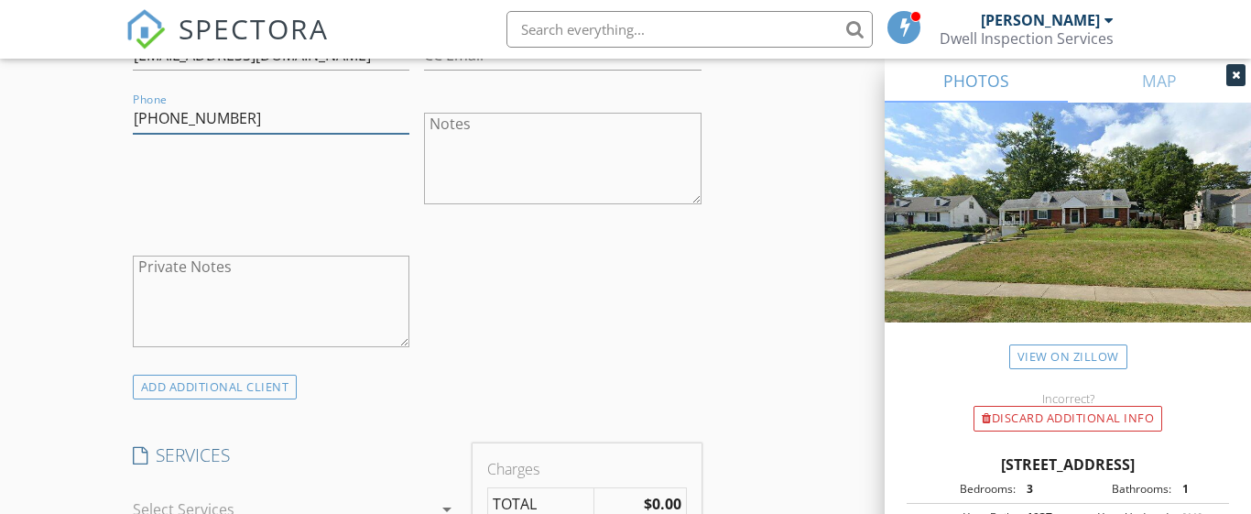
scroll to position [1144, 0]
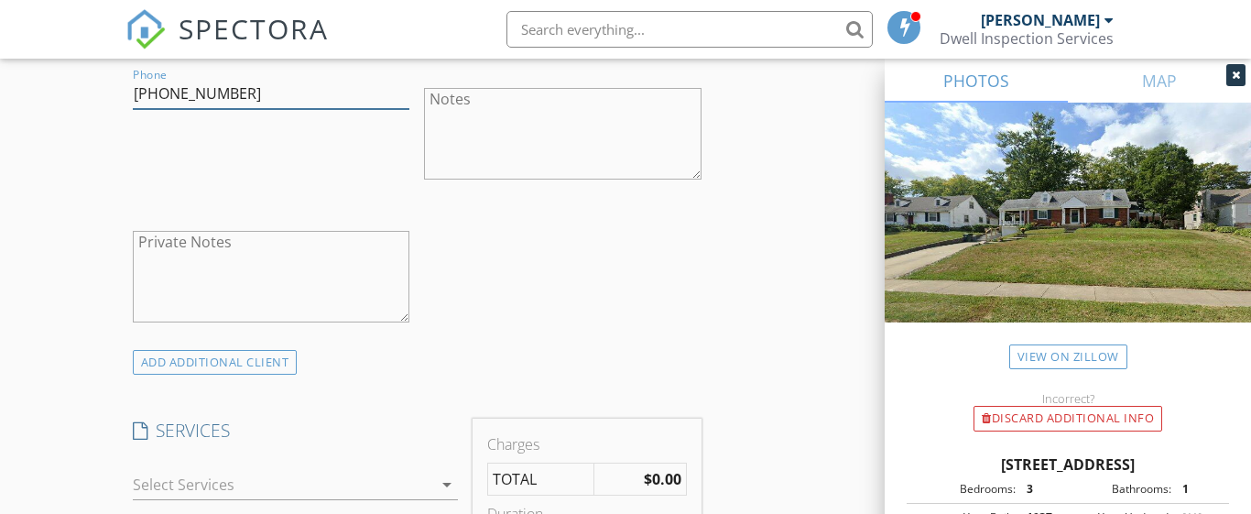
type input "[PHONE_NUMBER]"
click at [218, 485] on div at bounding box center [283, 484] width 300 height 29
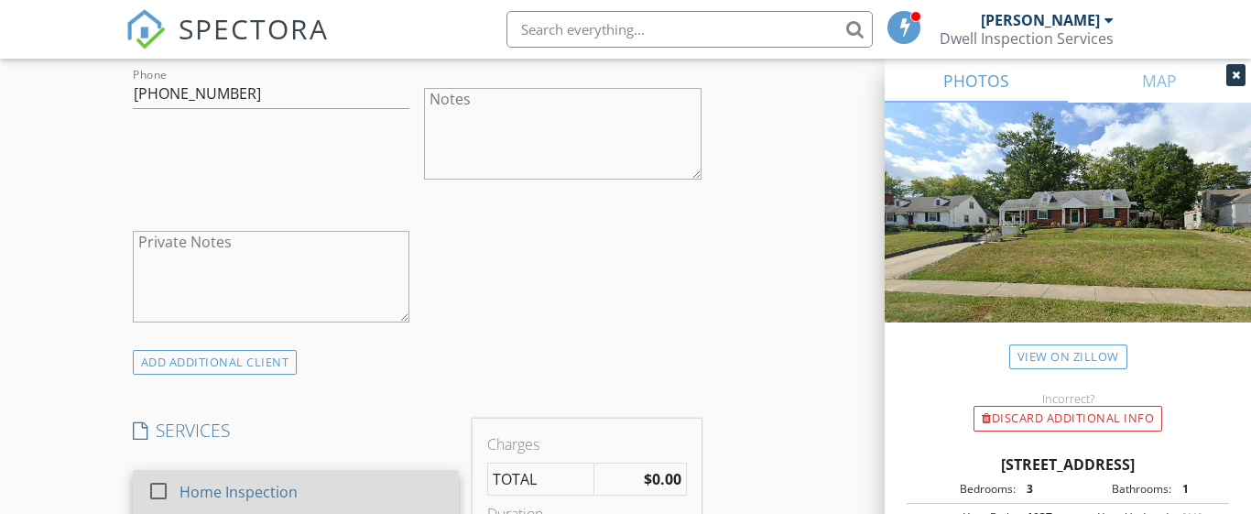
click at [213, 487] on div "Home Inspection" at bounding box center [239, 492] width 118 height 22
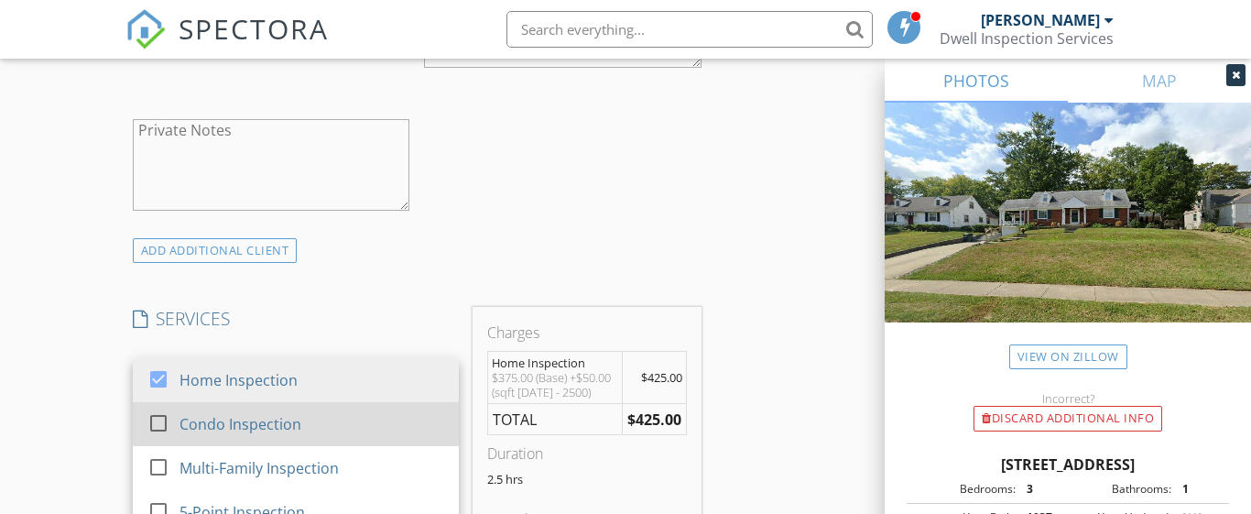
scroll to position [1326, 0]
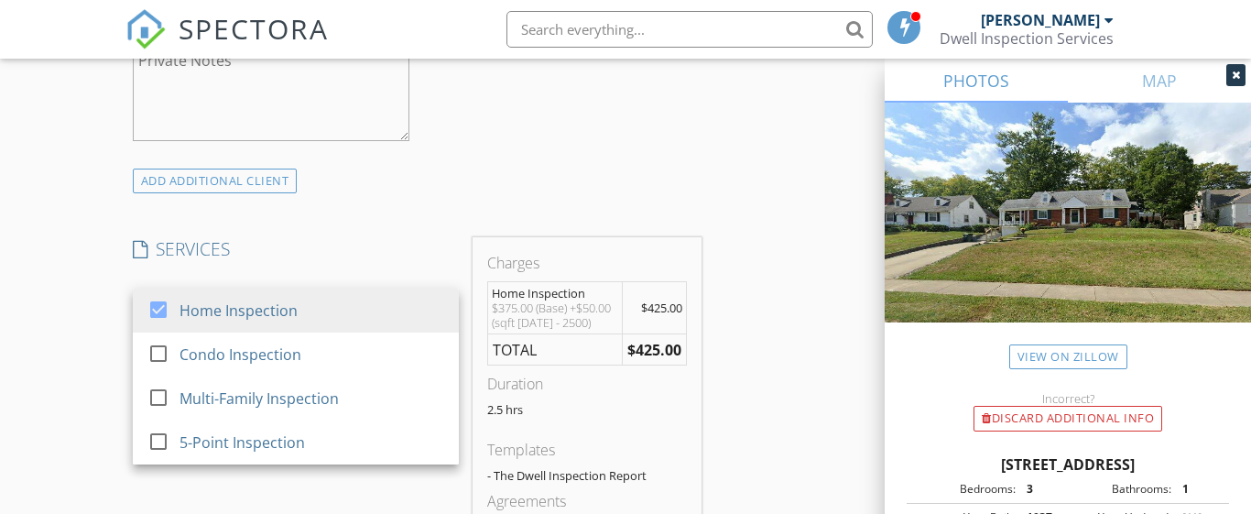
click at [83, 349] on div "New Inspection Click here to use the New Order Form INSPECTOR(S) check_box Tann…" at bounding box center [625, 442] width 1251 height 3320
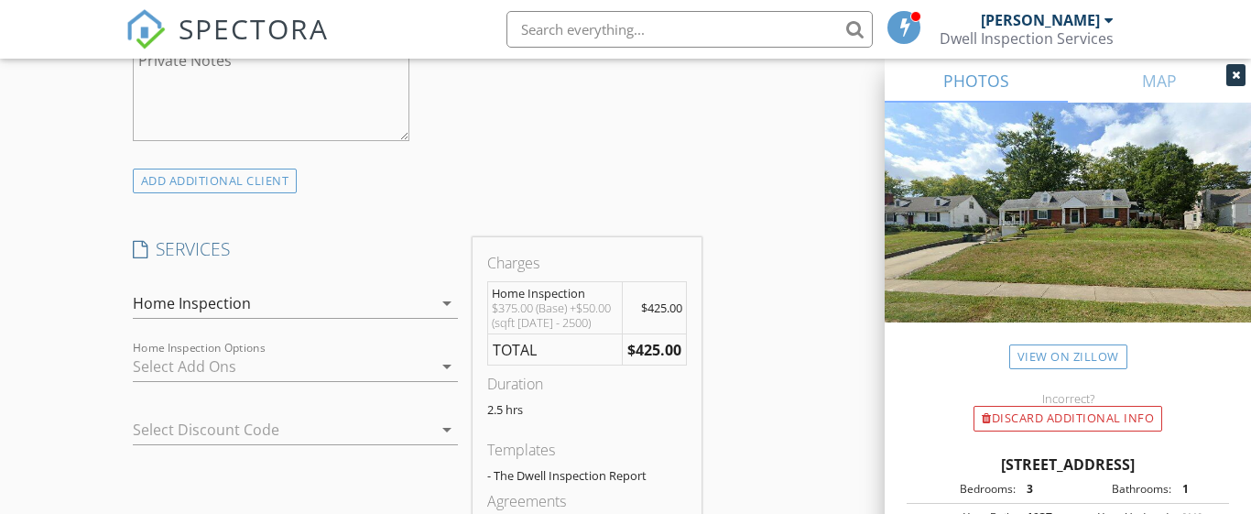
scroll to position [1481, 0]
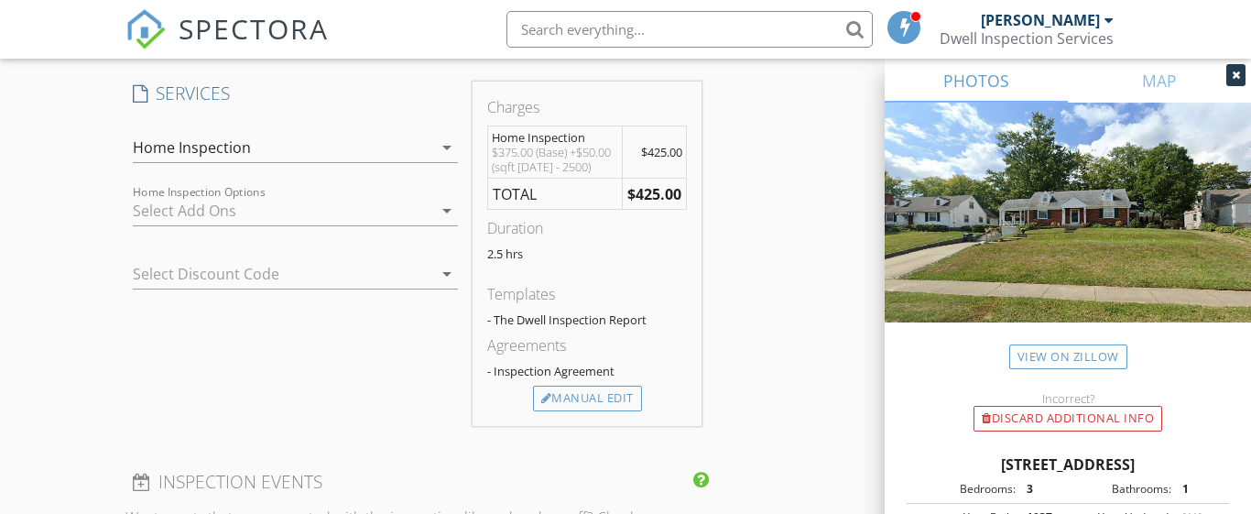
click at [208, 217] on div at bounding box center [283, 210] width 300 height 29
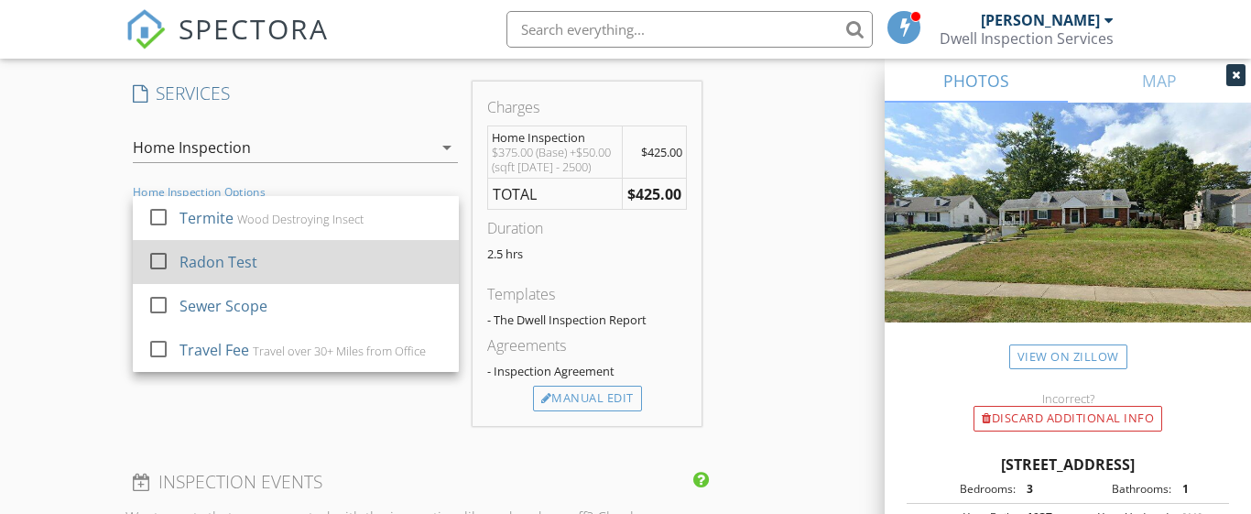
click at [204, 257] on div "Radon Test" at bounding box center [219, 262] width 78 height 22
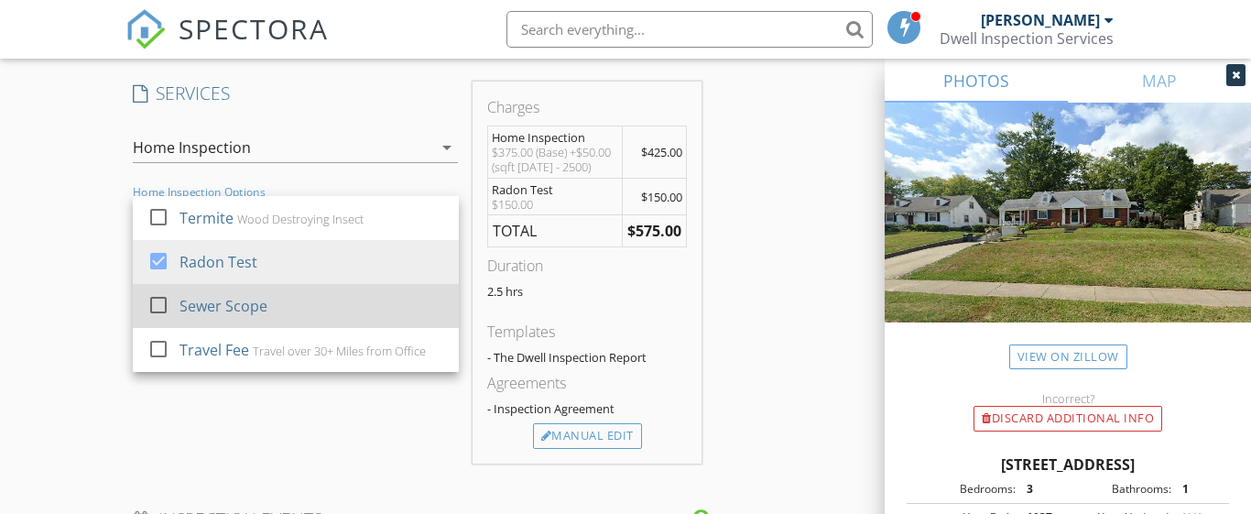
click at [193, 295] on div "Sewer Scope" at bounding box center [224, 306] width 88 height 22
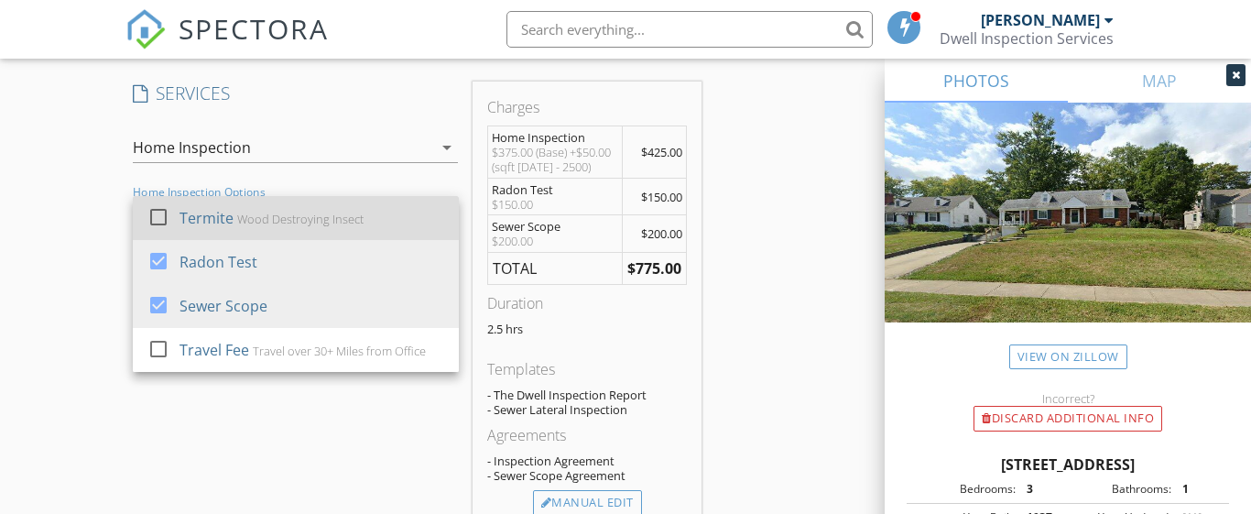
click at [163, 219] on div at bounding box center [158, 217] width 31 height 31
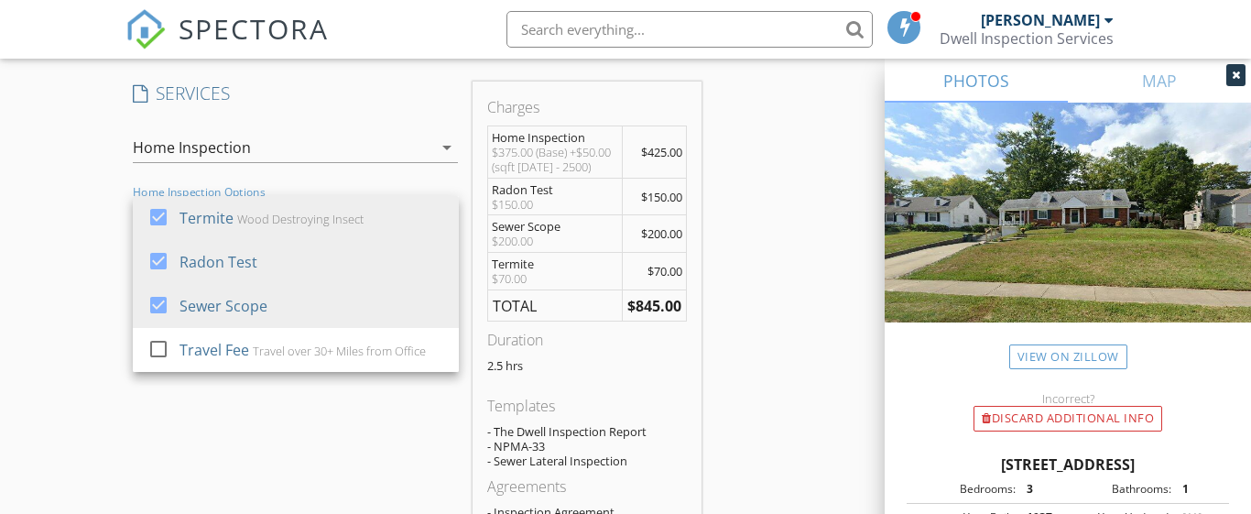
click at [62, 333] on div "New Inspection Click here to use the New Order Form INSPECTOR(S) check_box Tann…" at bounding box center [625, 364] width 1251 height 3476
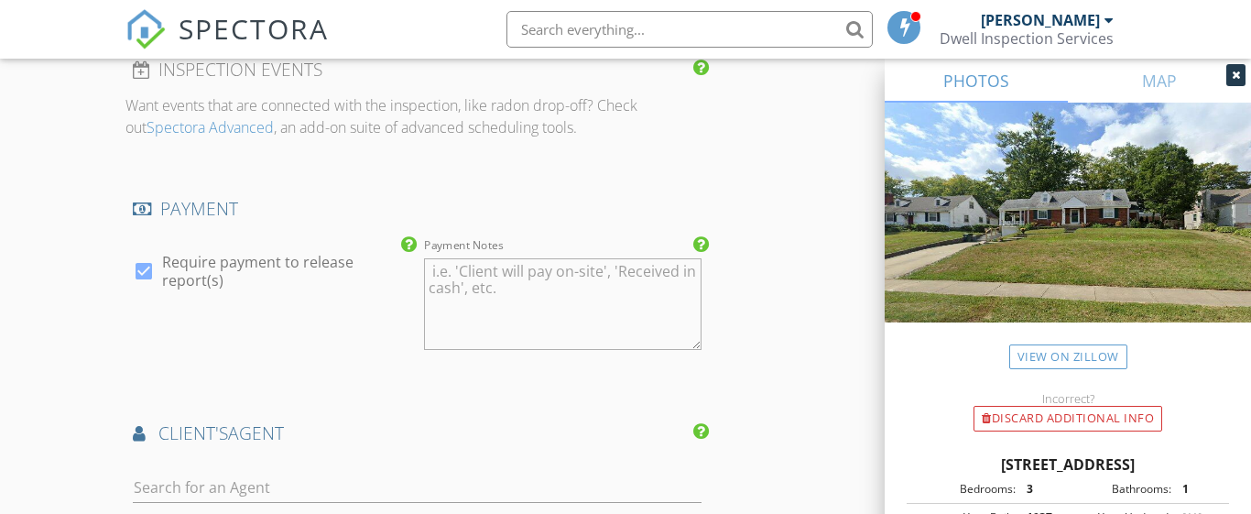
scroll to position [2269, 0]
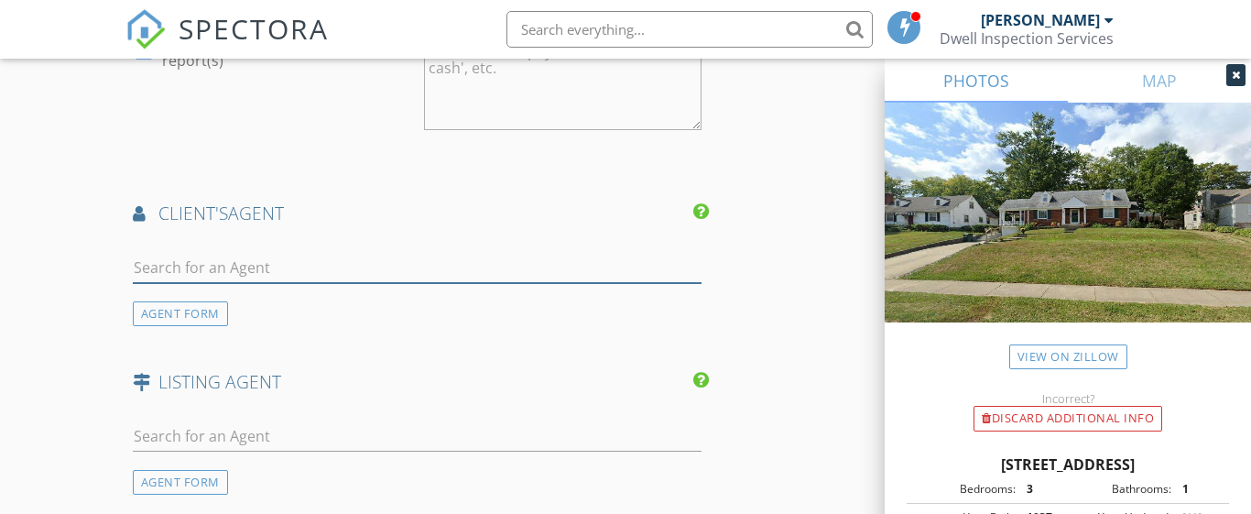
click at [251, 253] on input "text" at bounding box center [417, 268] width 569 height 30
type input "sean"
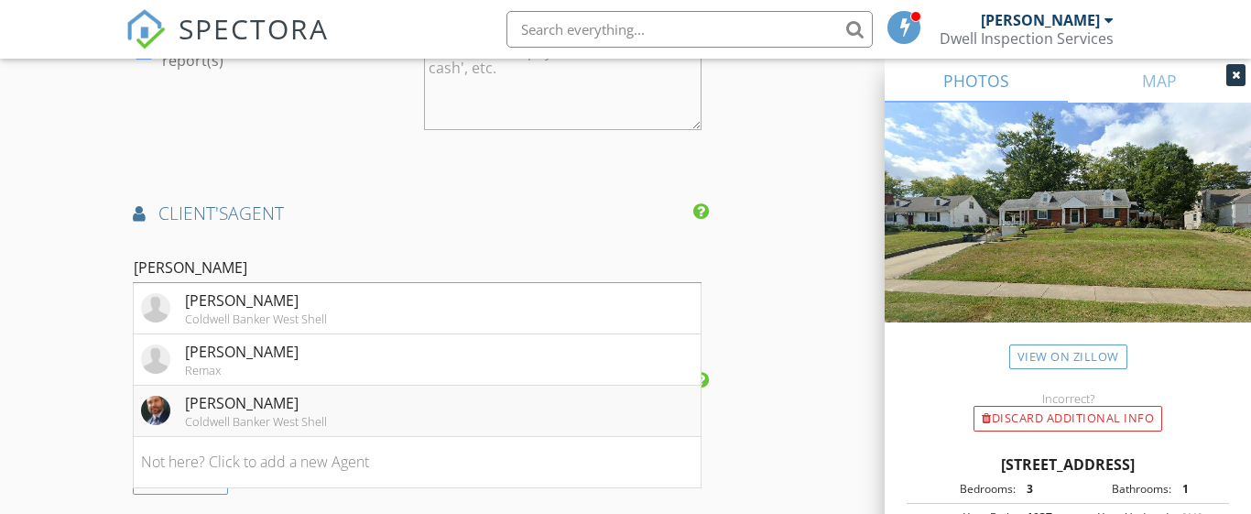
drag, startPoint x: 251, startPoint y: 251, endPoint x: 285, endPoint y: 405, distance: 157.6
click at [285, 405] on div "[PERSON_NAME]" at bounding box center [256, 403] width 142 height 22
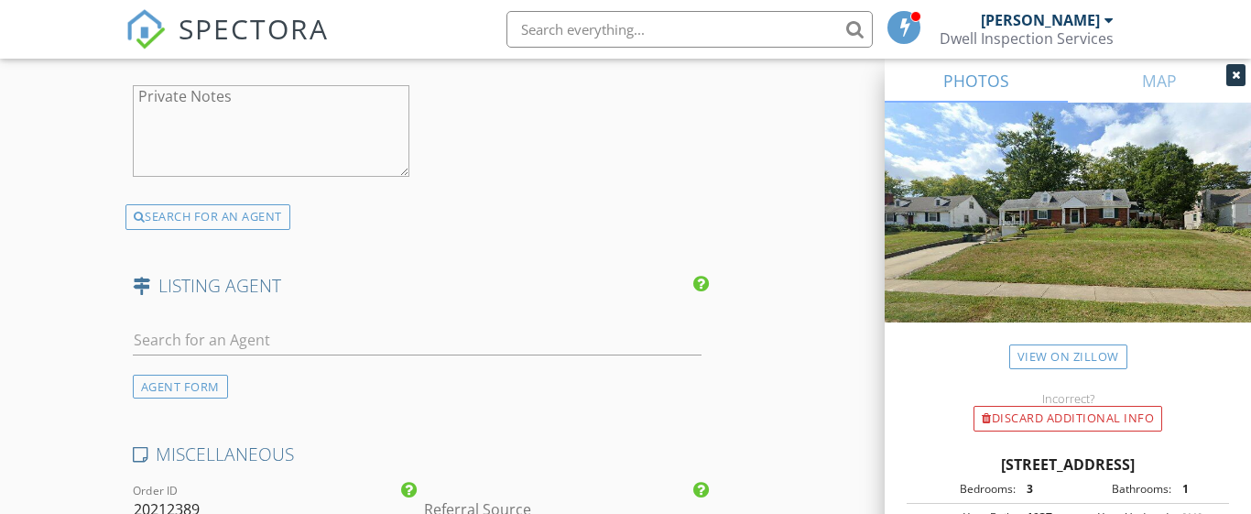
scroll to position [2911, 0]
click at [203, 377] on div "AGENT FORM" at bounding box center [180, 384] width 95 height 25
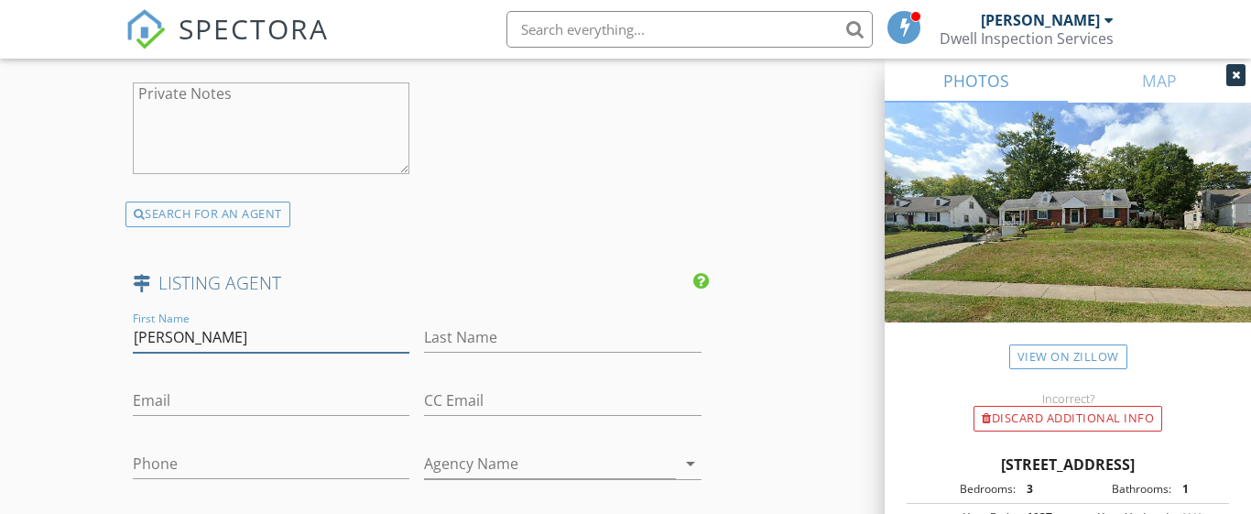
type input "Jill"
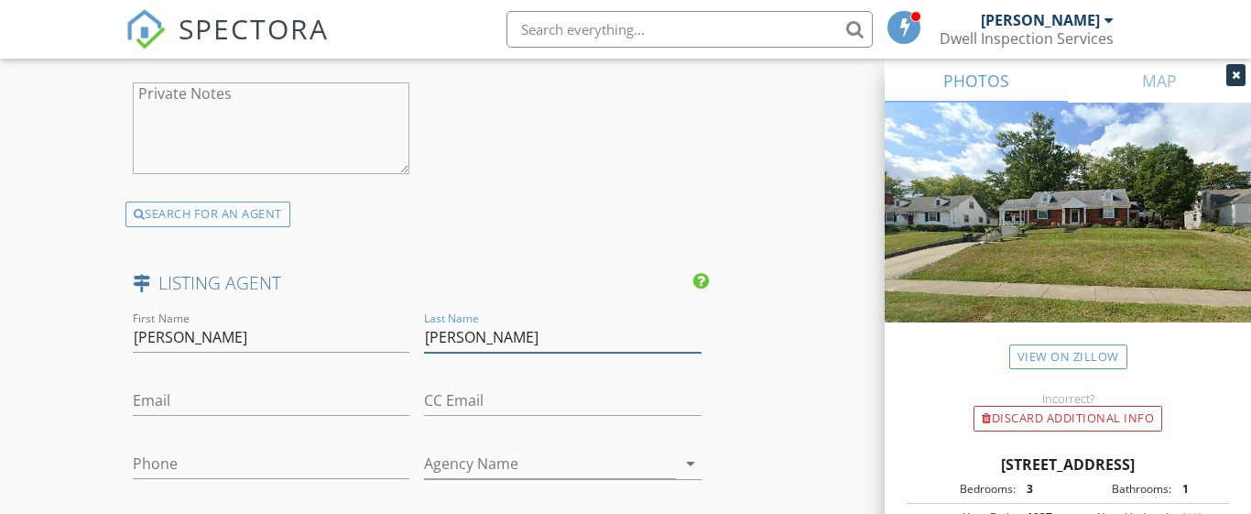
type input "Dugan"
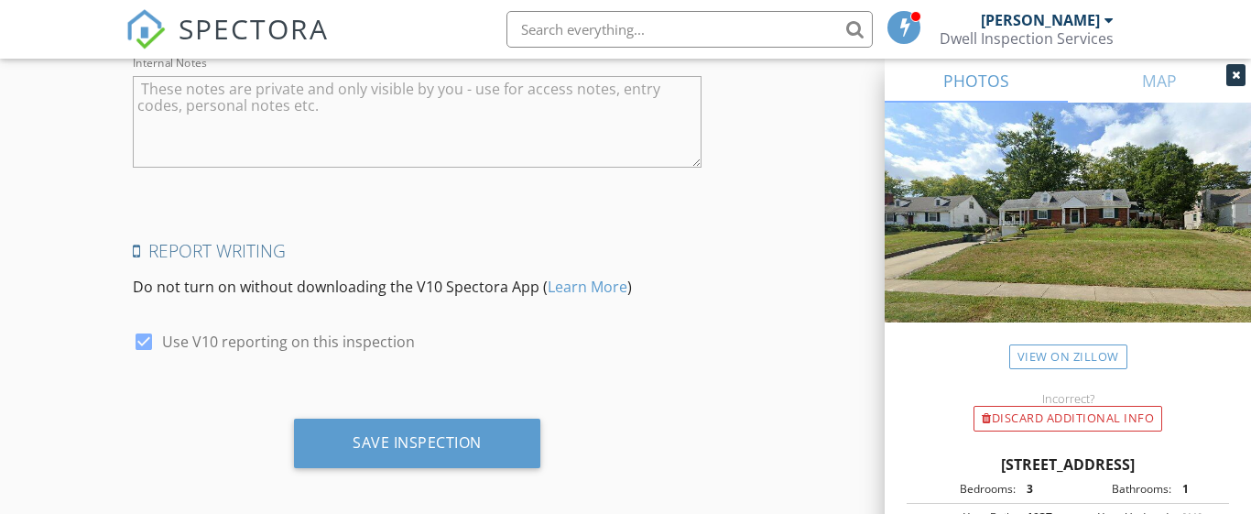
scroll to position [4012, 0]
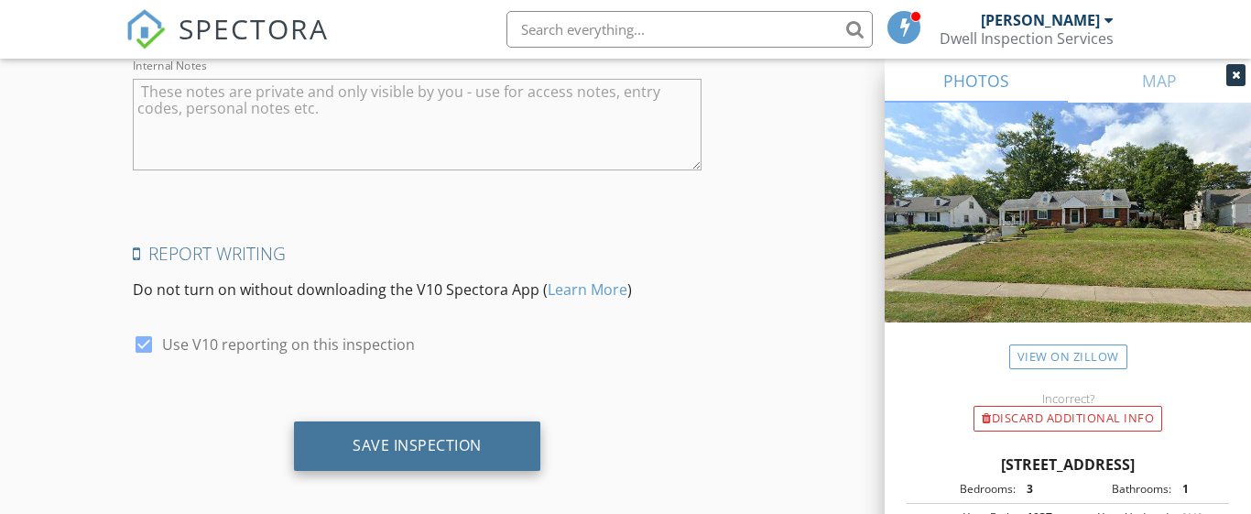
type input "[EMAIL_ADDRESS][DOMAIN_NAME]"
click at [406, 436] on div "Save Inspection" at bounding box center [417, 445] width 129 height 18
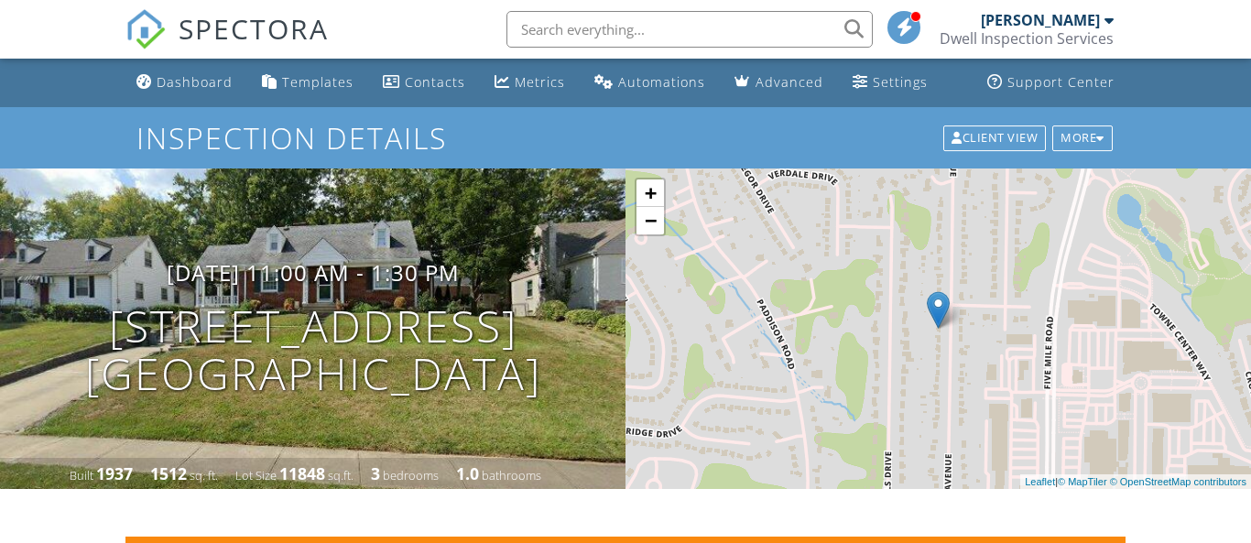
click at [761, 403] on div at bounding box center [625, 271] width 1251 height 543
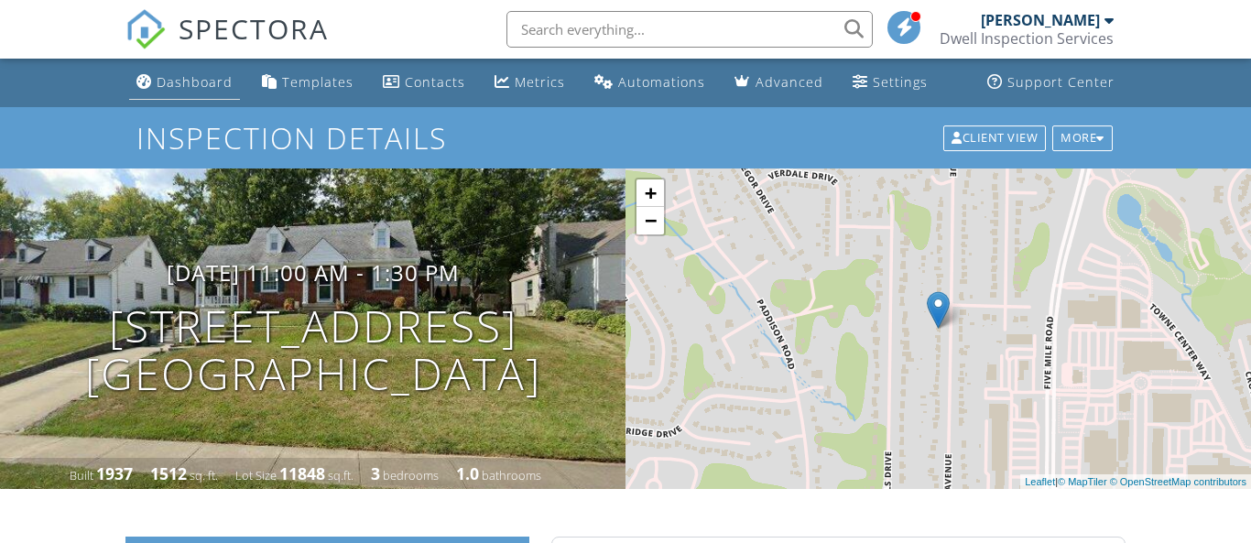
click at [176, 83] on div "Dashboard" at bounding box center [195, 81] width 76 height 17
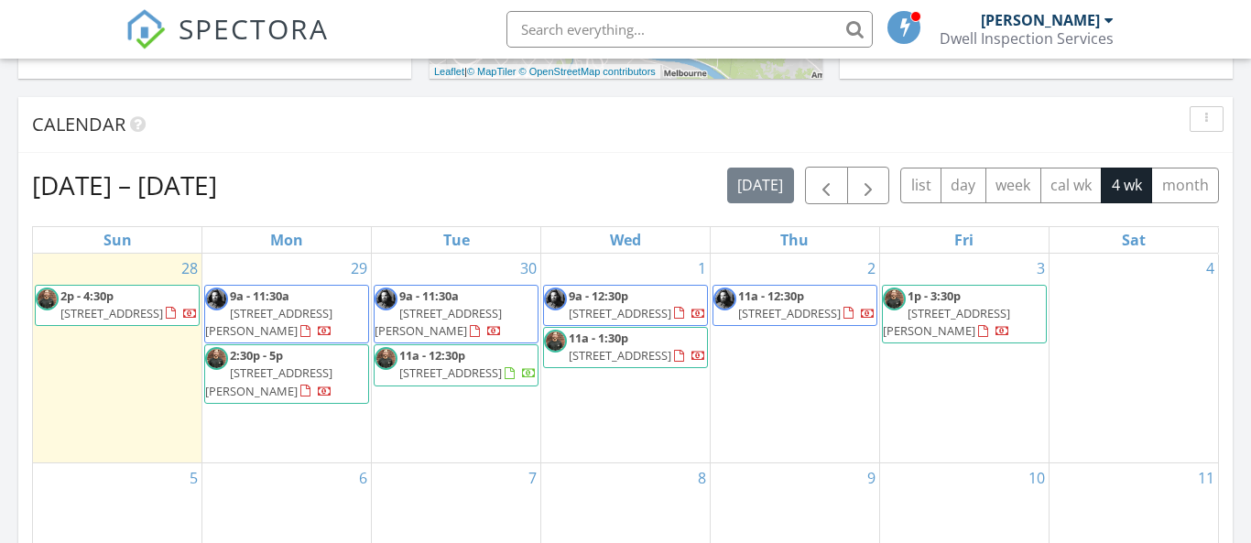
scroll to position [710, 0]
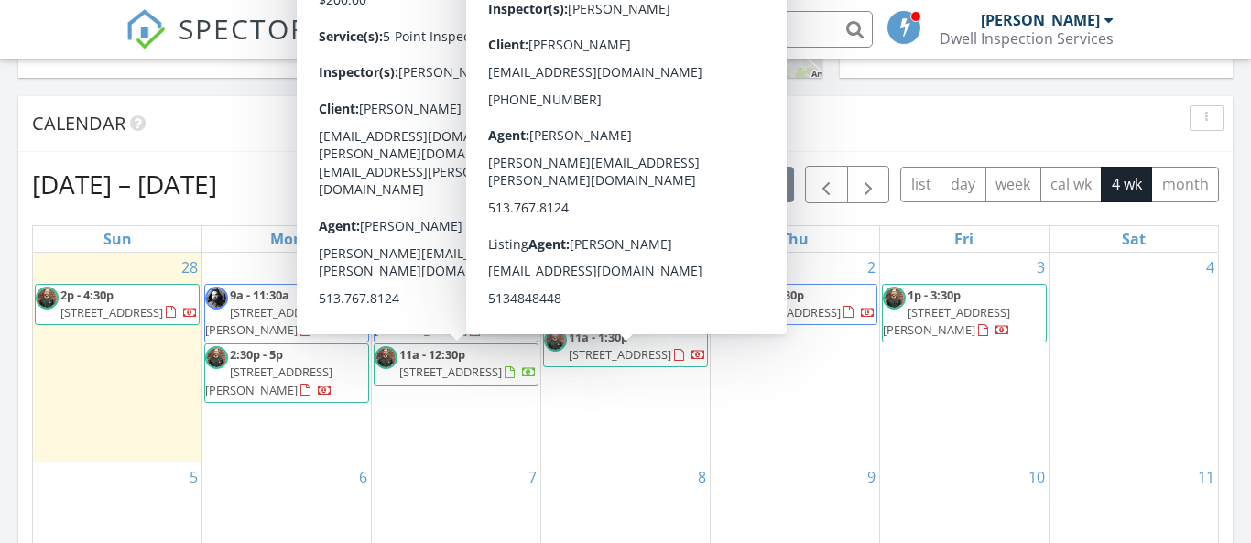
click at [1148, 325] on div "4" at bounding box center [1134, 358] width 169 height 210
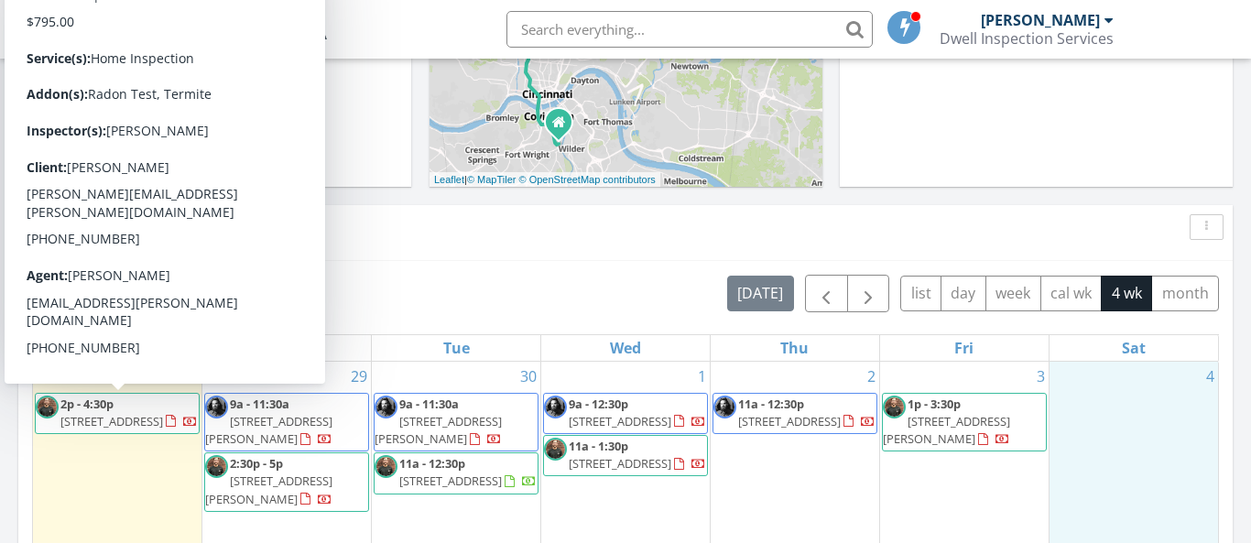
scroll to position [601, 0]
click at [553, 285] on div "[DATE] – [DATE] [DATE] list day week cal wk 4 wk month" at bounding box center [625, 294] width 1187 height 38
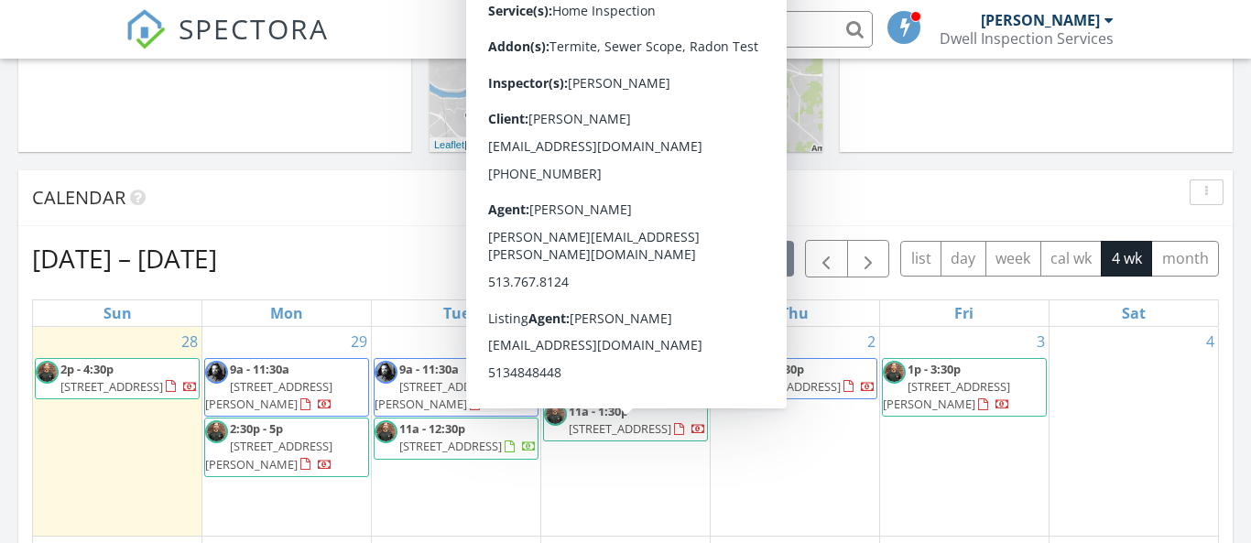
scroll to position [610, 0]
